Goal: Book appointment/travel/reservation

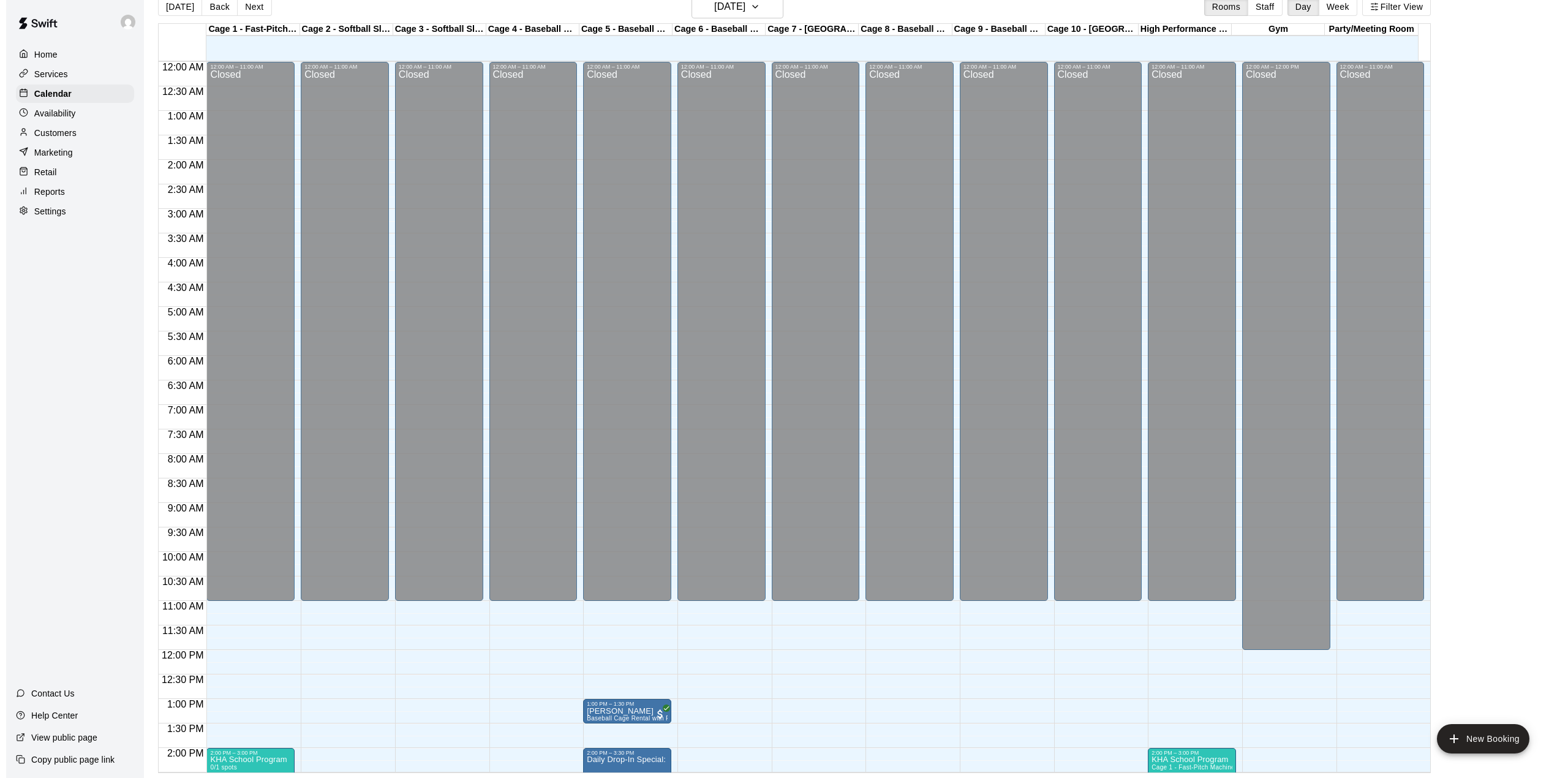
scroll to position [467, 0]
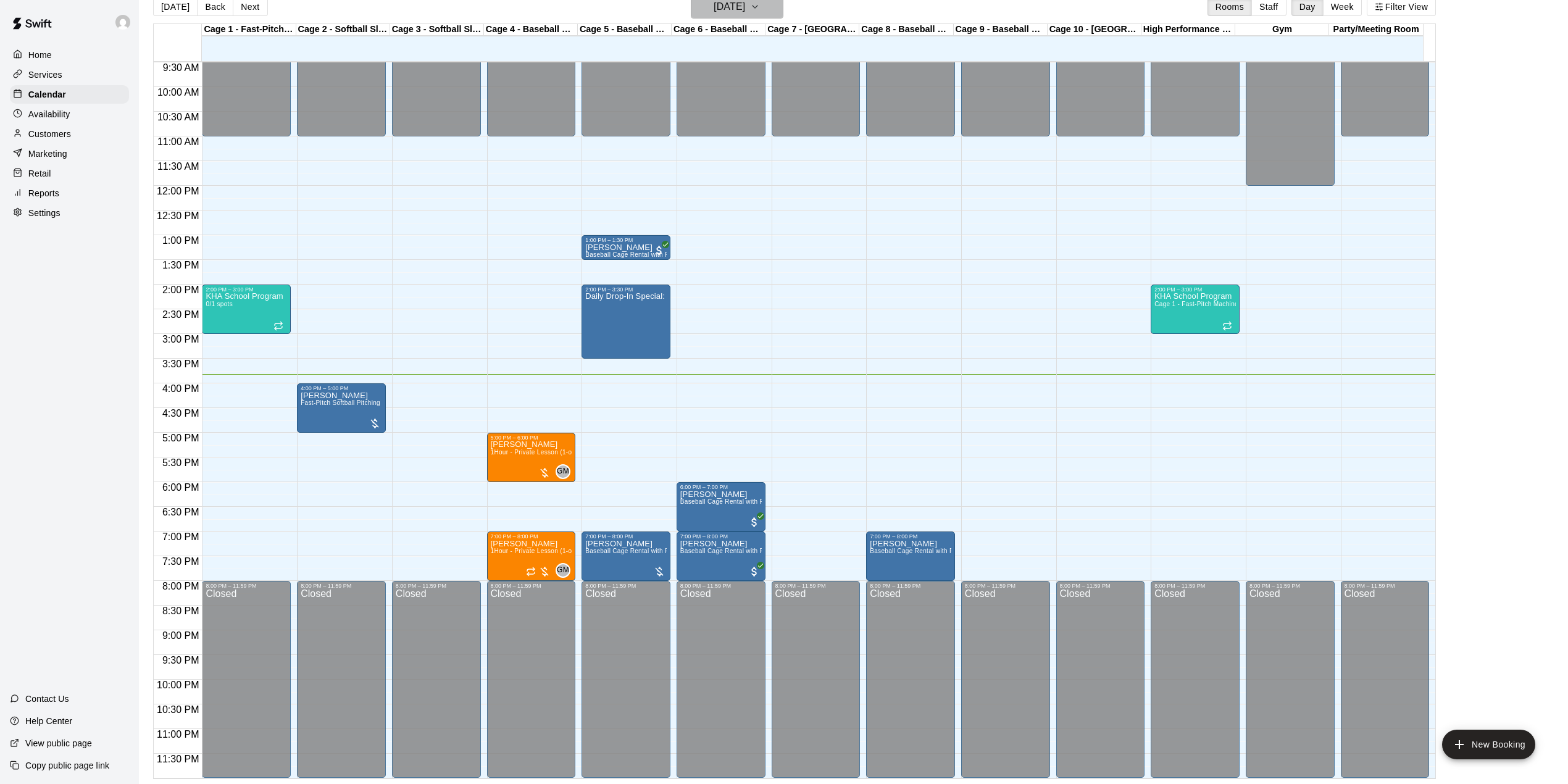
click at [766, 17] on button "[DATE]" at bounding box center [737, 7] width 93 height 23
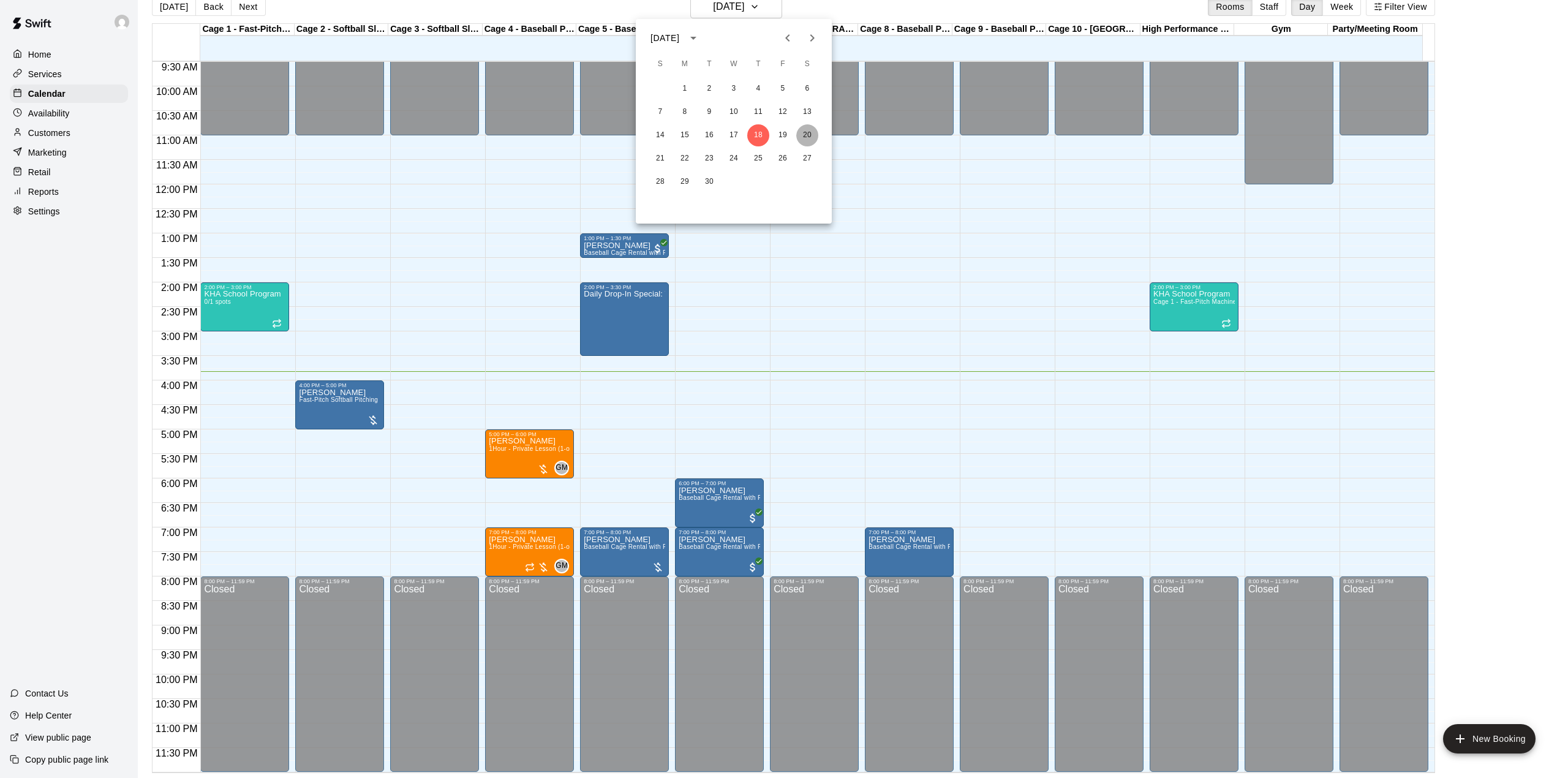
click at [802, 135] on button "20" at bounding box center [806, 135] width 22 height 22
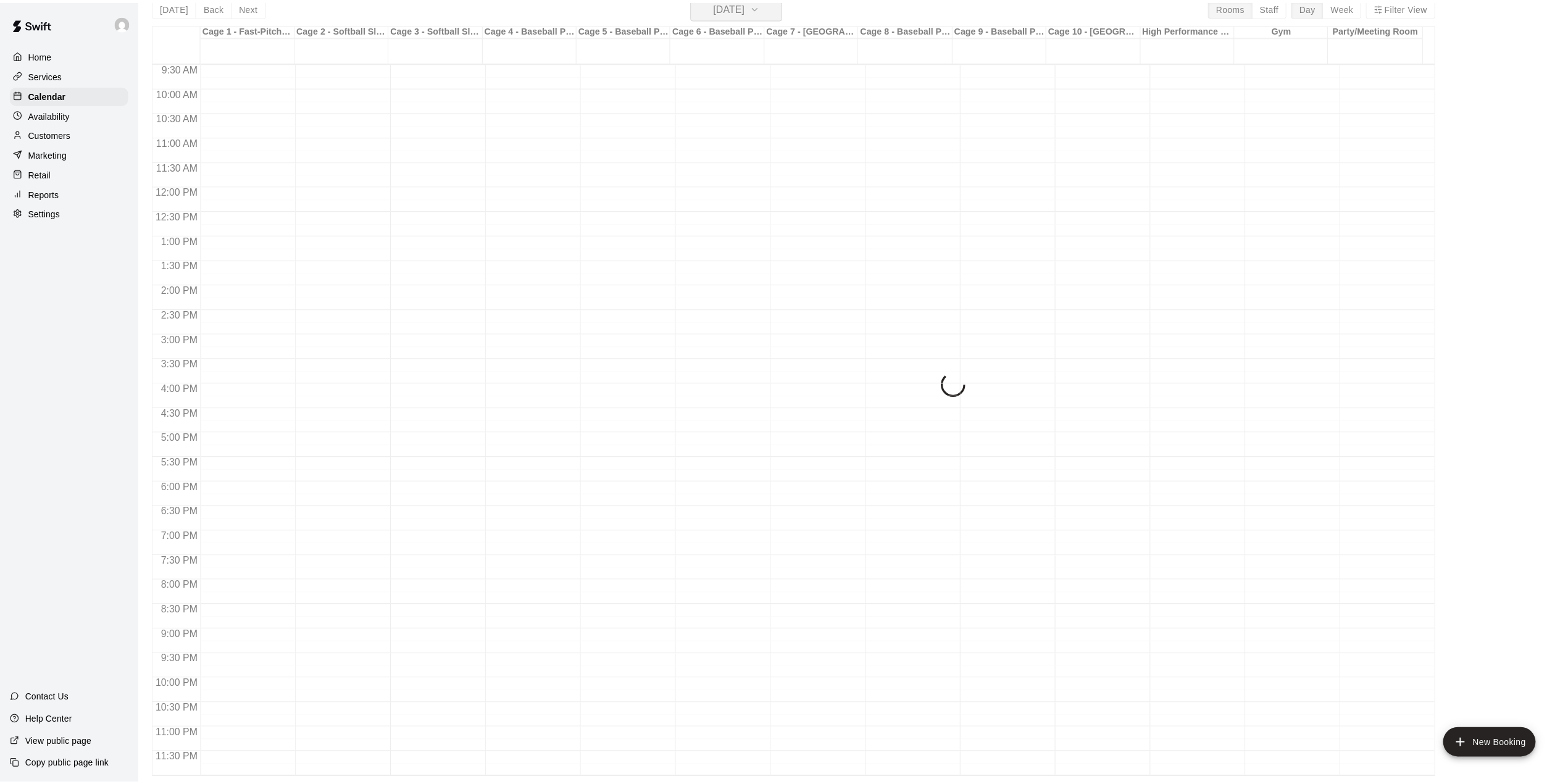
scroll to position [14, 0]
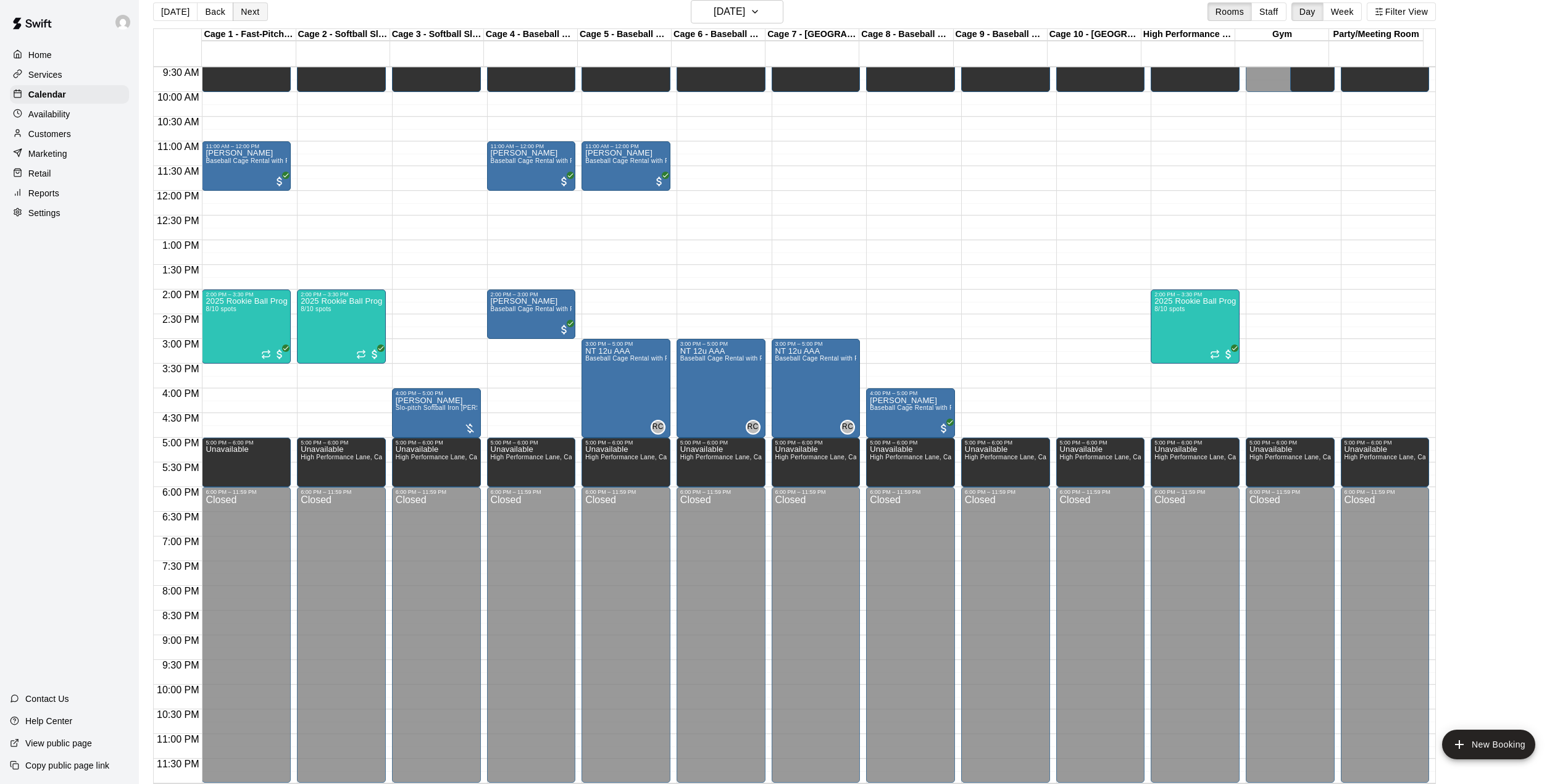
click at [245, 12] on button "Next" at bounding box center [250, 12] width 35 height 18
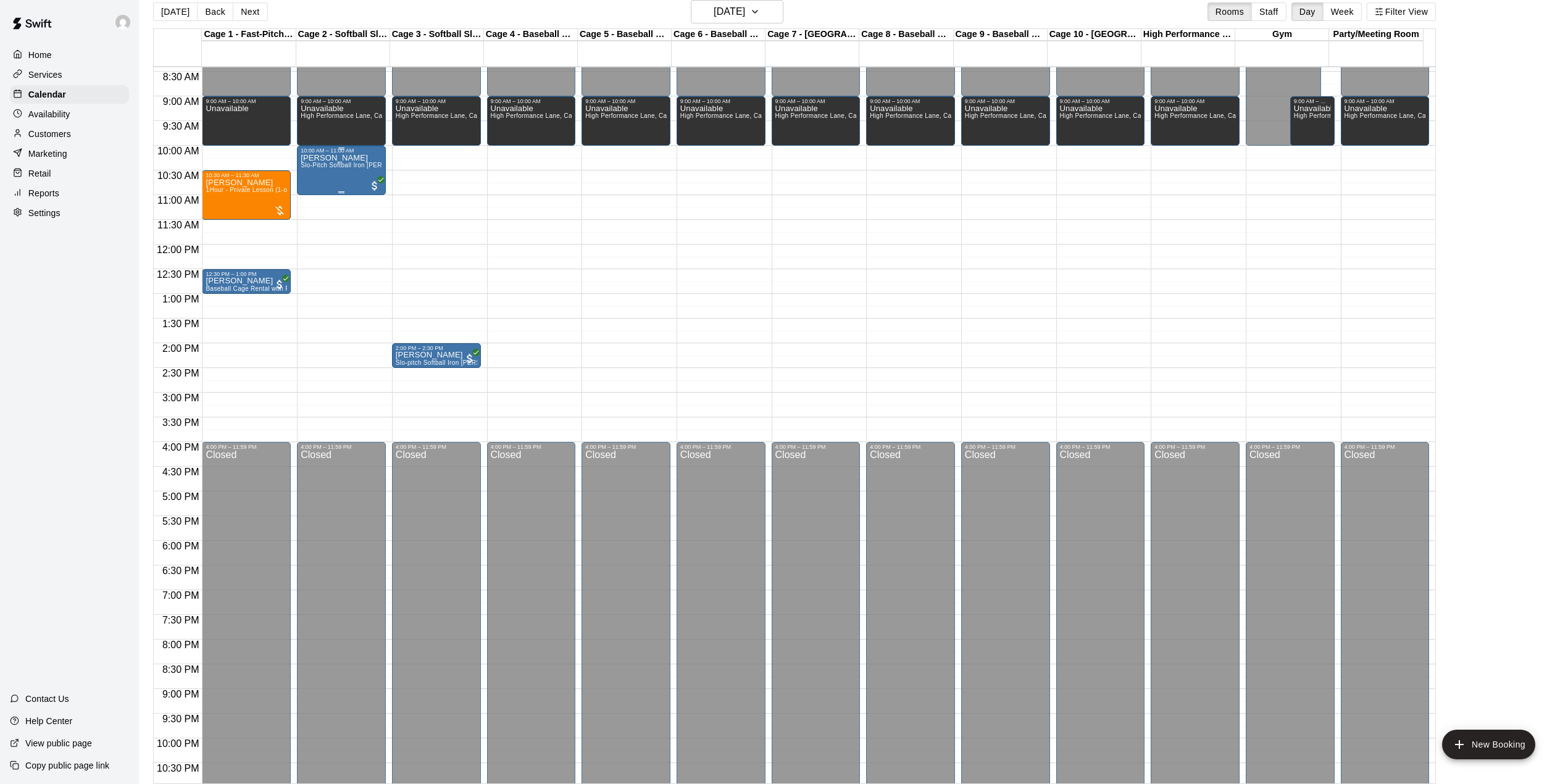
scroll to position [388, 0]
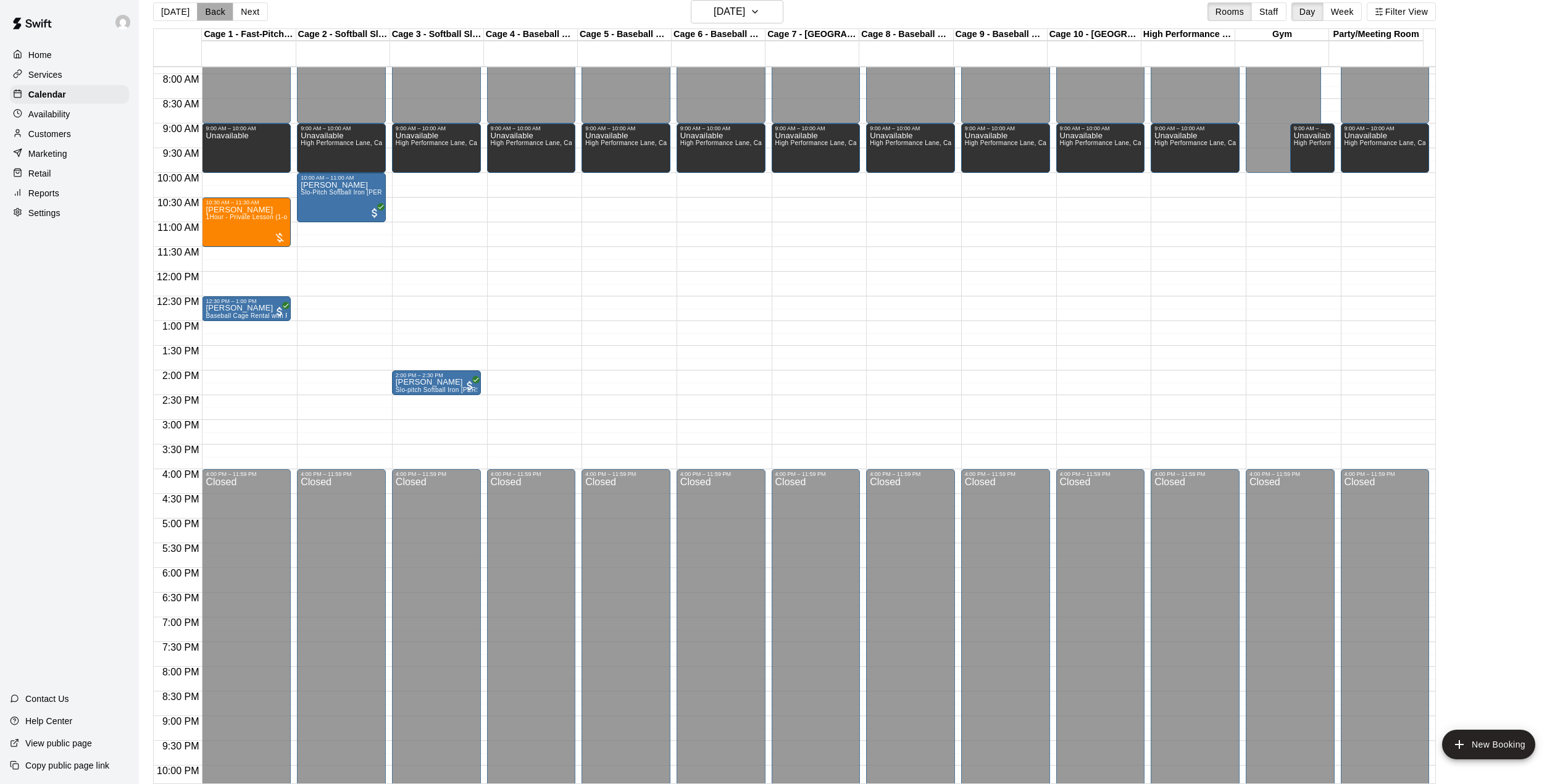
click at [206, 12] on button "Back" at bounding box center [215, 12] width 36 height 18
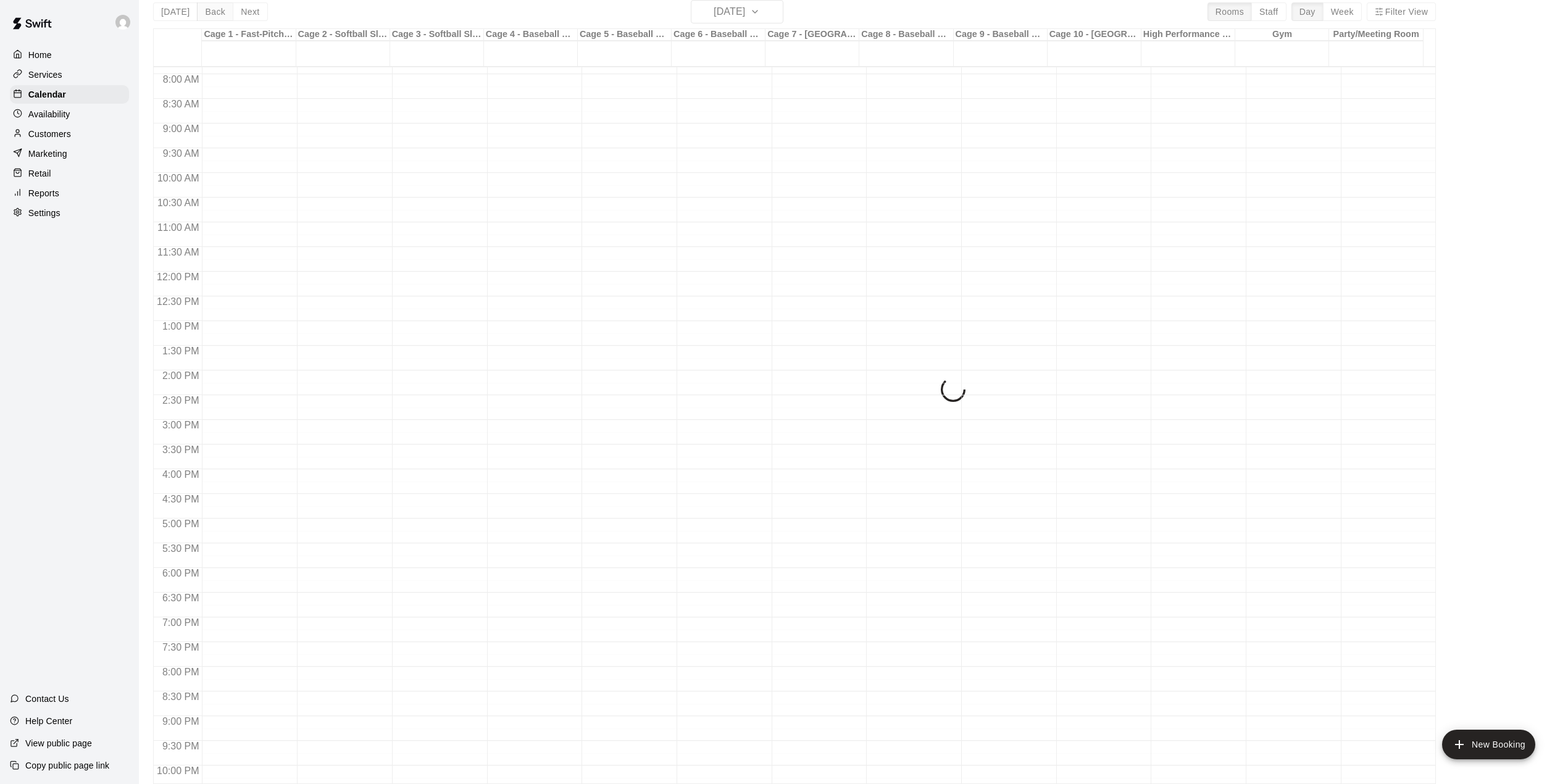
click at [206, 12] on div "[DATE] Back [DATE][DATE] Rooms Staff Day Week Filter View Cage 1 - Fast-Pitch M…" at bounding box center [795, 392] width 1282 height 784
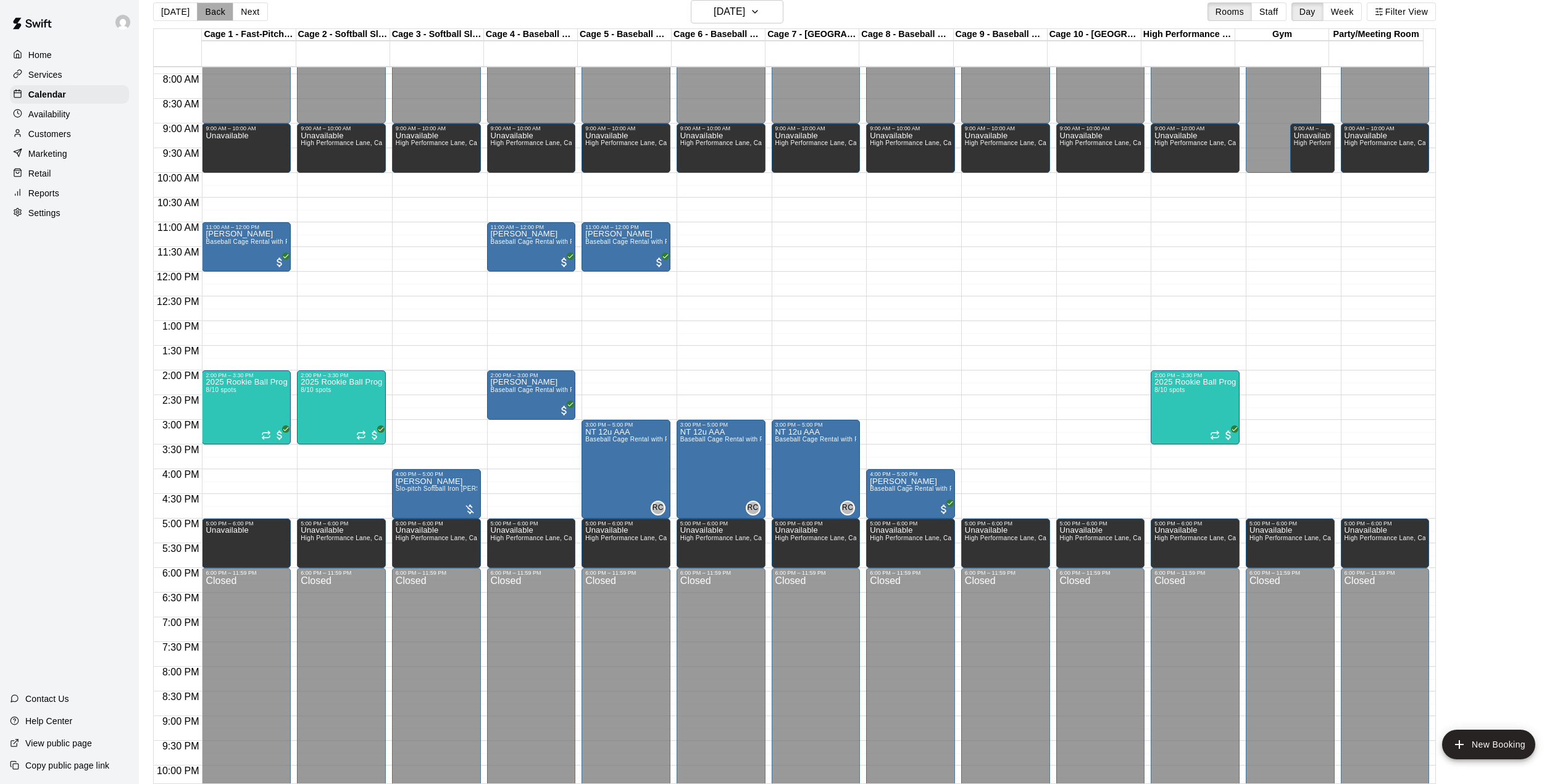
click at [206, 12] on button "Back" at bounding box center [215, 12] width 36 height 18
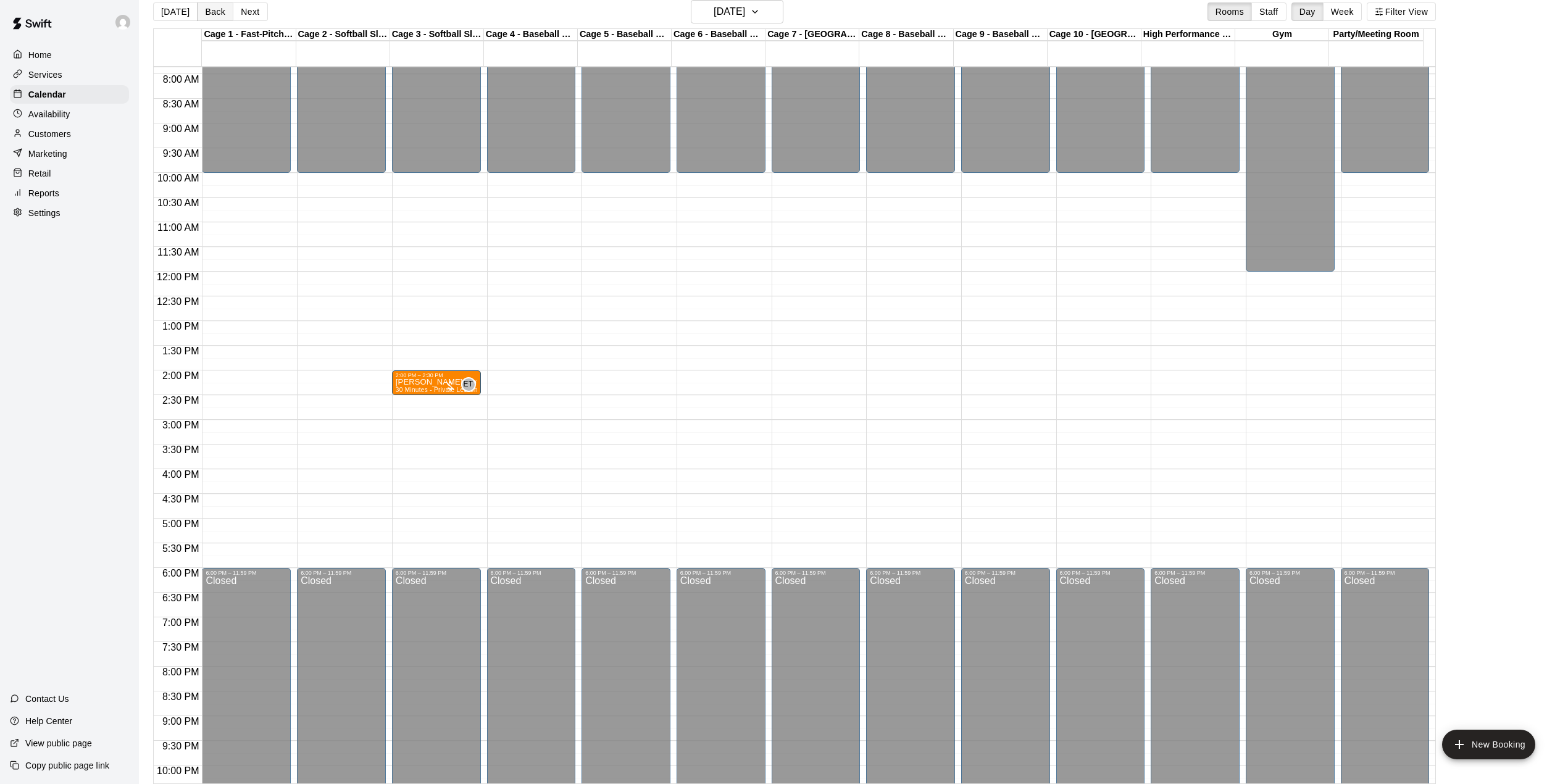
click at [200, 18] on button "Back" at bounding box center [215, 12] width 36 height 18
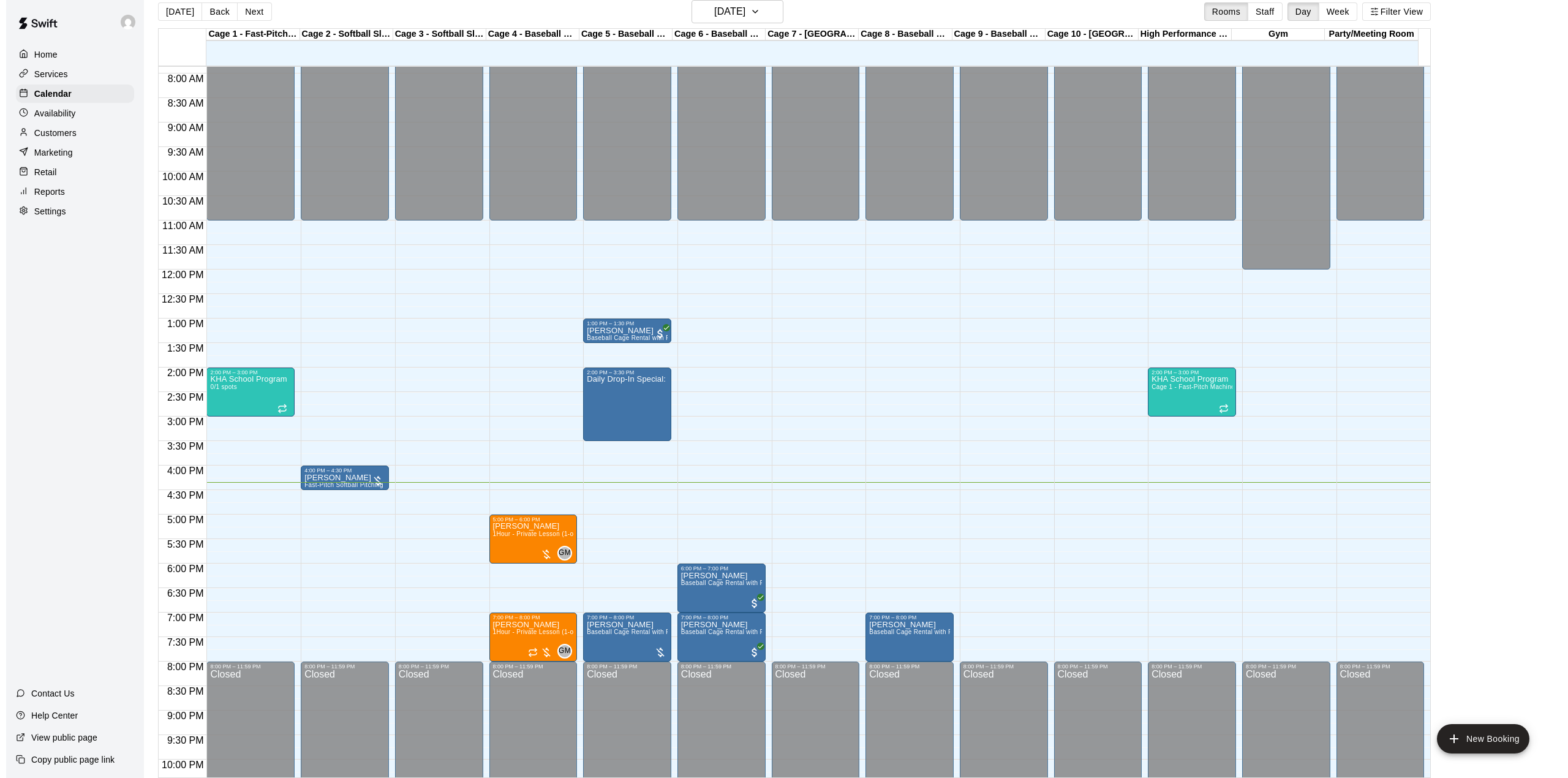
scroll to position [303, 0]
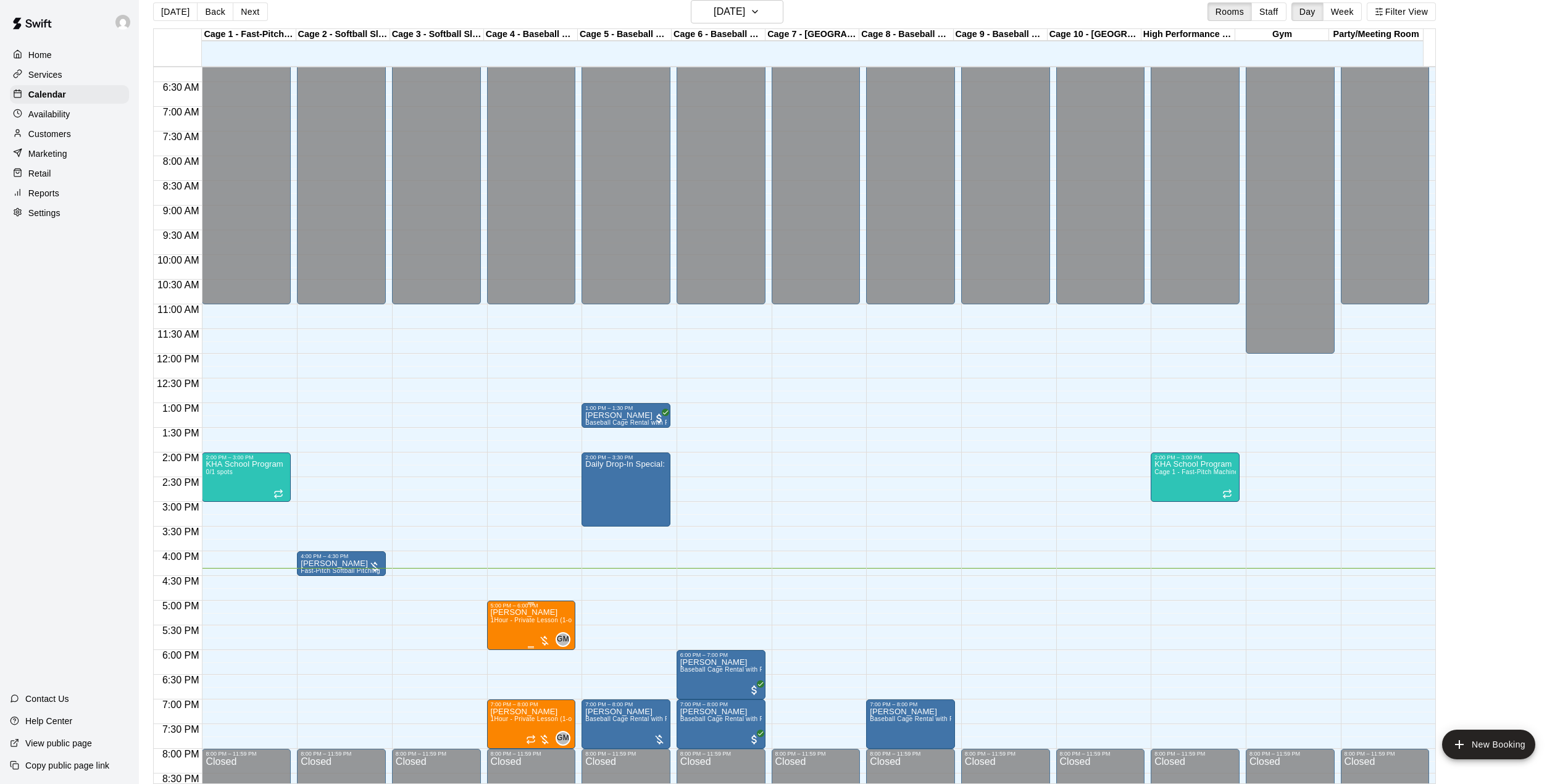
click at [511, 620] on span "1Hour - Private Lesson (1-on-1)" at bounding box center [537, 619] width 93 height 7
click at [504, 650] on button "edit" at bounding box center [502, 661] width 25 height 24
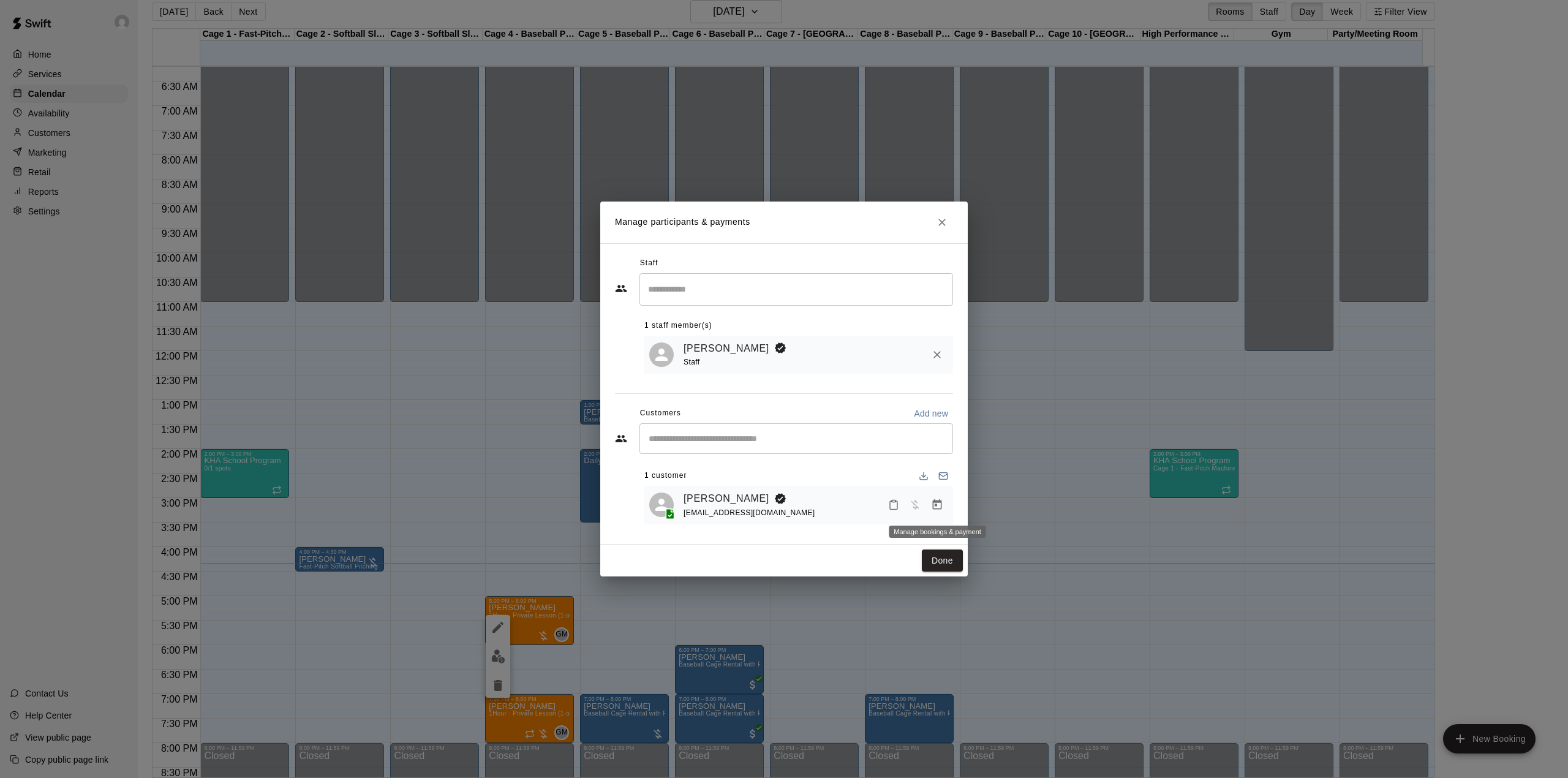
click at [936, 505] on icon "Manage bookings & payment" at bounding box center [937, 504] width 12 height 12
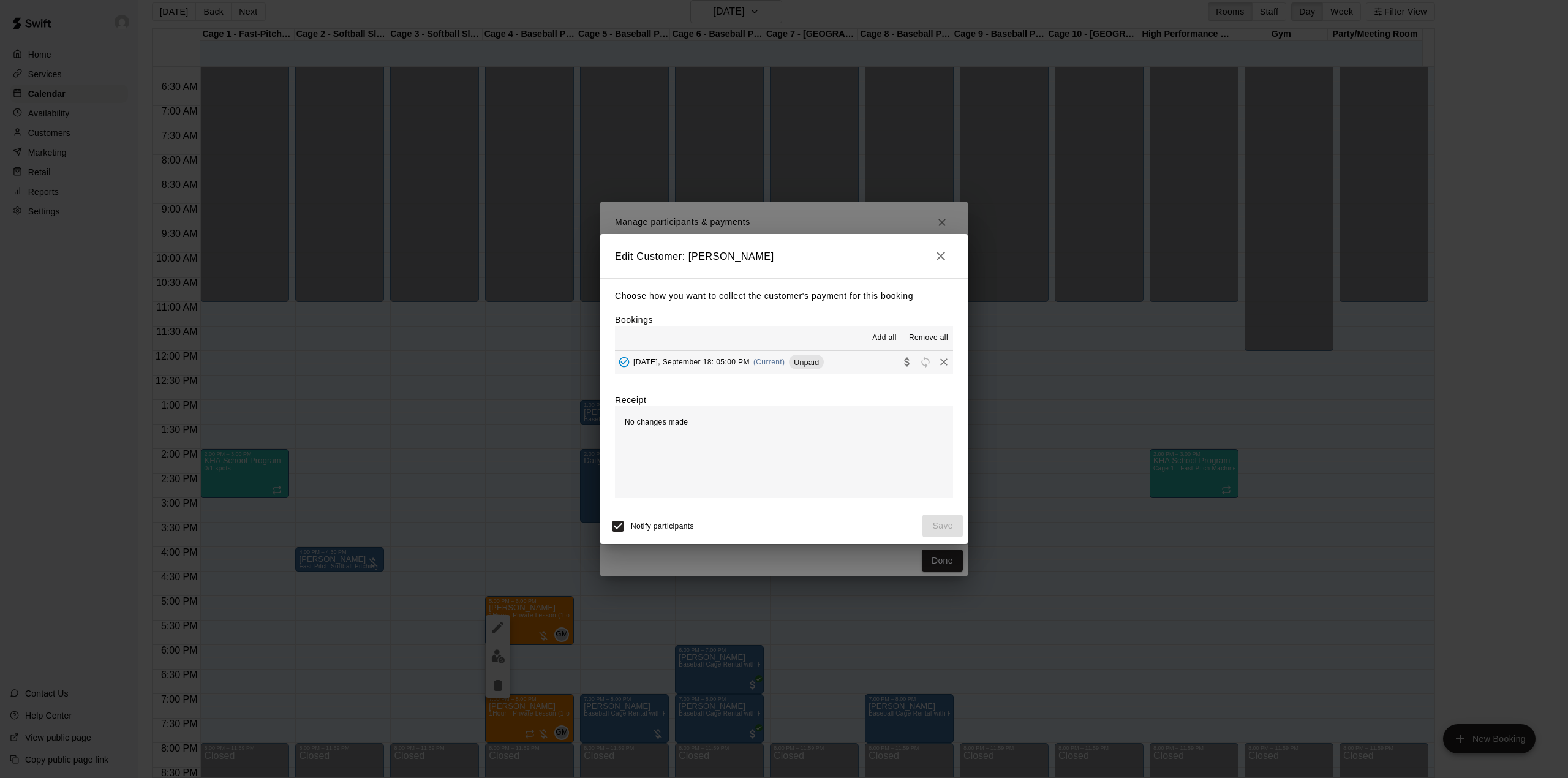
click at [717, 365] on span "[DATE], September 18: 05:00 PM" at bounding box center [691, 361] width 116 height 9
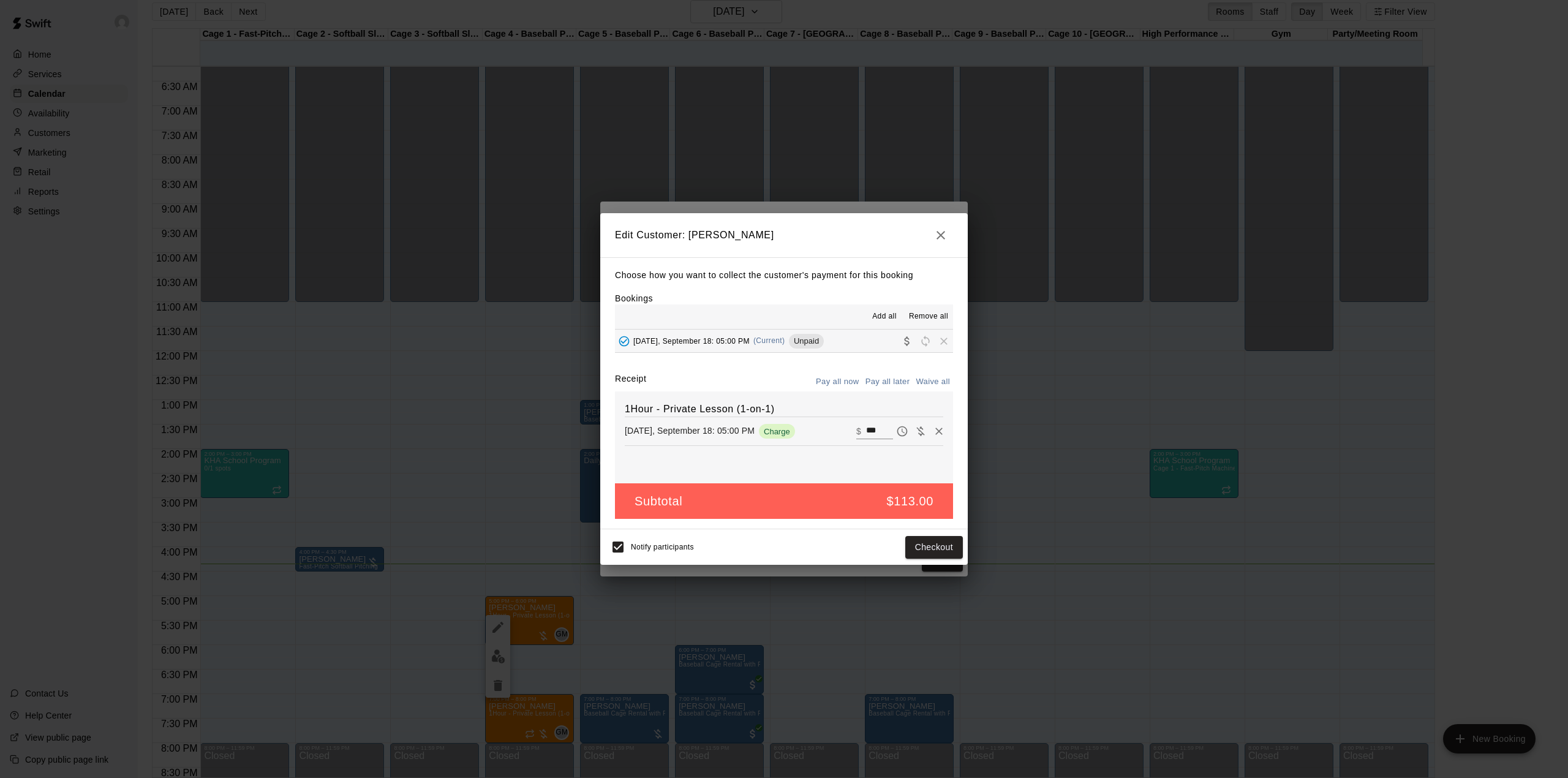
click at [943, 228] on icon "button" at bounding box center [939, 235] width 14 height 14
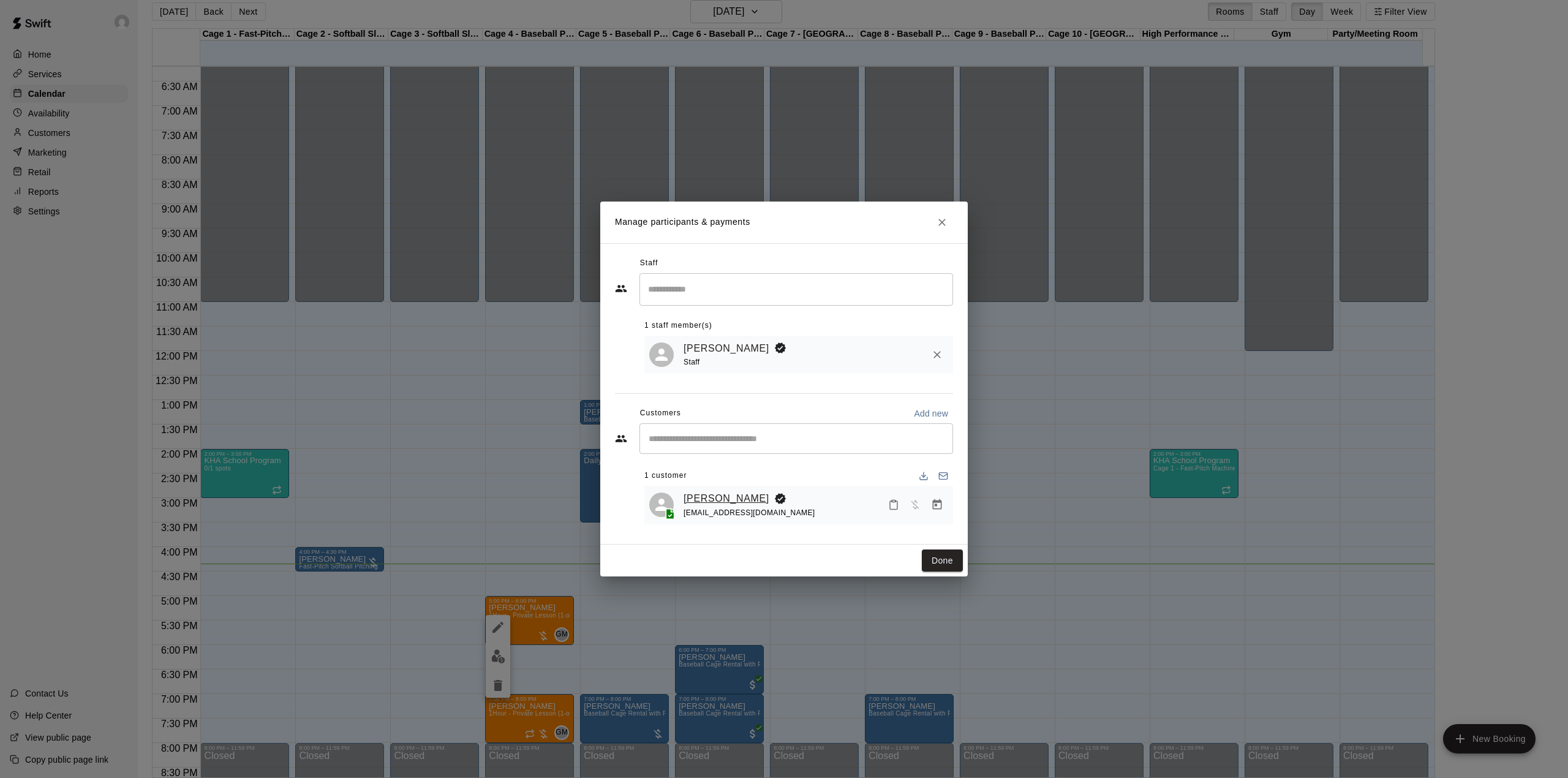
click at [705, 496] on link "[PERSON_NAME]" at bounding box center [726, 498] width 86 height 16
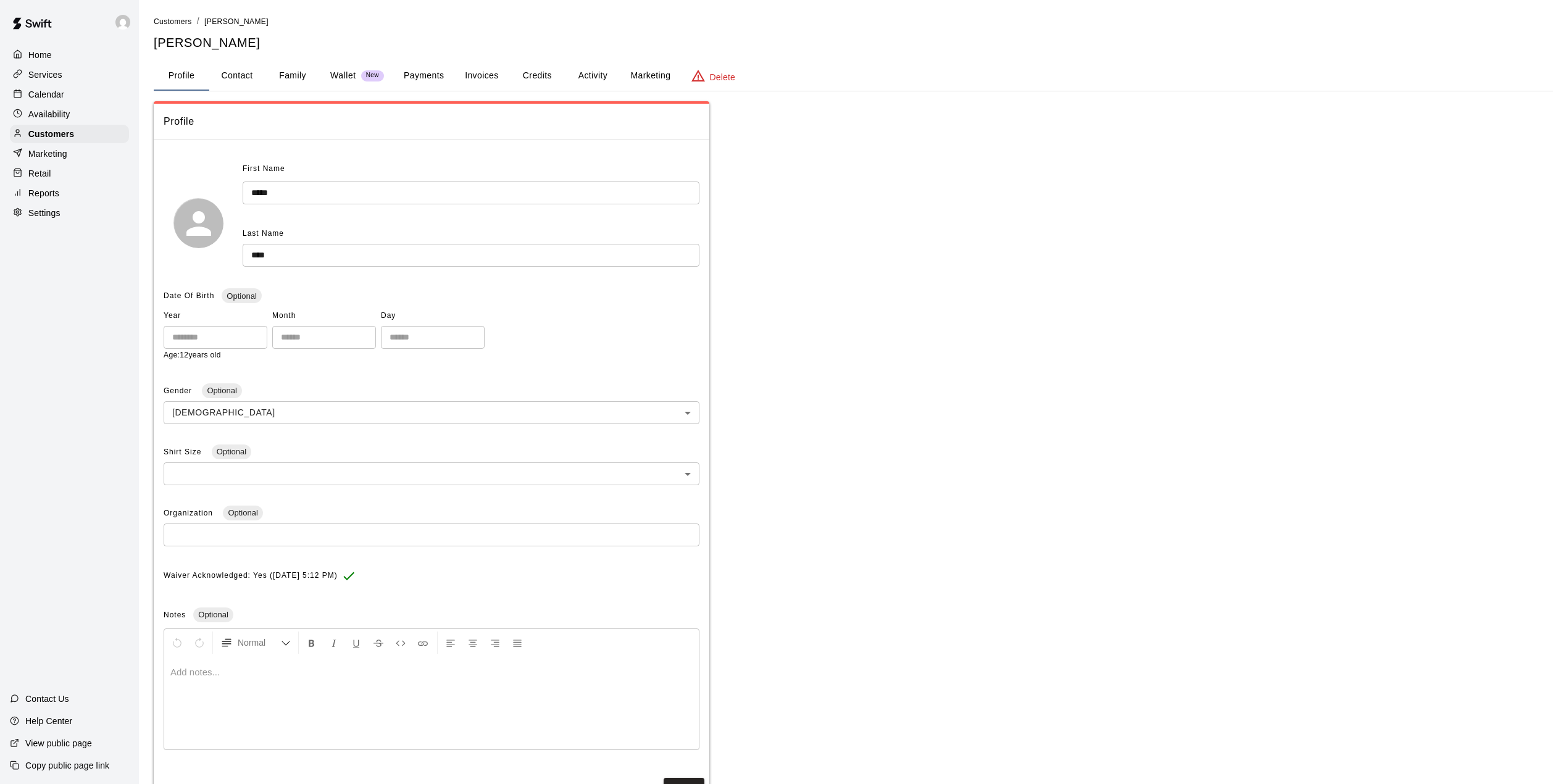
click at [540, 74] on button "Credits" at bounding box center [537, 76] width 56 height 30
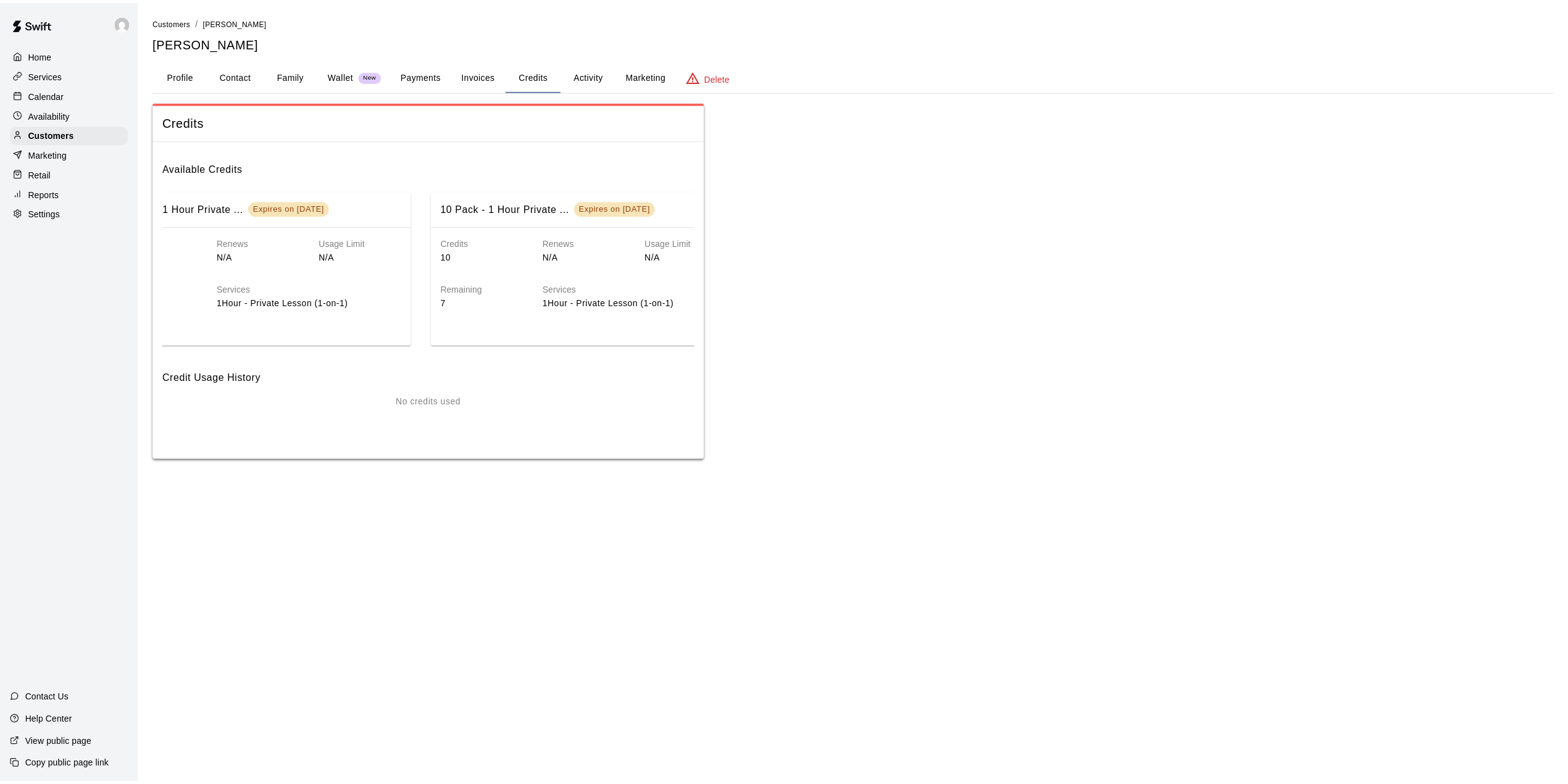
scroll to position [0, 111]
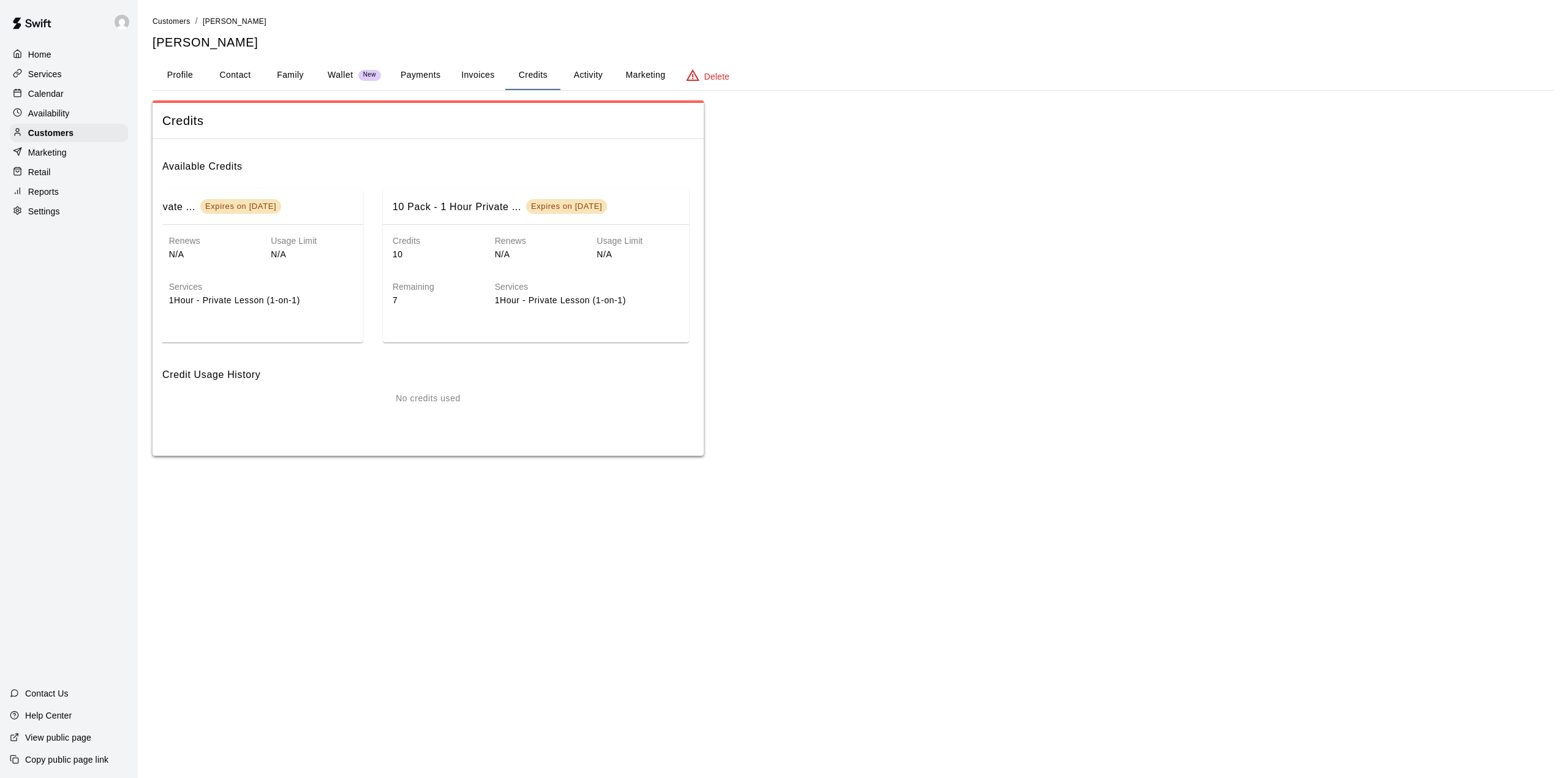
click at [598, 67] on button "Activity" at bounding box center [588, 75] width 55 height 29
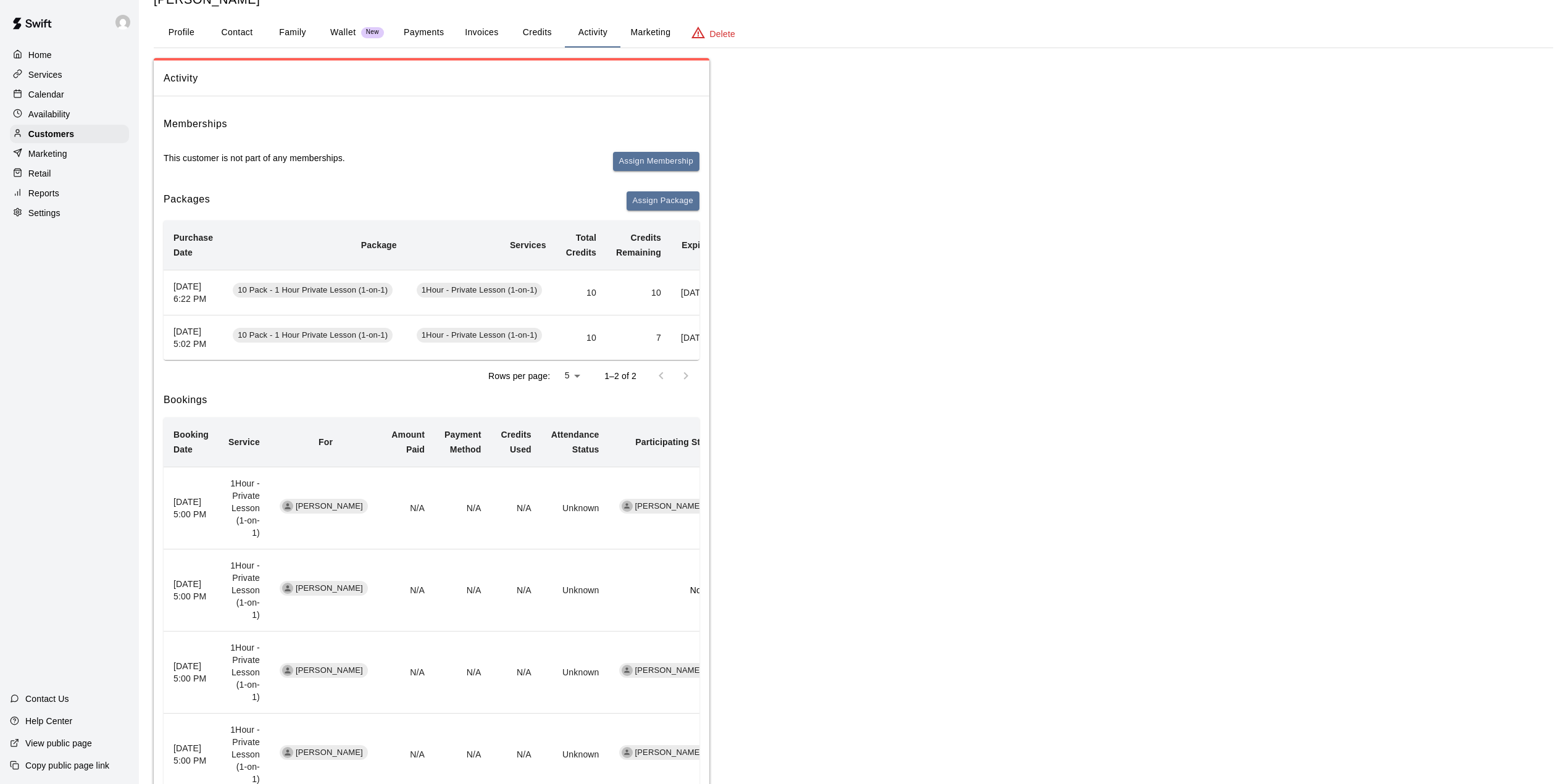
scroll to position [82, 0]
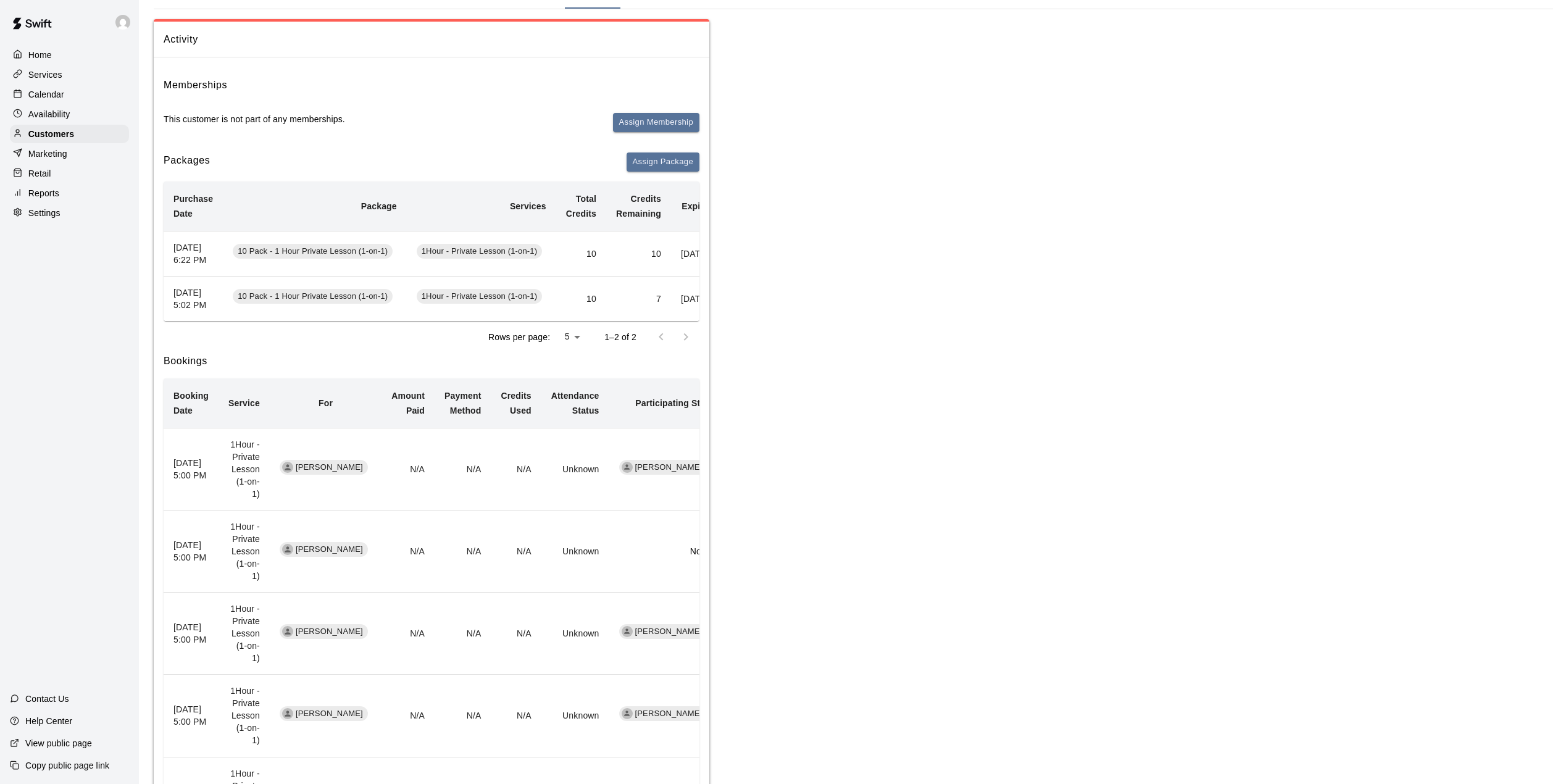
click at [509, 501] on td "N/A" at bounding box center [517, 470] width 50 height 82
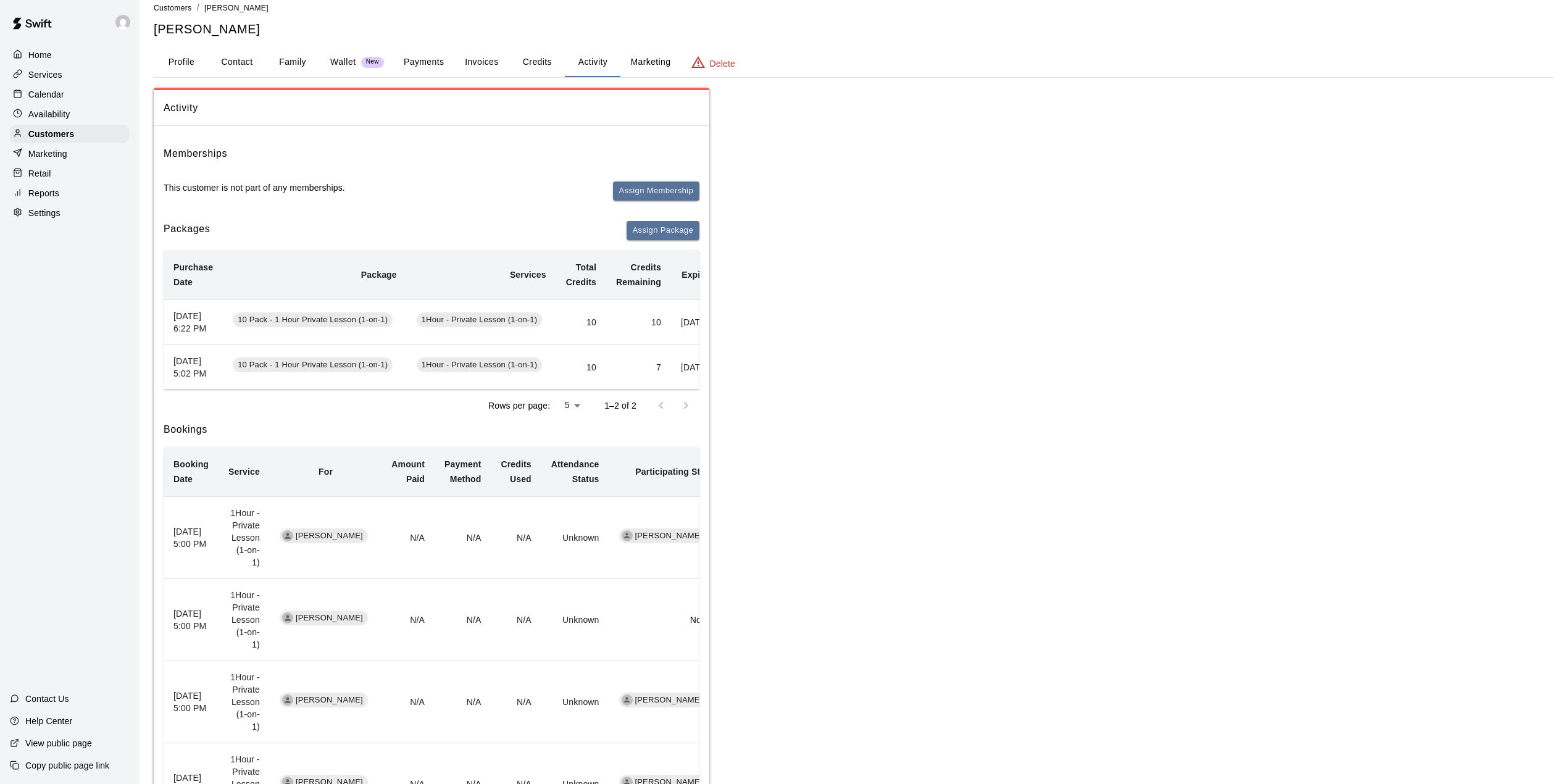
scroll to position [0, 0]
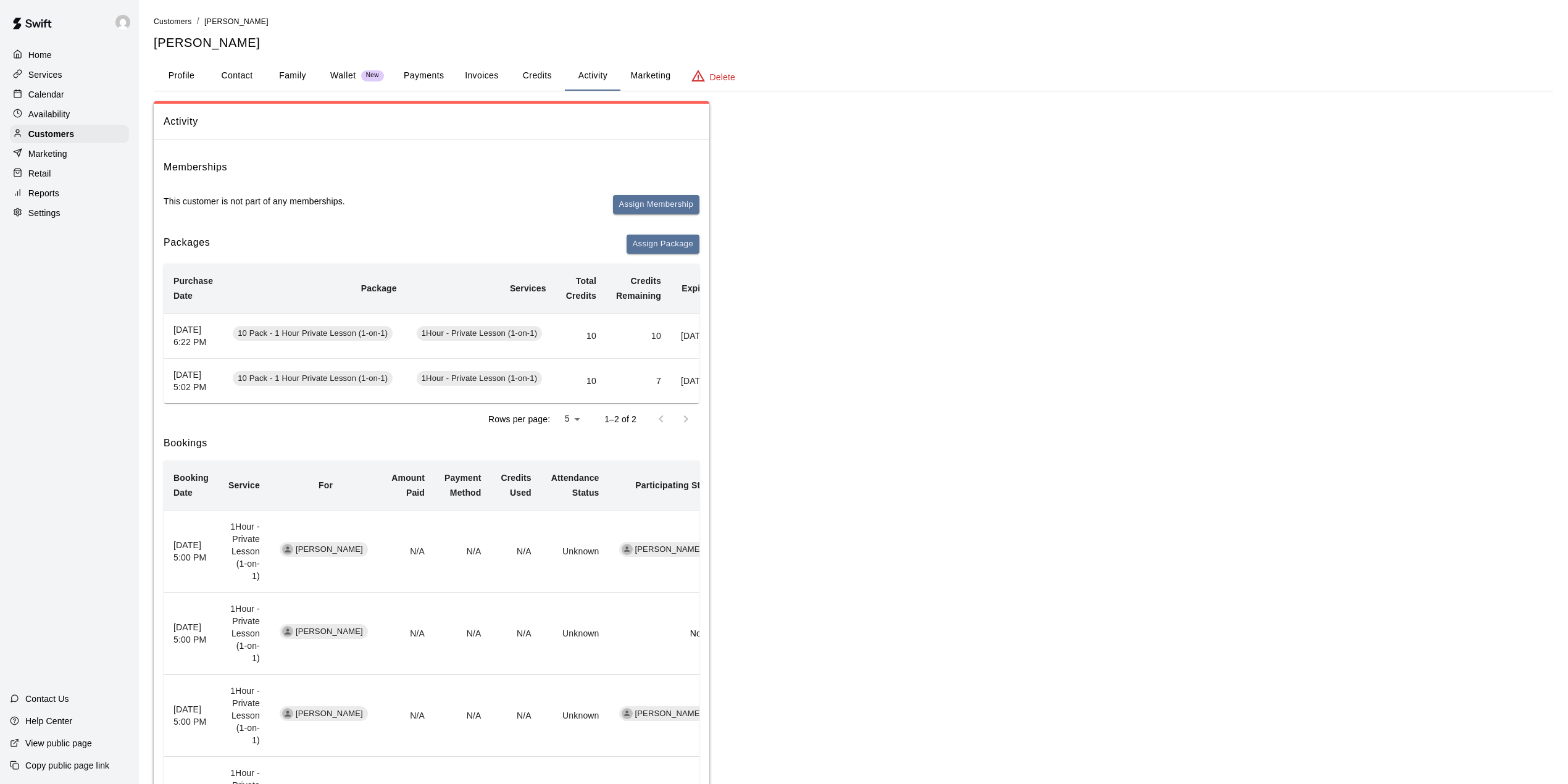
click at [498, 558] on td "N/A" at bounding box center [517, 552] width 50 height 82
click at [516, 590] on td "N/A" at bounding box center [517, 552] width 50 height 82
drag, startPoint x: 528, startPoint y: 443, endPoint x: 613, endPoint y: 440, distance: 85.1
click at [613, 435] on div "Rows per page: 5 * 1–2 of 2" at bounding box center [431, 419] width 536 height 32
click at [784, 454] on div "Activity Memberships This customer is not part of any memberships. Assign Membe…" at bounding box center [853, 740] width 1399 height 1277
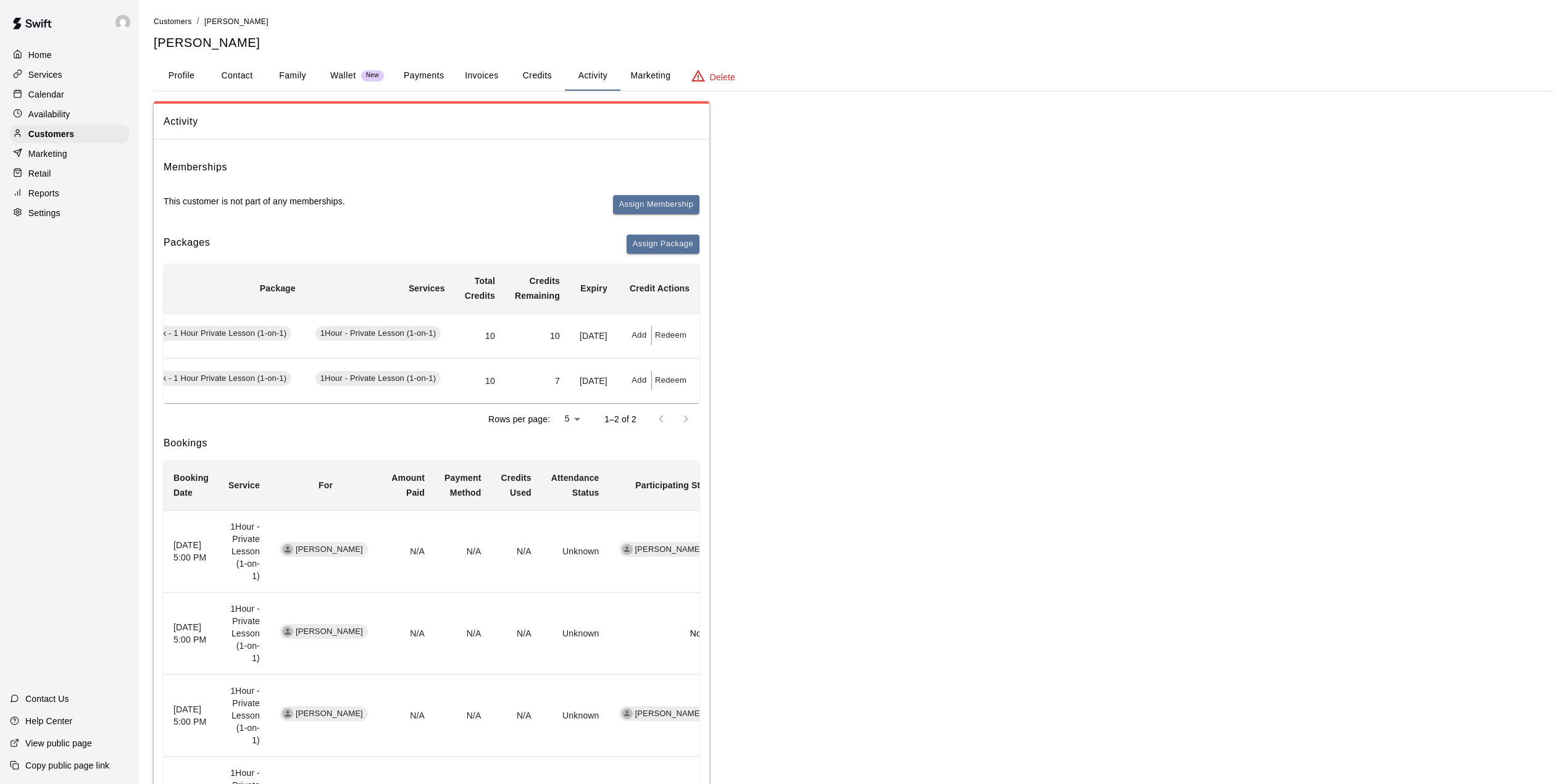
scroll to position [0, 117]
click at [661, 390] on button "Redeem" at bounding box center [670, 380] width 37 height 19
click at [925, 430] on div at bounding box center [790, 392] width 1580 height 784
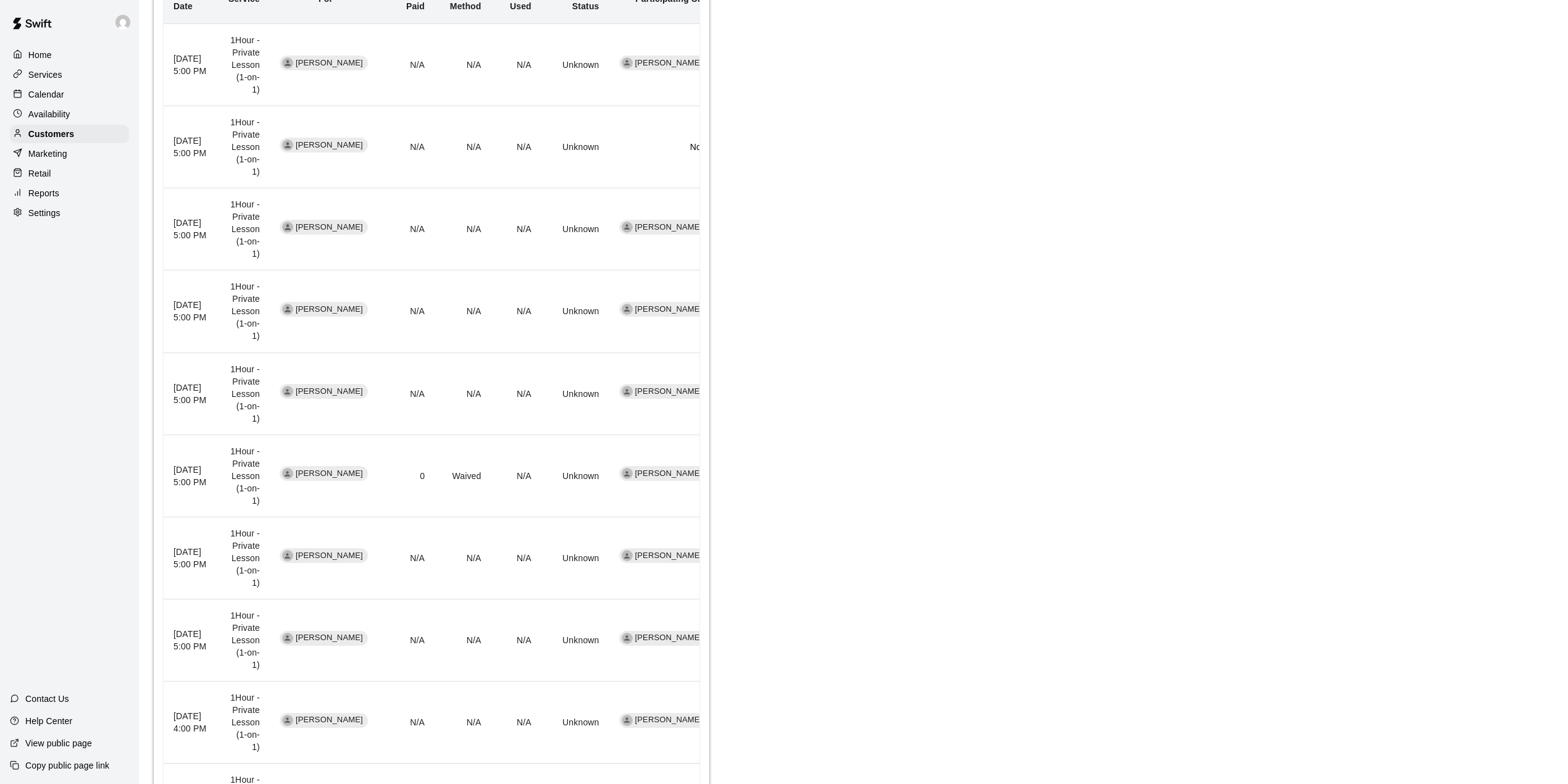
scroll to position [534, 0]
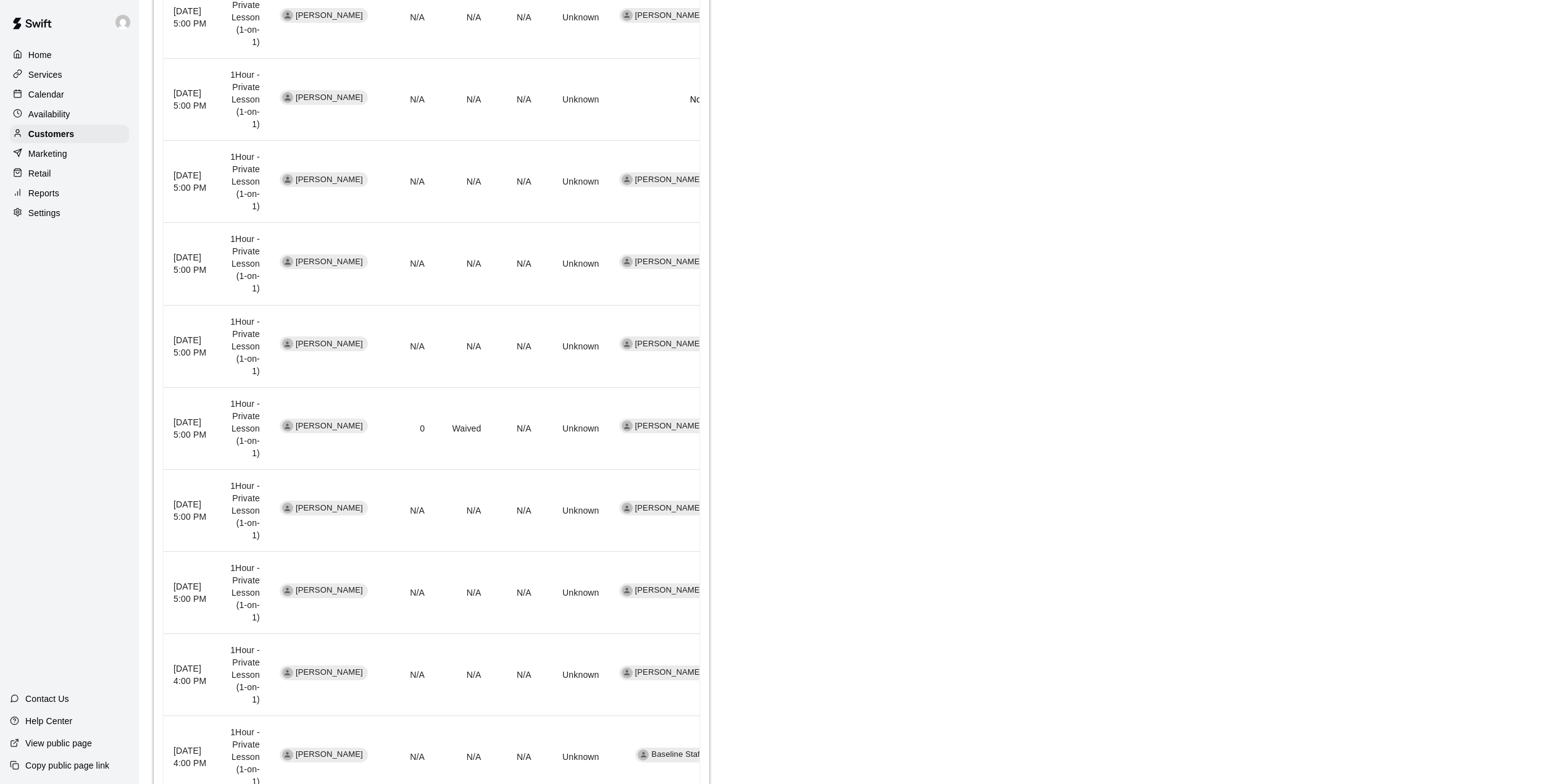
click at [563, 722] on body "Home Services Calendar Availability Customers Marketing Retail Reports Settings…" at bounding box center [784, 168] width 1568 height 1403
click at [566, 769] on li "25" at bounding box center [560, 758] width 31 height 20
type input "**"
click at [559, 728] on body "Home Services Calendar Availability Customers Marketing Retail Reports Settings…" at bounding box center [784, 168] width 1568 height 1403
click at [558, 768] on li "25" at bounding box center [560, 758] width 31 height 20
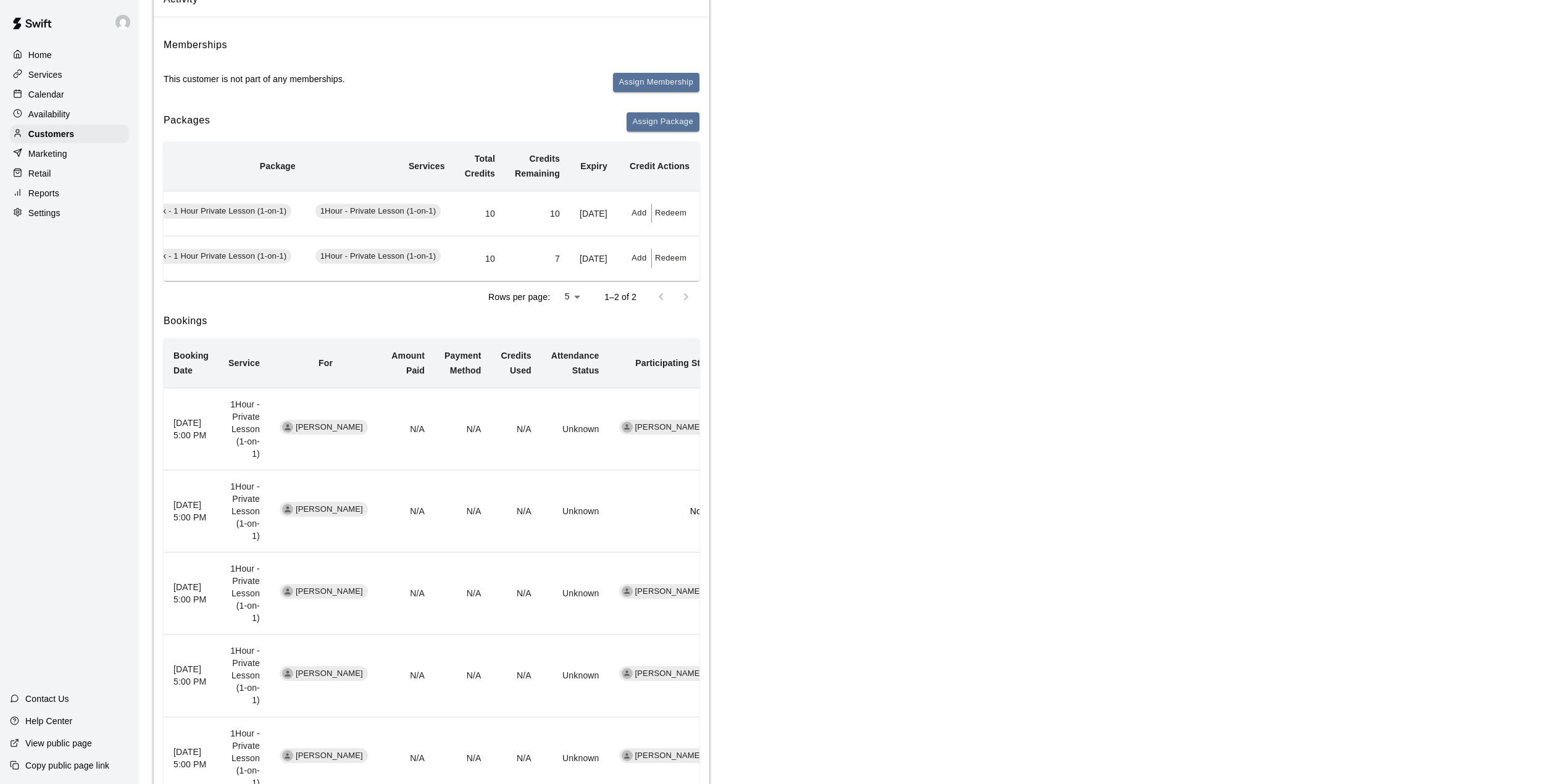
scroll to position [40, 0]
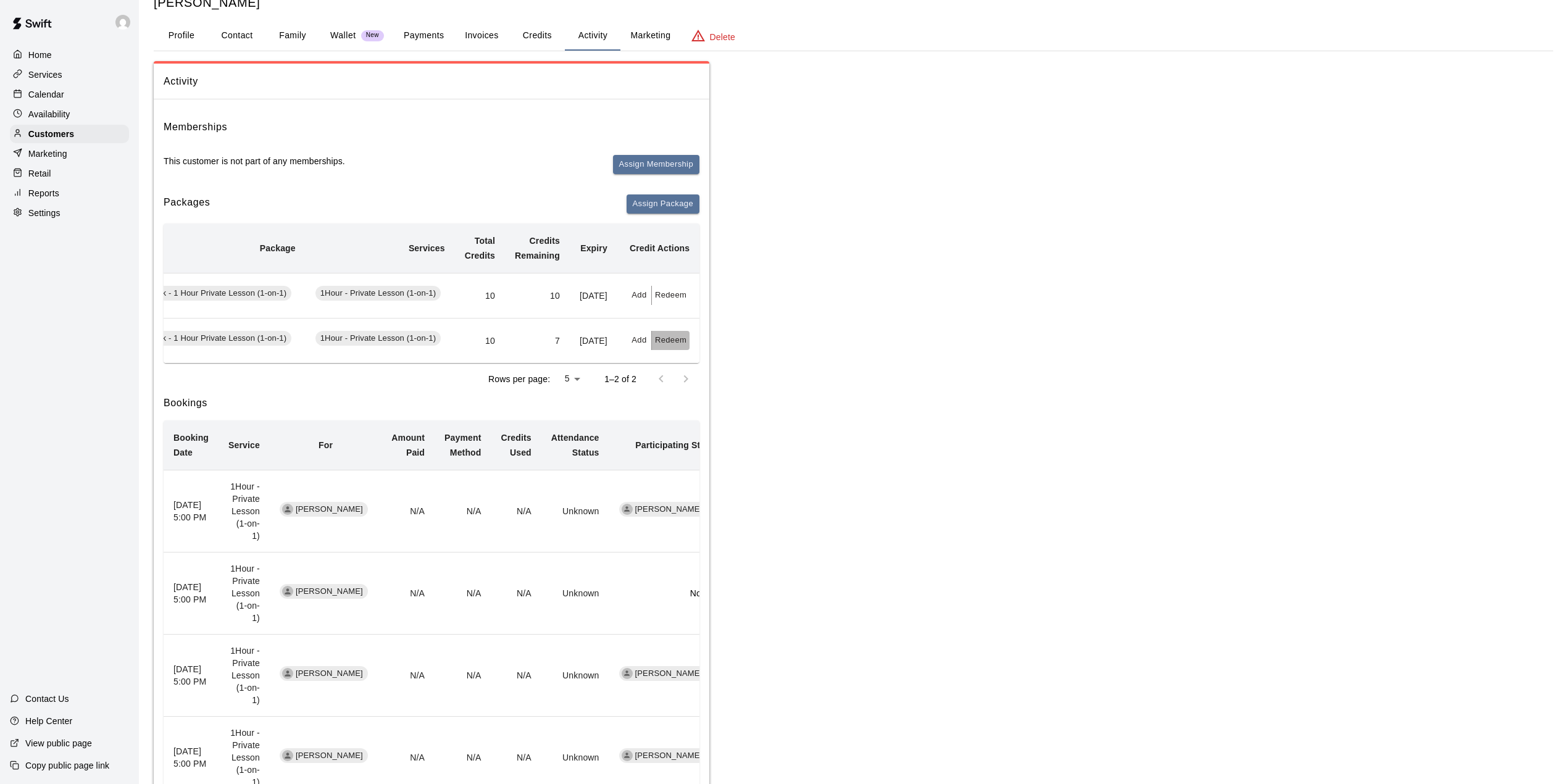
click at [673, 350] on button "Redeem" at bounding box center [670, 340] width 37 height 19
click at [700, 405] on input "text" at bounding box center [683, 407] width 44 height 23
type input "*"
click at [731, 445] on button "Redeem" at bounding box center [713, 441] width 104 height 23
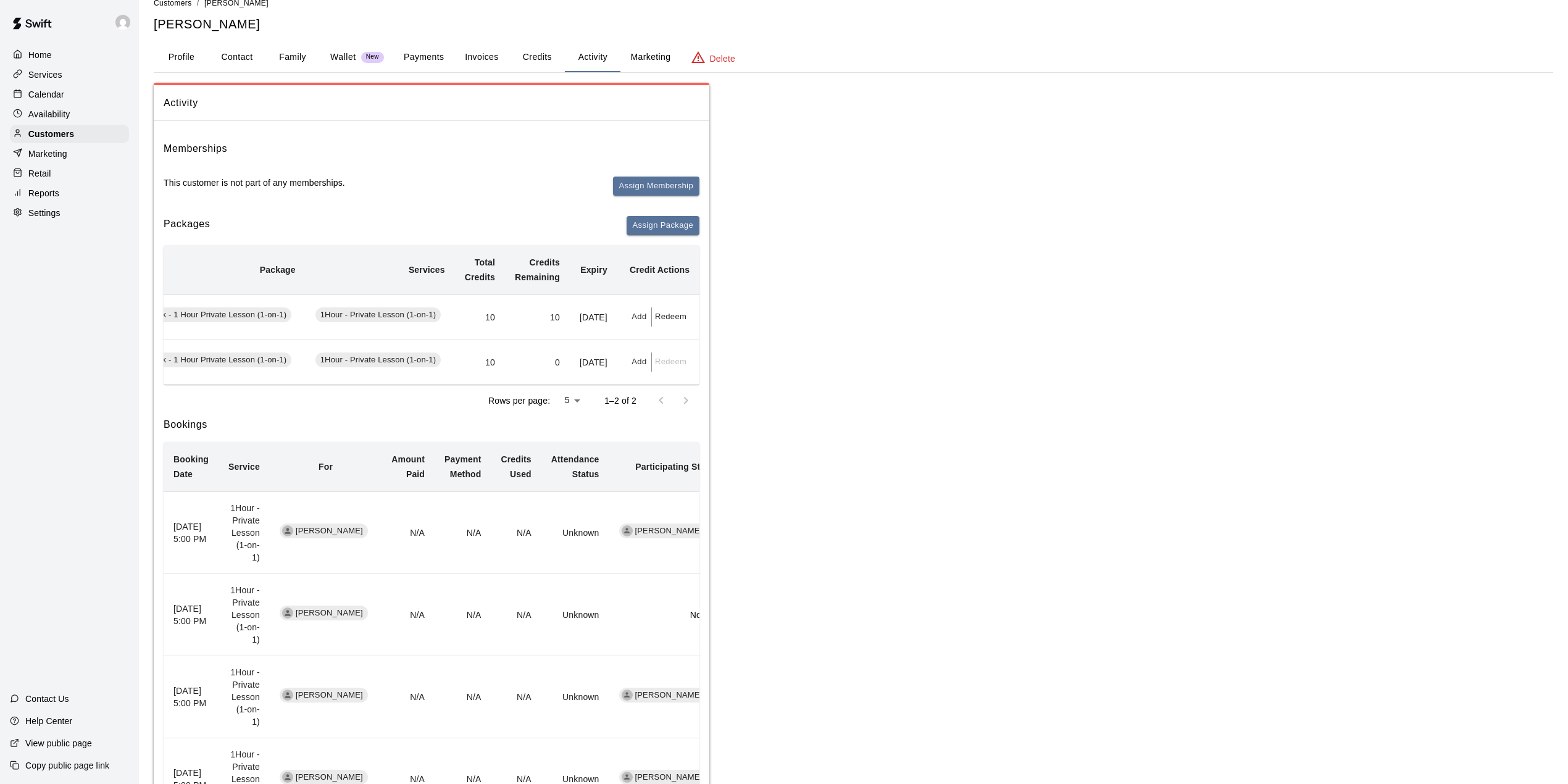
scroll to position [0, 0]
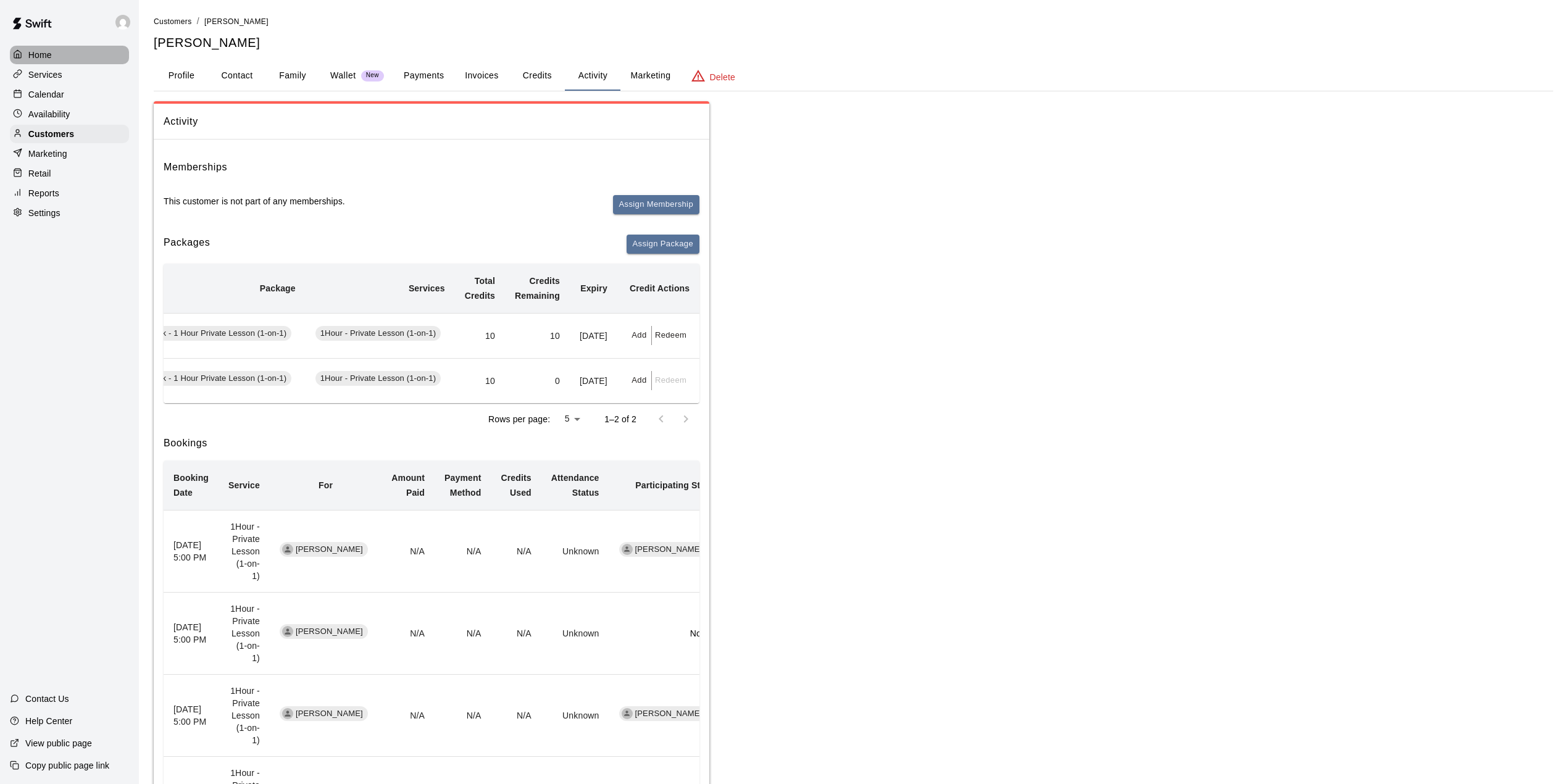
click at [60, 48] on div "Home" at bounding box center [69, 55] width 119 height 18
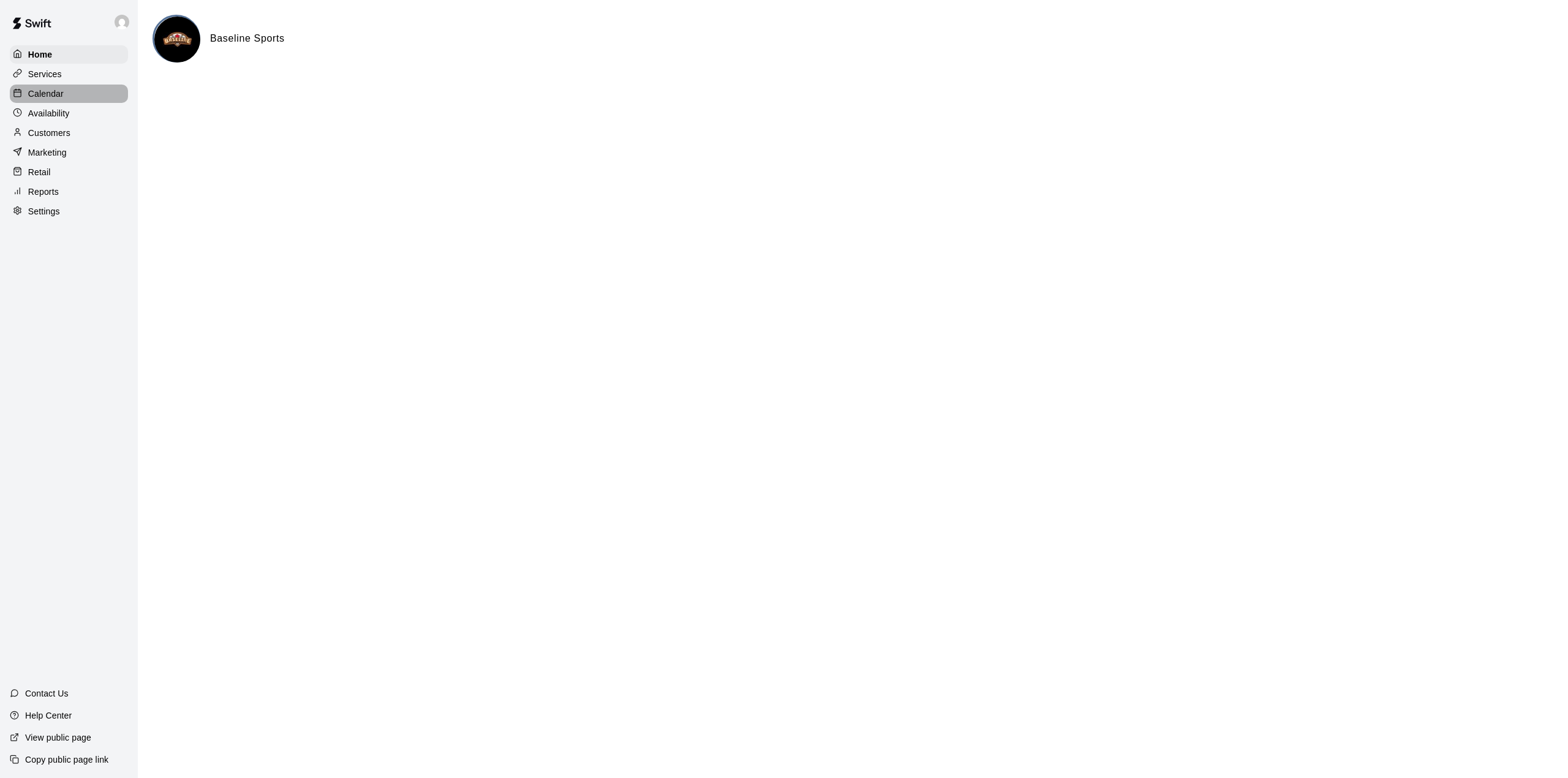
click at [65, 86] on div "Calendar" at bounding box center [68, 93] width 118 height 18
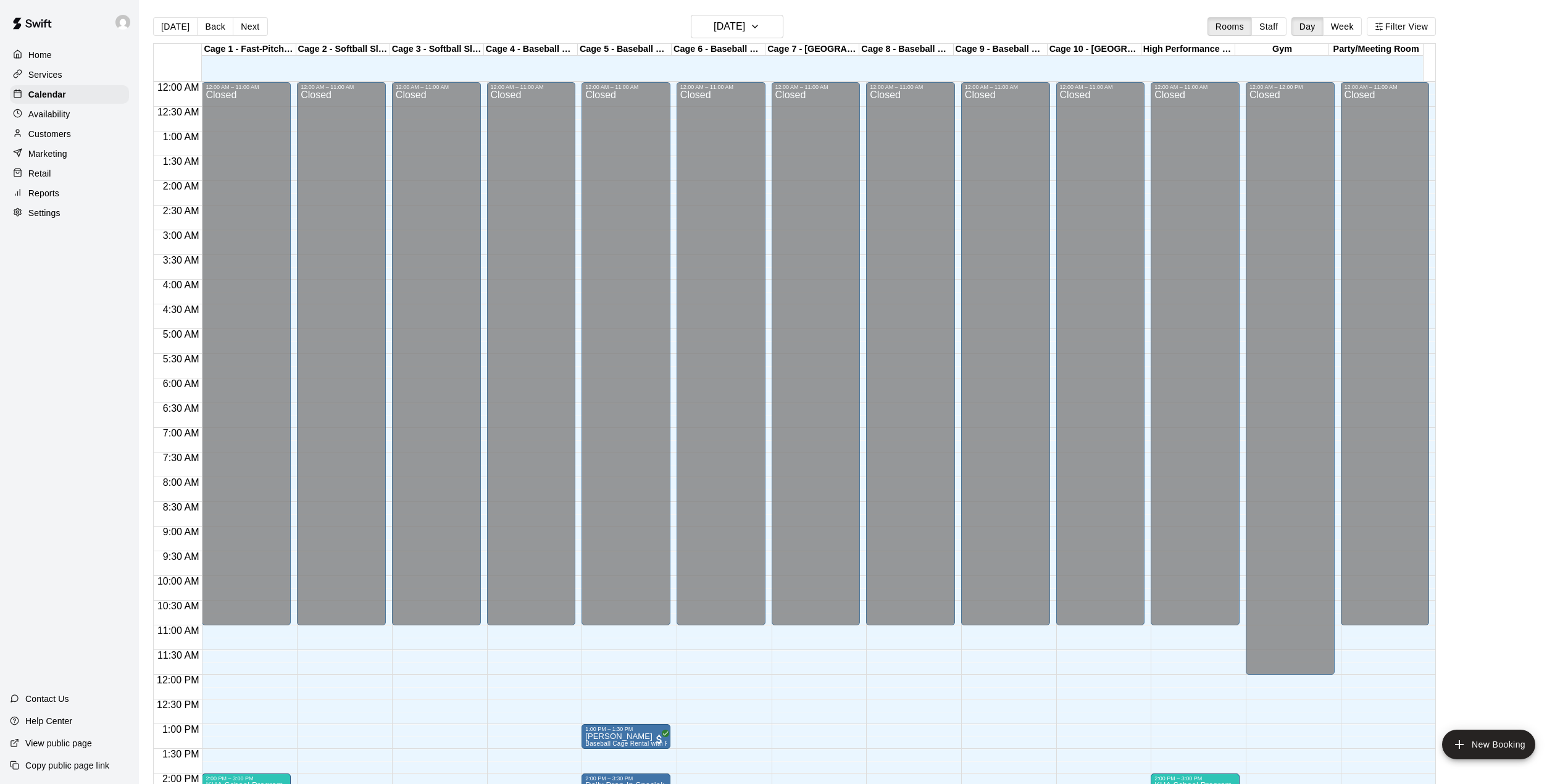
scroll to position [432, 0]
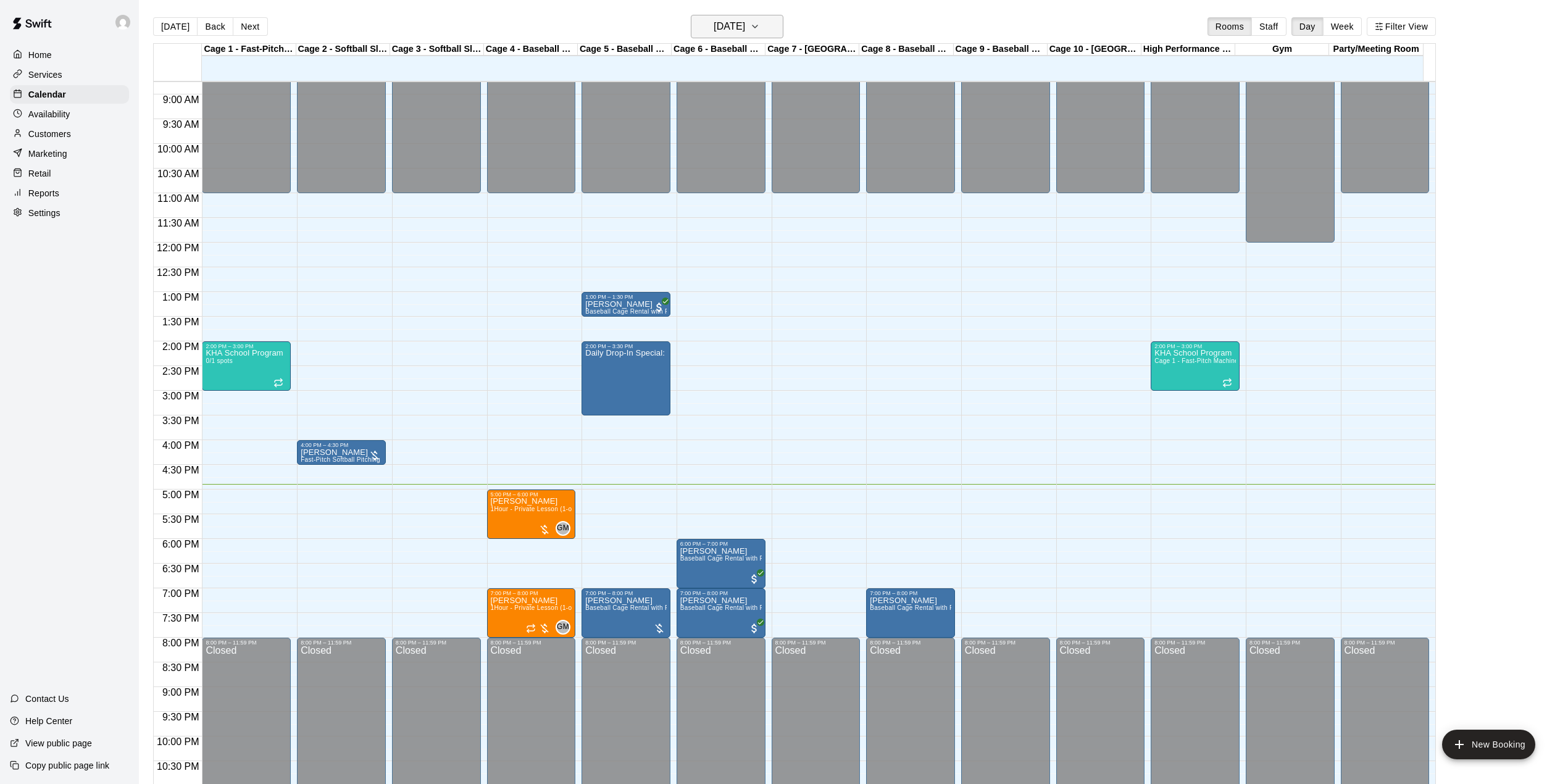
click at [745, 20] on h6 "[DATE]" at bounding box center [728, 27] width 32 height 17
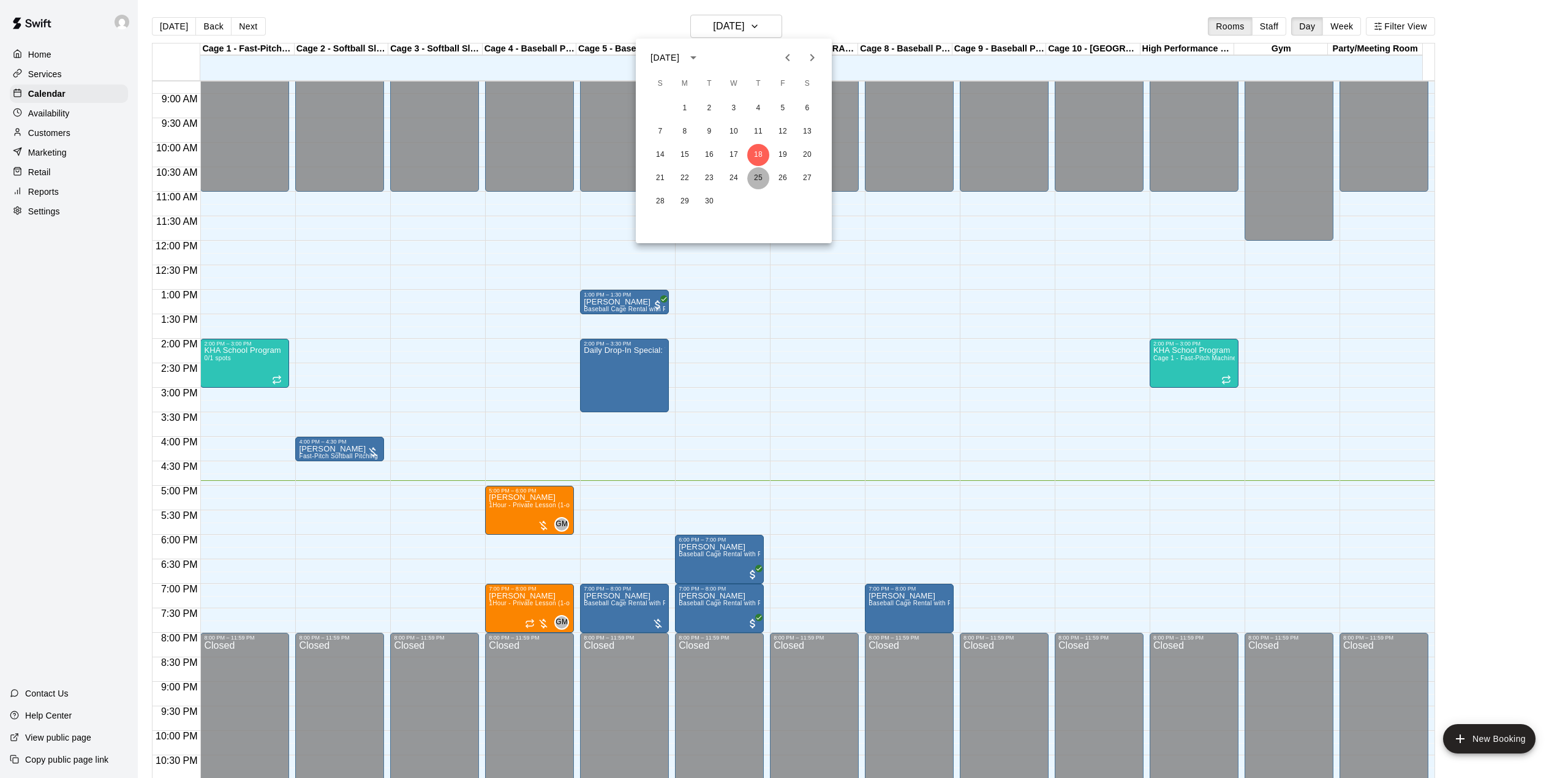
click at [753, 182] on button "25" at bounding box center [758, 178] width 22 height 22
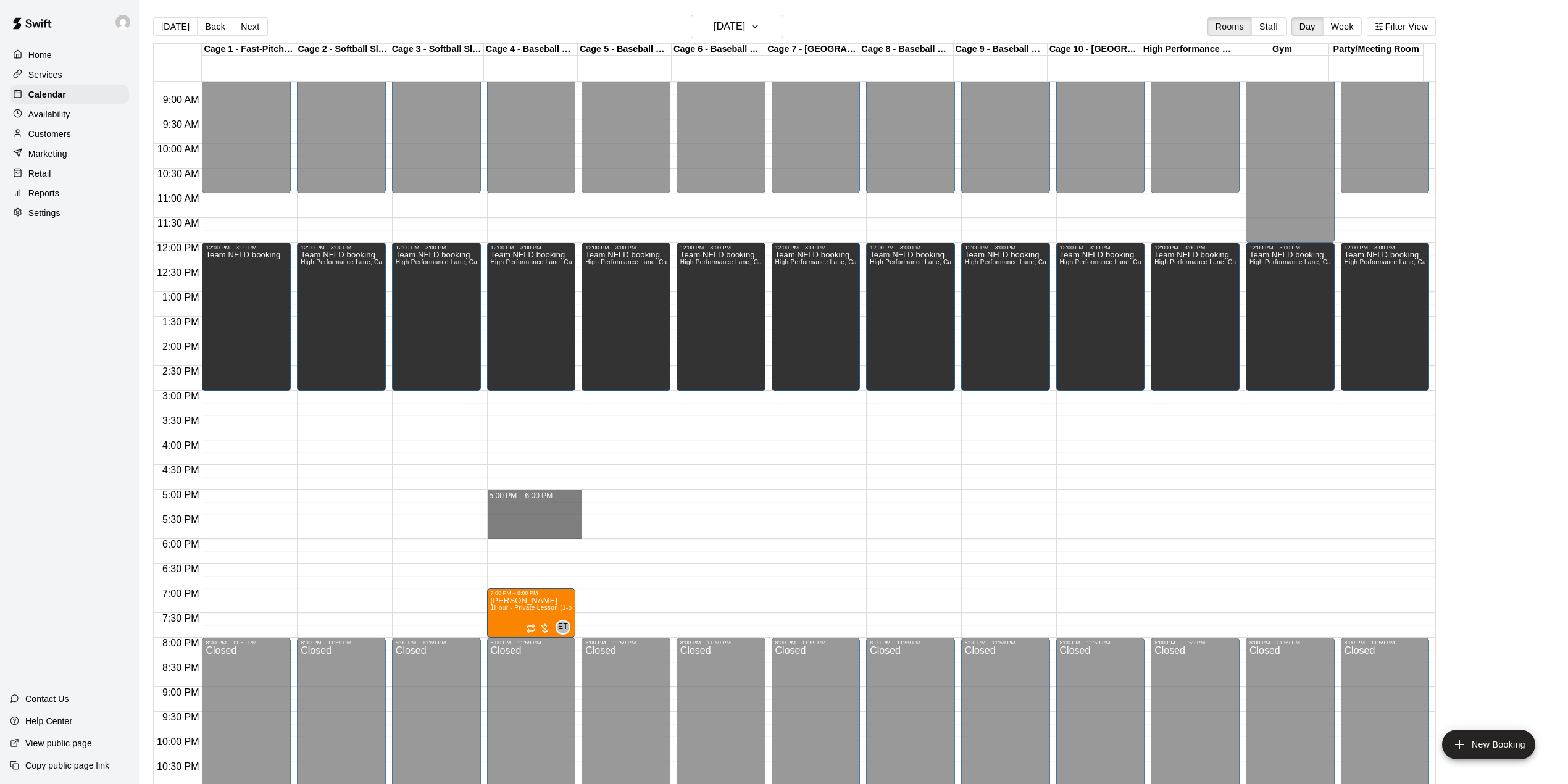
drag, startPoint x: 507, startPoint y: 494, endPoint x: 517, endPoint y: 532, distance: 39.3
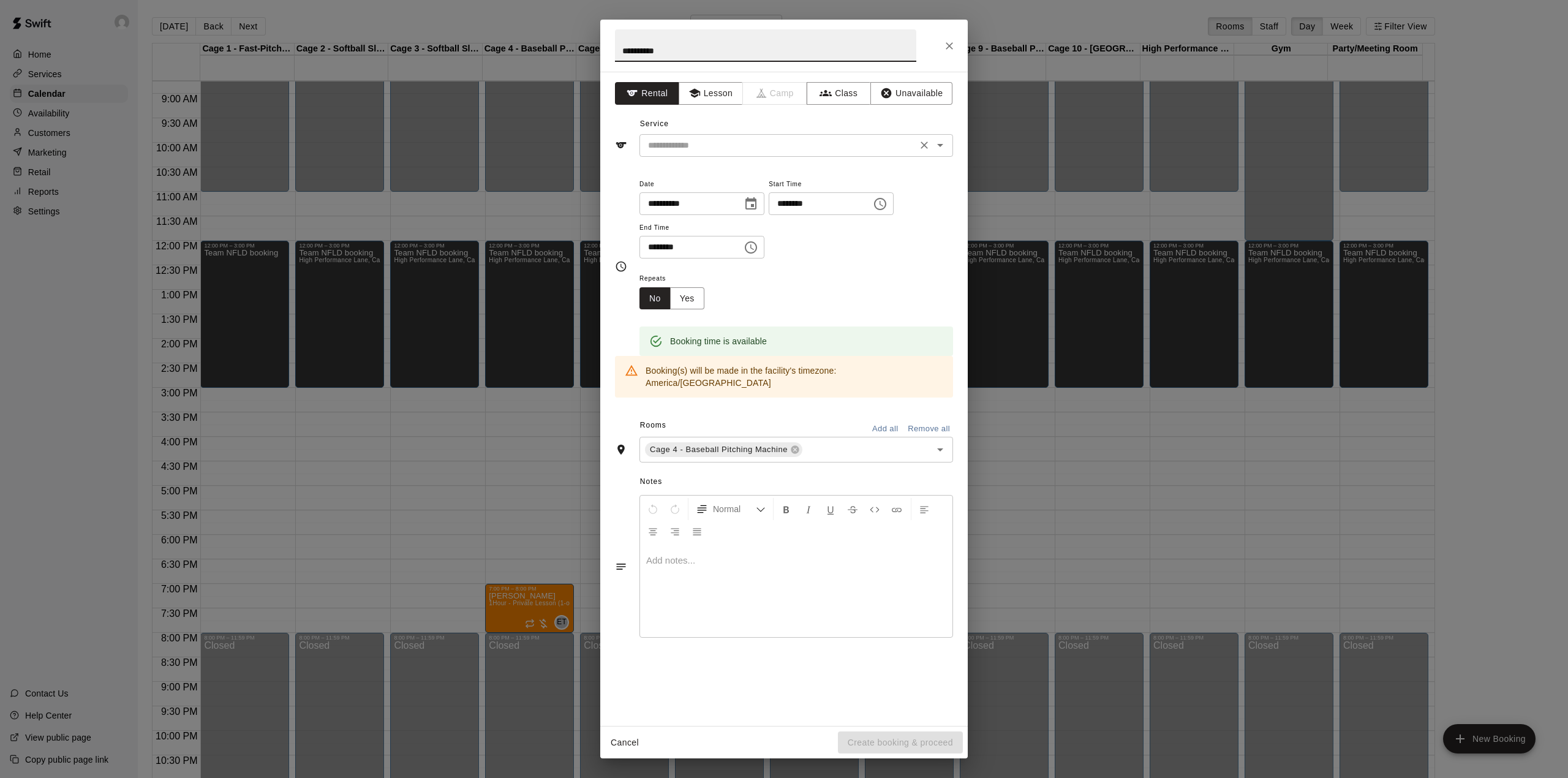
type input "**********"
click at [772, 152] on input "text" at bounding box center [778, 146] width 270 height 15
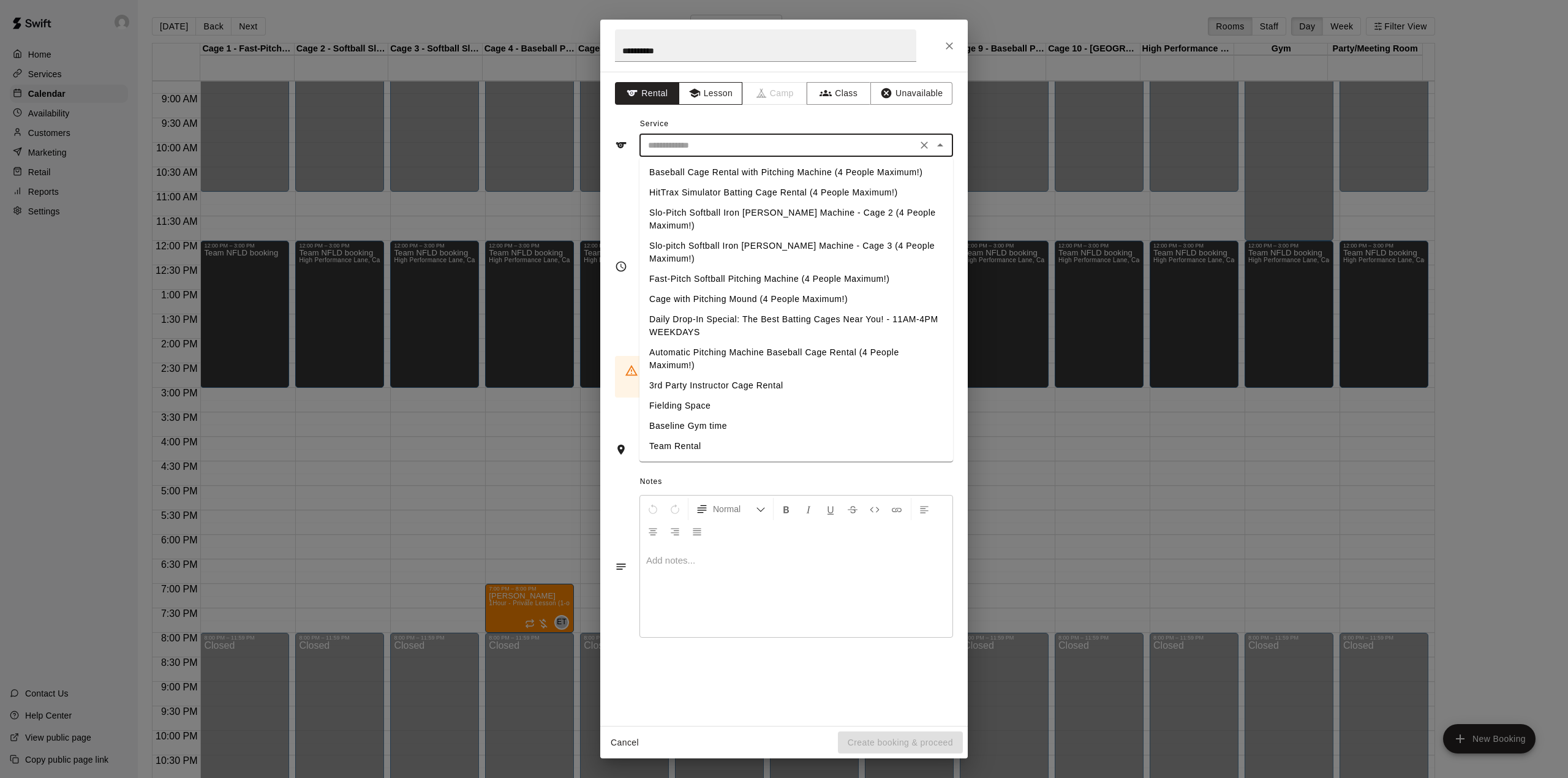
click at [720, 82] on button "Lesson" at bounding box center [711, 93] width 65 height 23
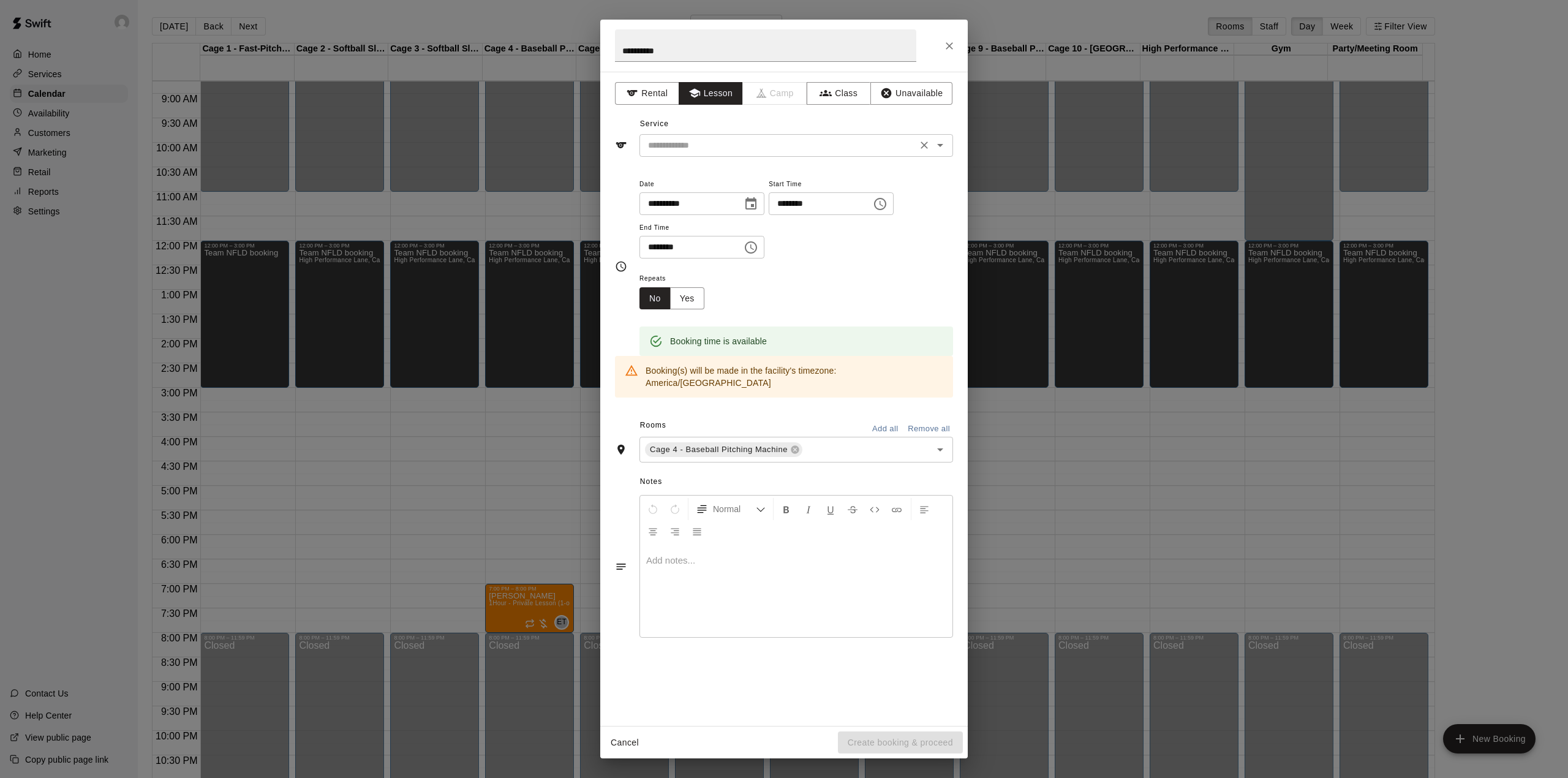
click at [718, 135] on div "​" at bounding box center [796, 146] width 314 height 23
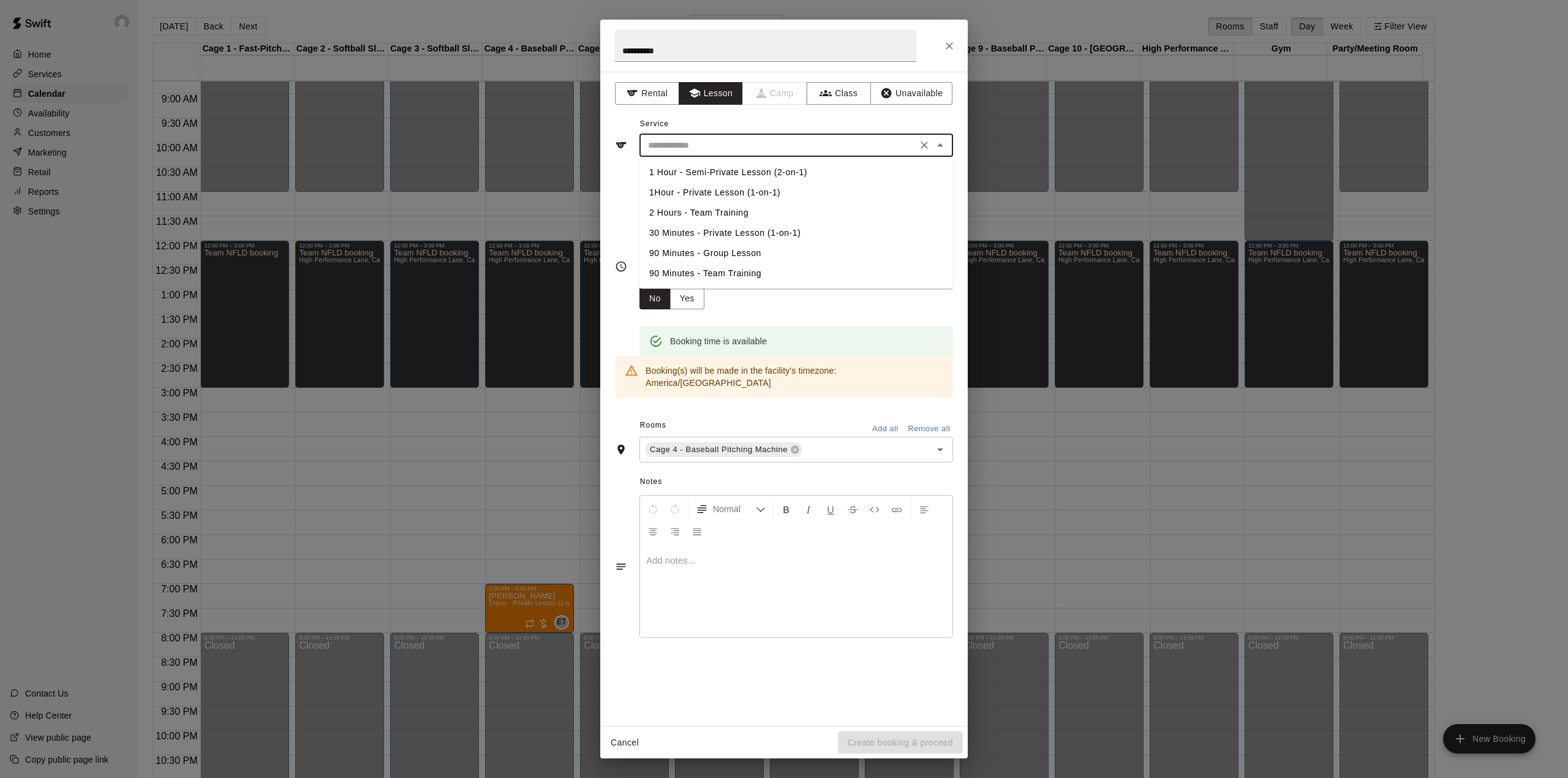
click at [714, 185] on li "1Hour - Private Lesson (1-on-1)" at bounding box center [796, 192] width 314 height 20
type input "**********"
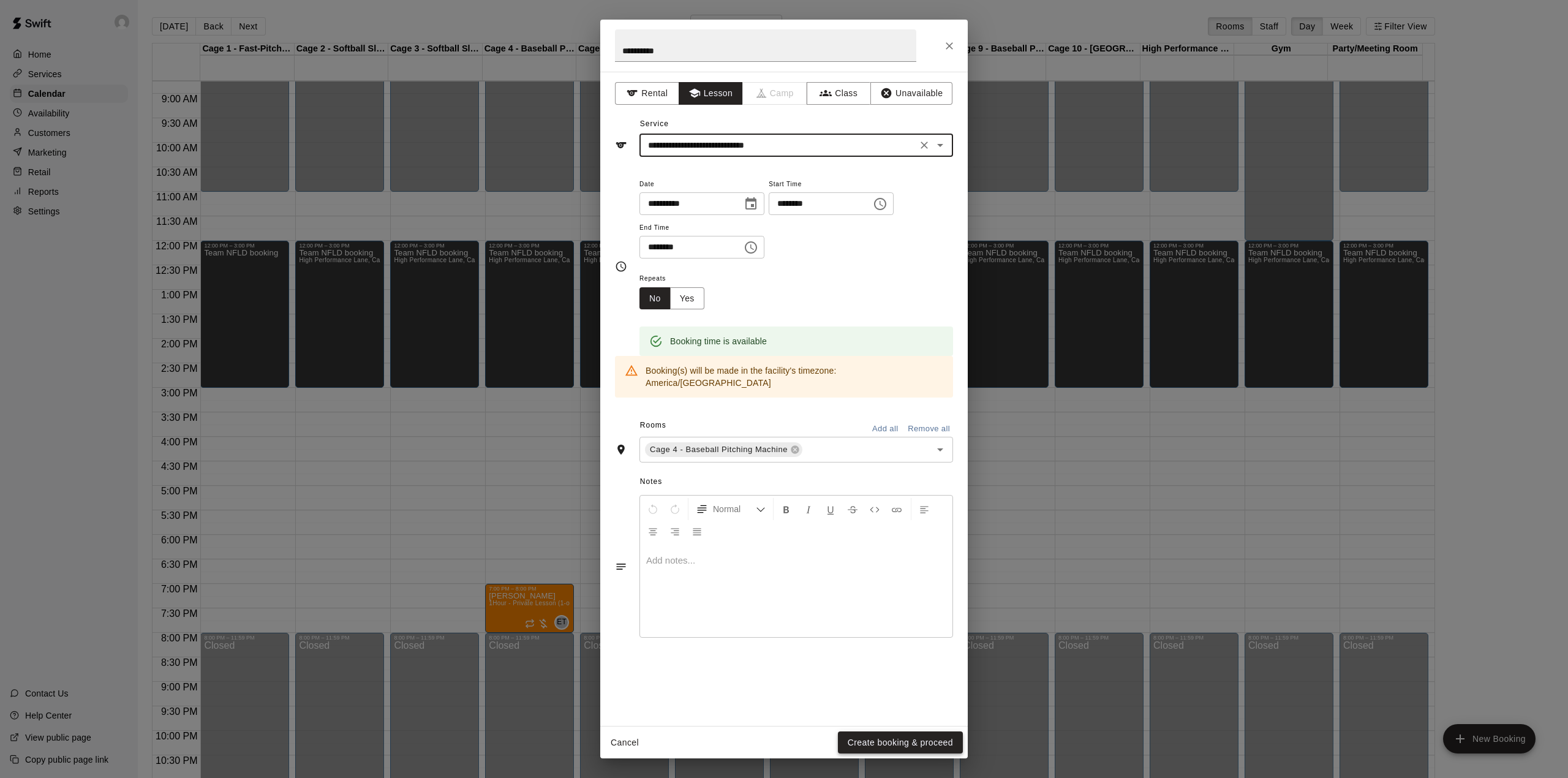
click at [887, 734] on button "Create booking & proceed" at bounding box center [900, 743] width 125 height 23
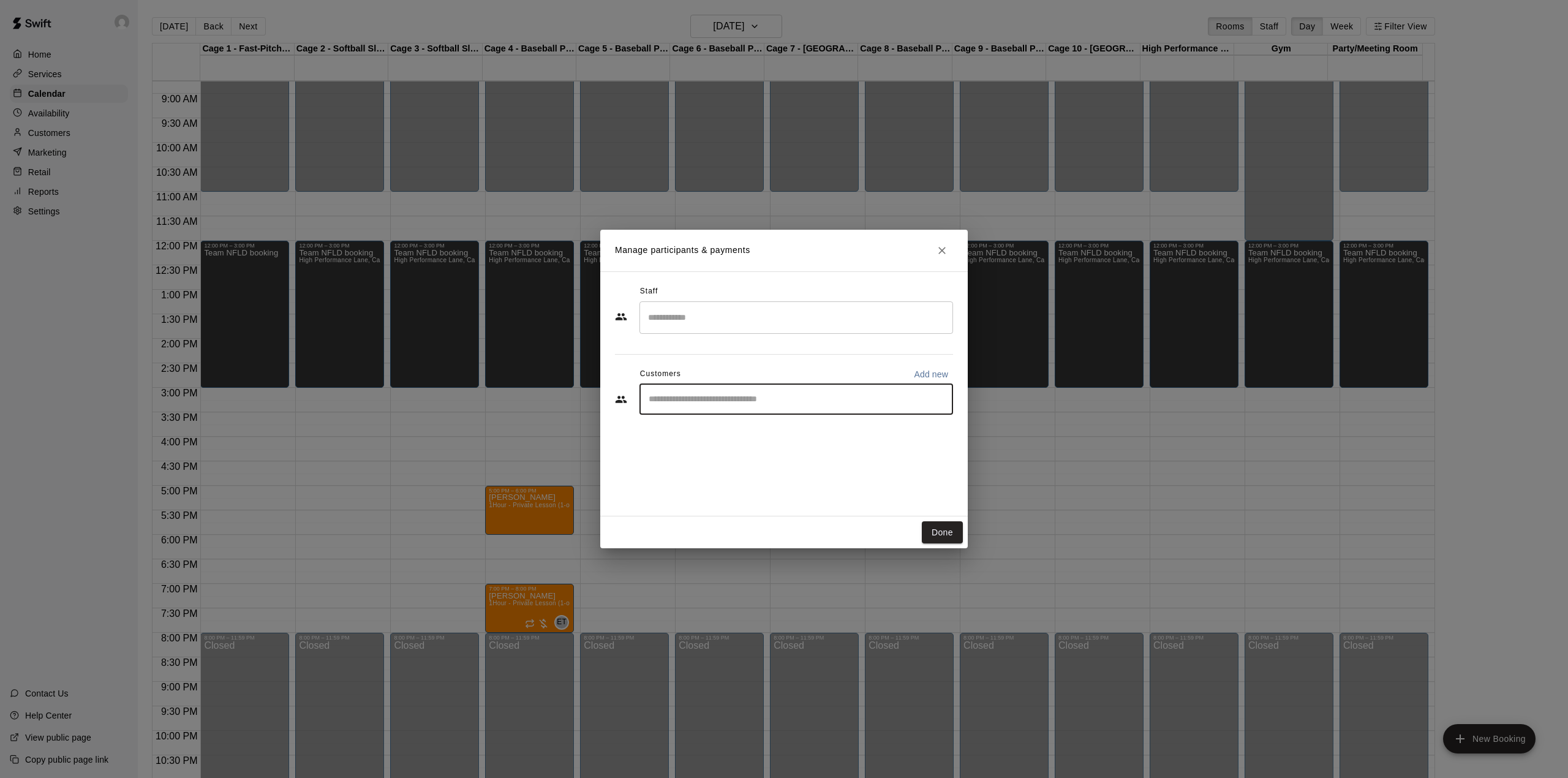
click at [701, 393] on input "Start typing to search customers..." at bounding box center [796, 399] width 302 height 12
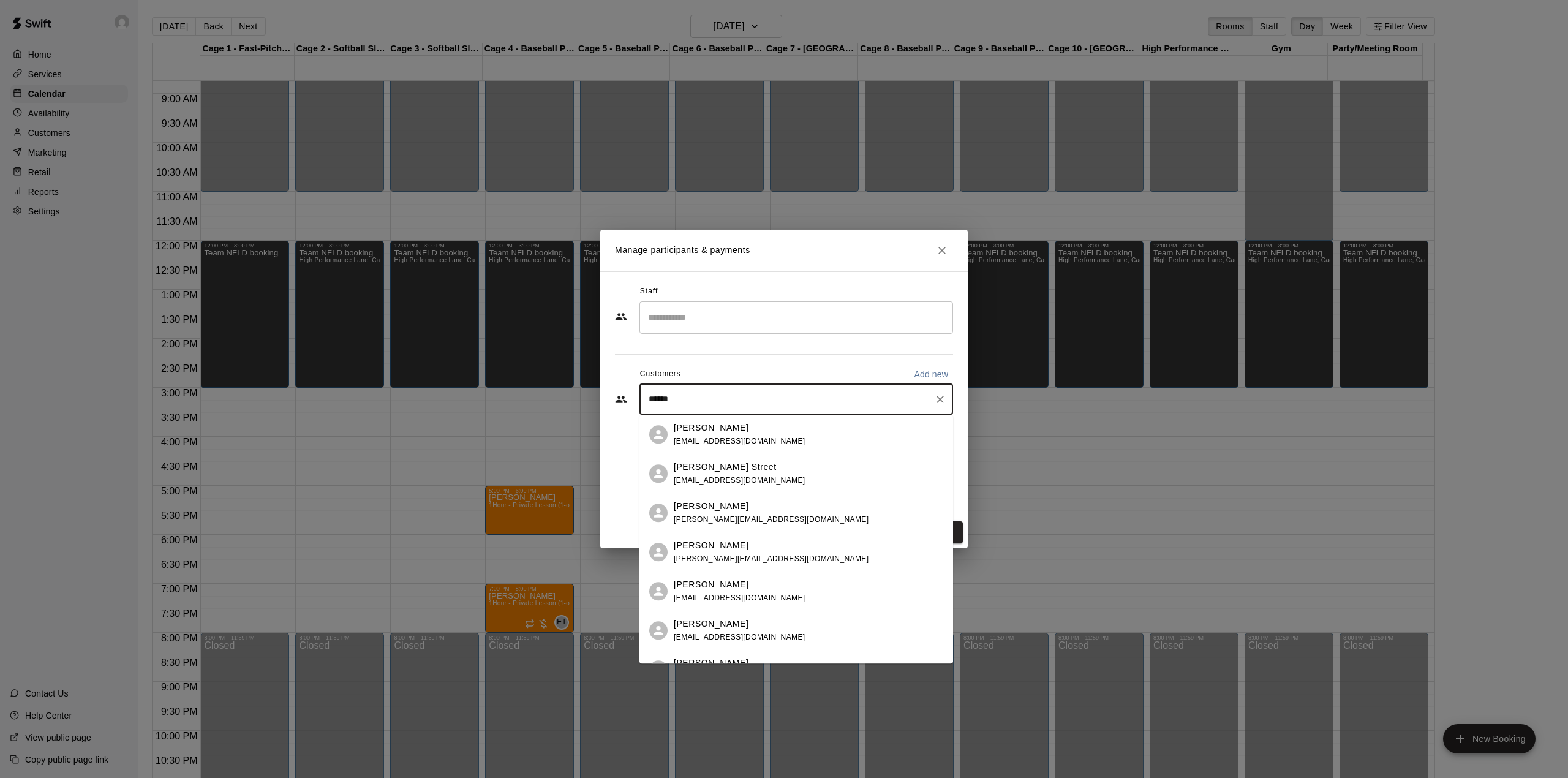
type input "*******"
click at [749, 435] on div "[PERSON_NAME] [PERSON_NAME][EMAIL_ADDRESS][DOMAIN_NAME]" at bounding box center [739, 435] width 131 height 27
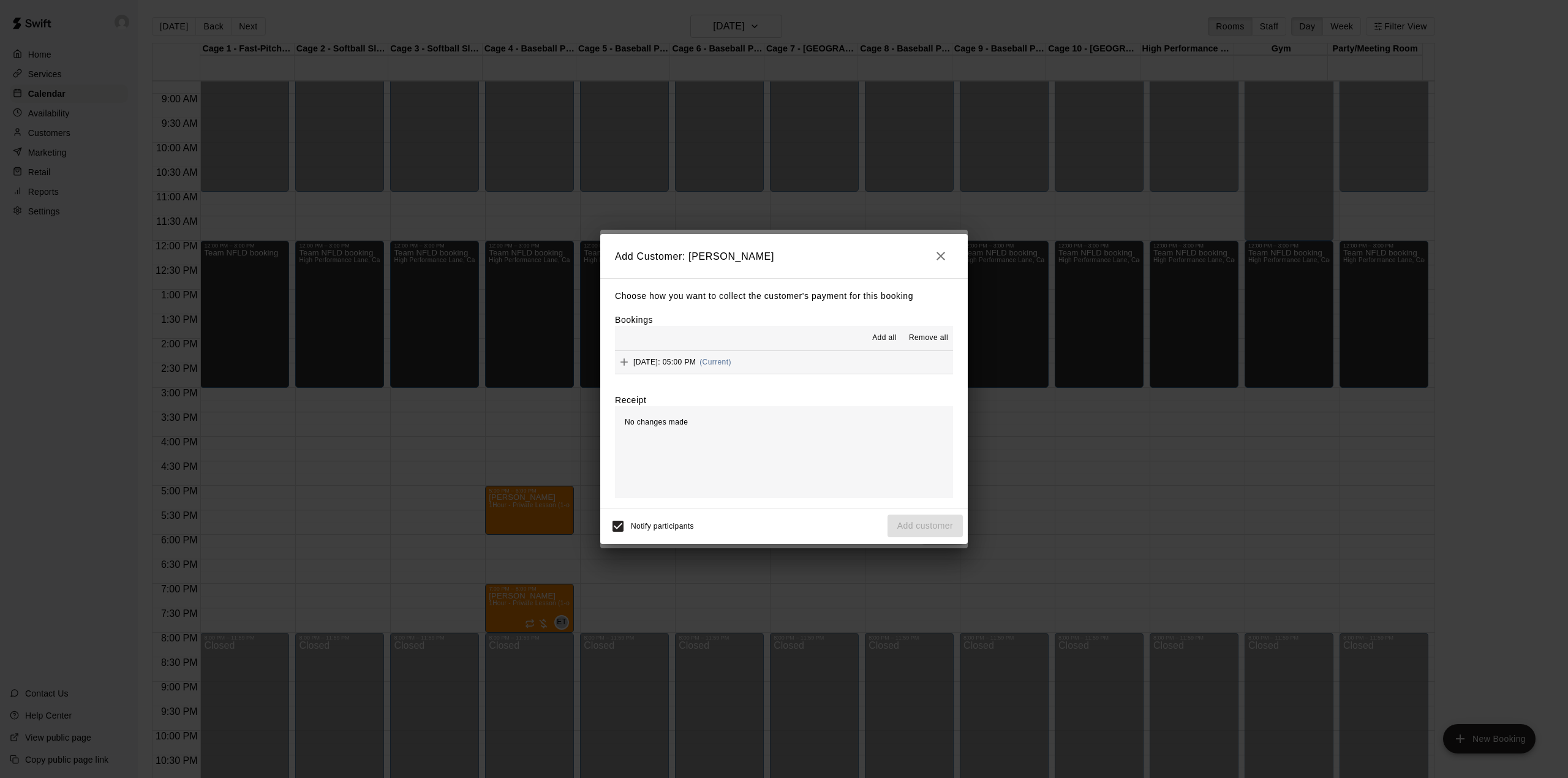
click at [652, 356] on div "[DATE]: 05:00 PM (Current)" at bounding box center [673, 361] width 116 height 18
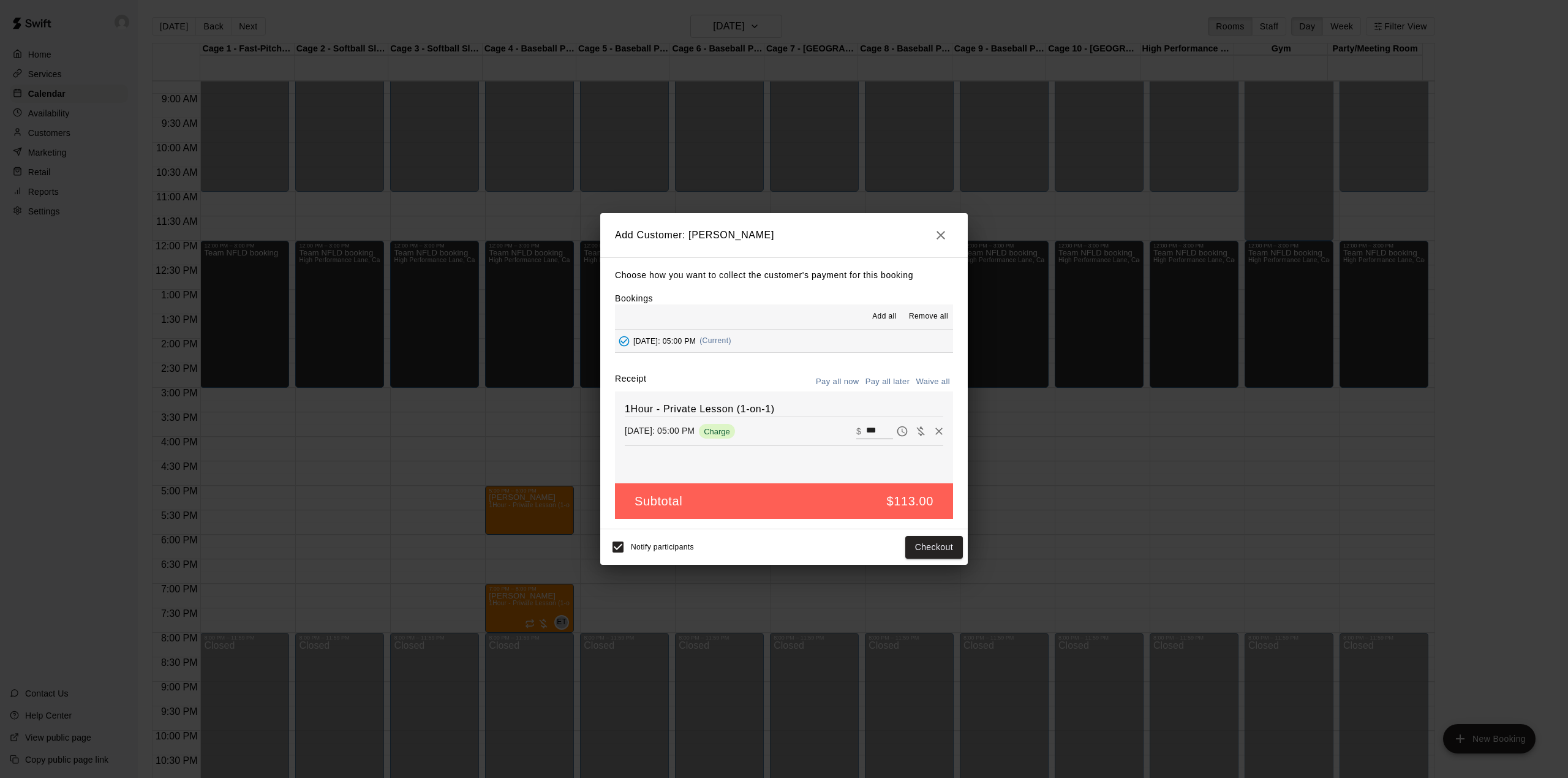
click at [935, 379] on button "Waive all" at bounding box center [933, 382] width 41 height 19
type input "*"
click at [940, 549] on button "Add customer" at bounding box center [924, 548] width 75 height 23
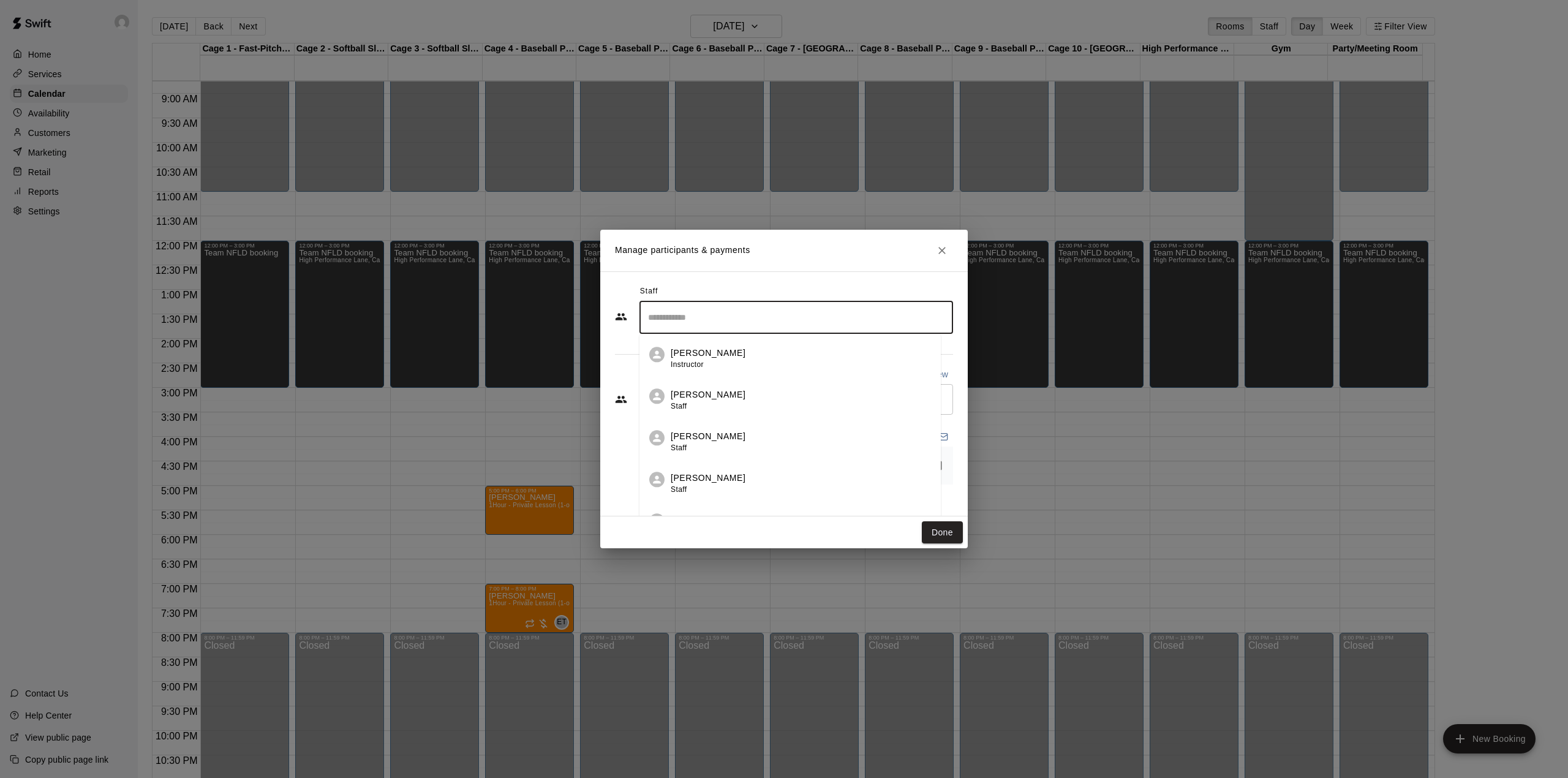
click at [719, 307] on input "Search staff" at bounding box center [796, 318] width 302 height 22
click at [726, 354] on p "[PERSON_NAME]" at bounding box center [707, 354] width 75 height 13
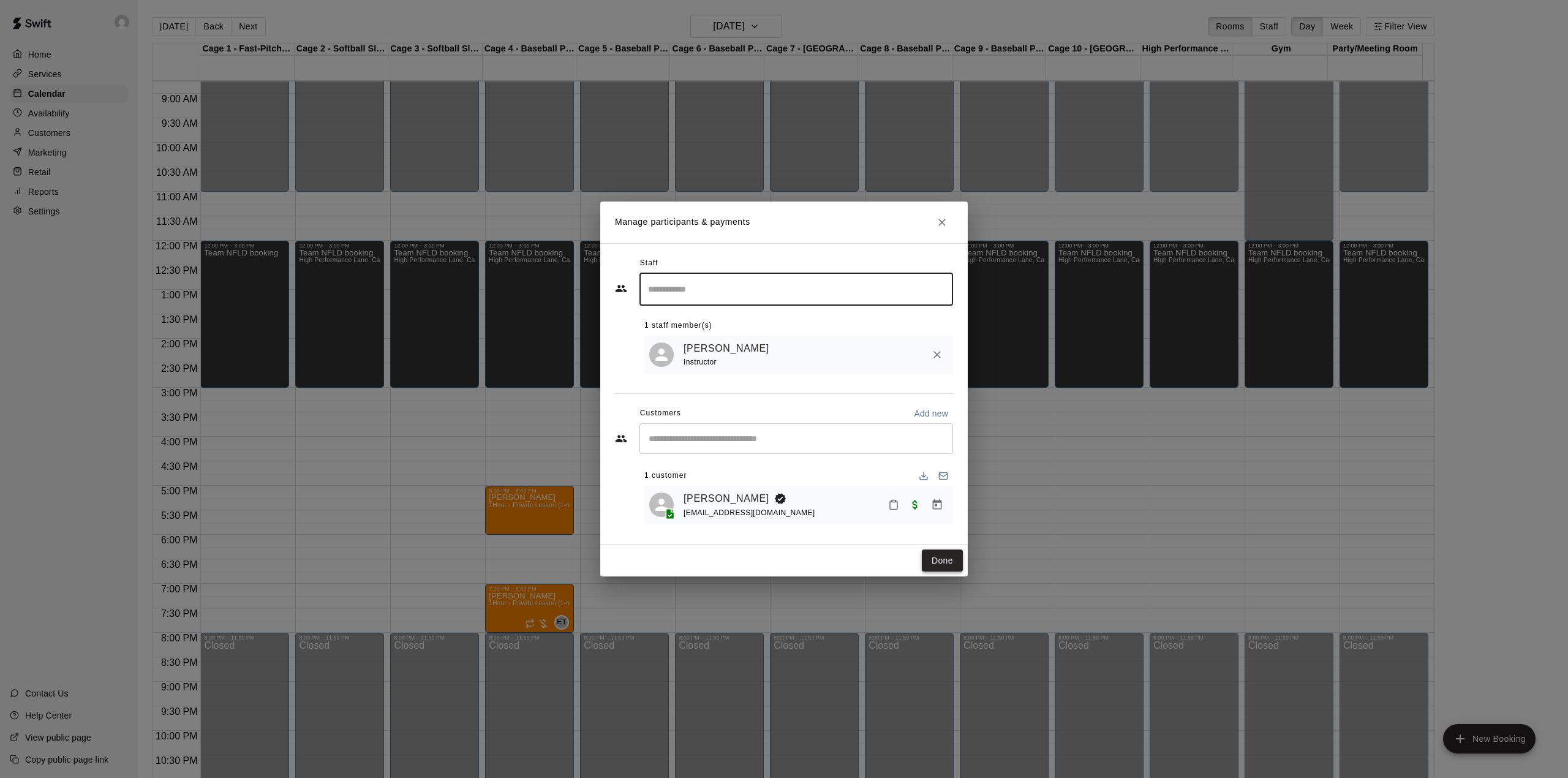
click at [936, 554] on button "Done" at bounding box center [941, 561] width 41 height 23
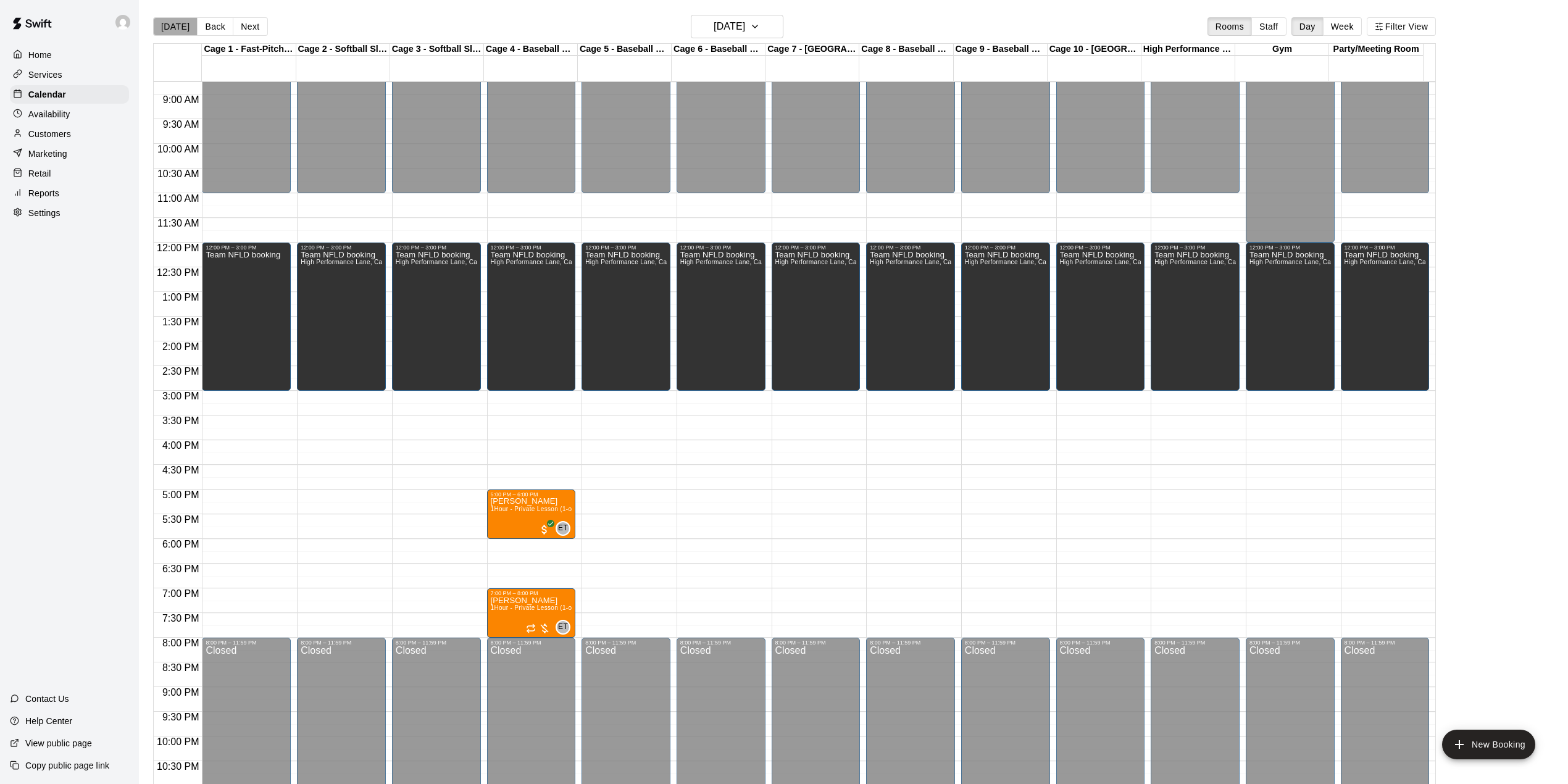
click at [178, 33] on button "[DATE]" at bounding box center [175, 26] width 44 height 18
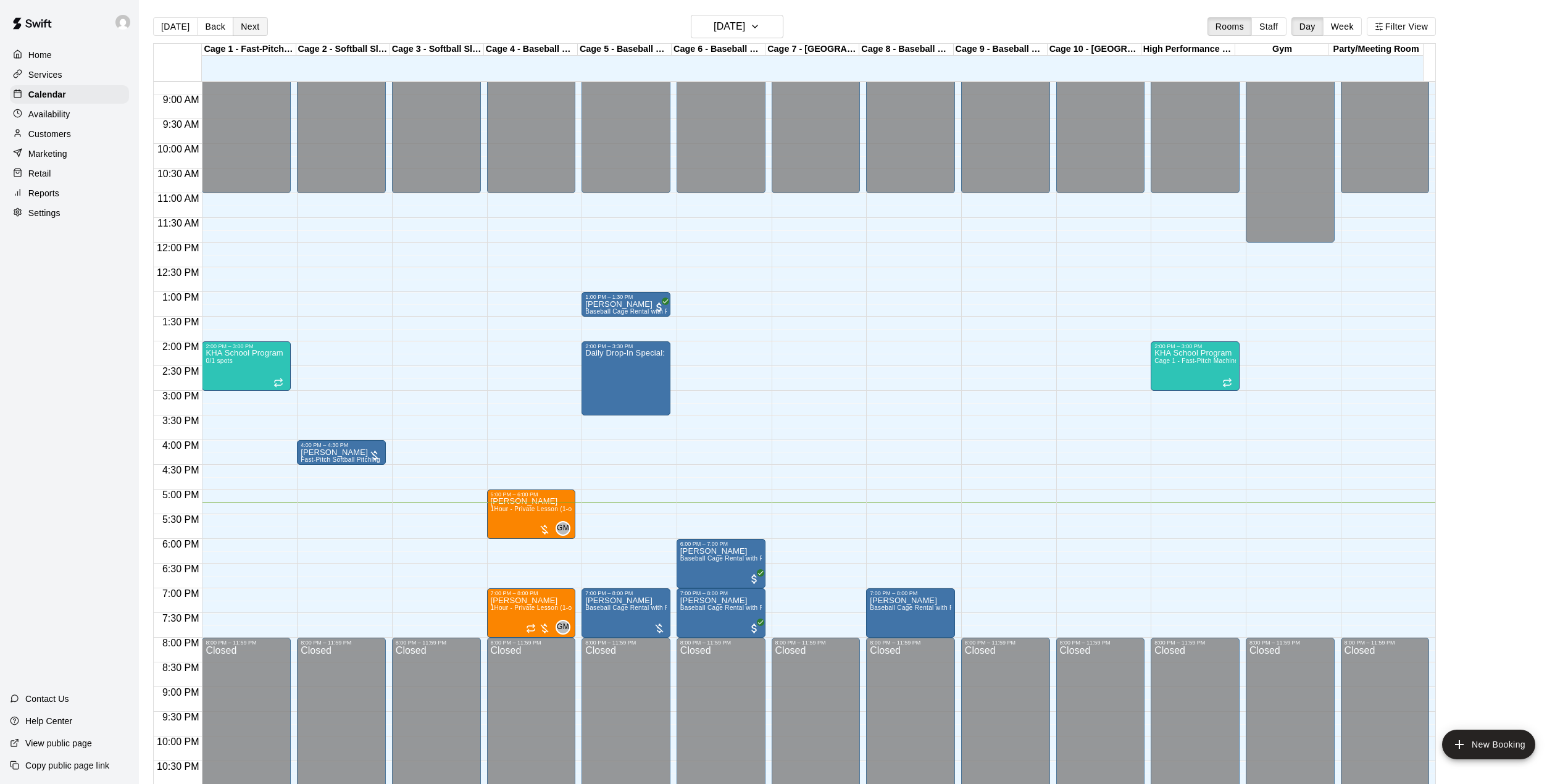
click at [261, 26] on button "Next" at bounding box center [250, 26] width 35 height 18
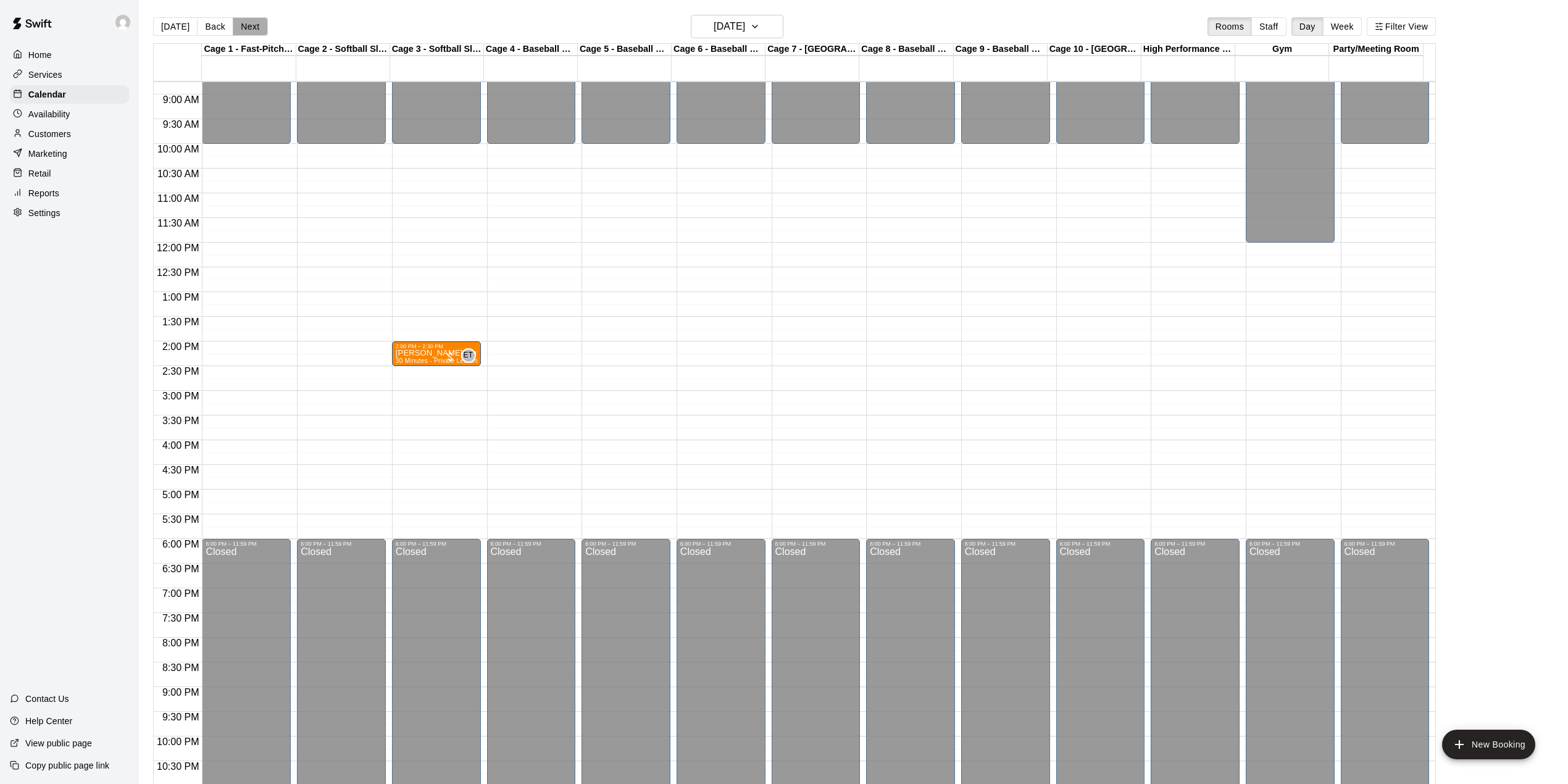
click at [244, 29] on button "Next" at bounding box center [250, 26] width 35 height 18
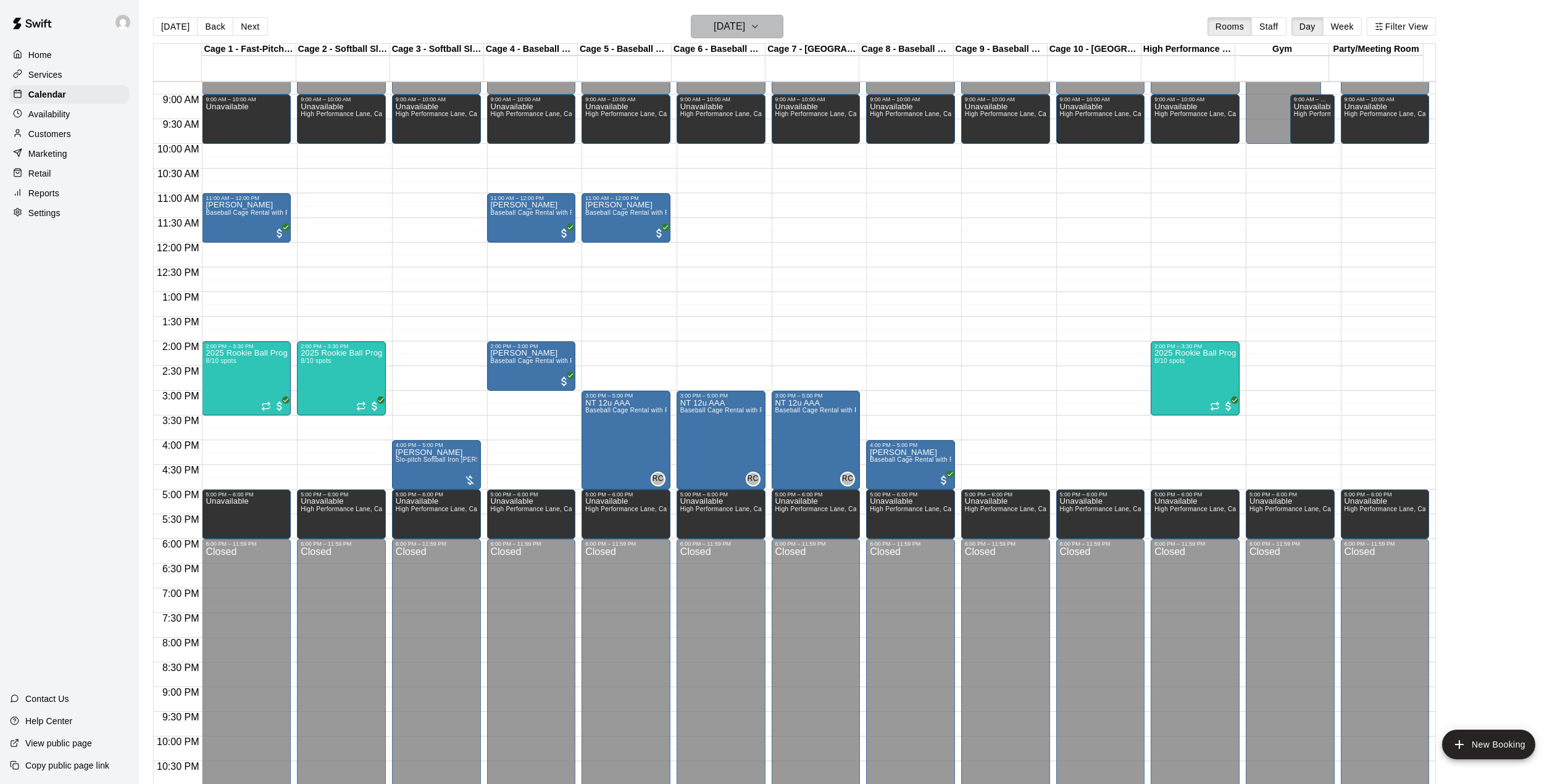
click at [771, 25] on button "[DATE]" at bounding box center [737, 26] width 93 height 23
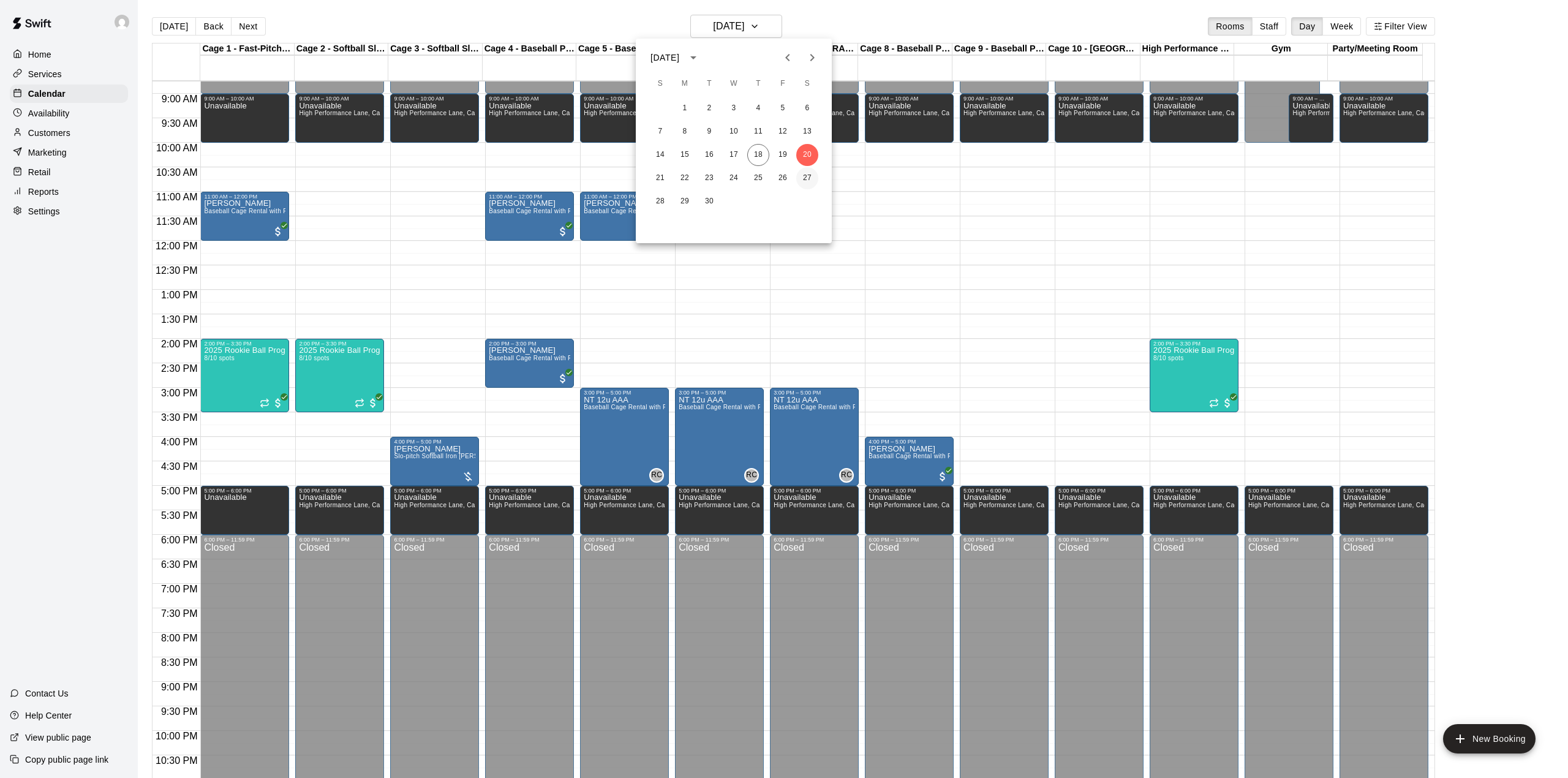
click at [803, 176] on button "27" at bounding box center [806, 178] width 22 height 22
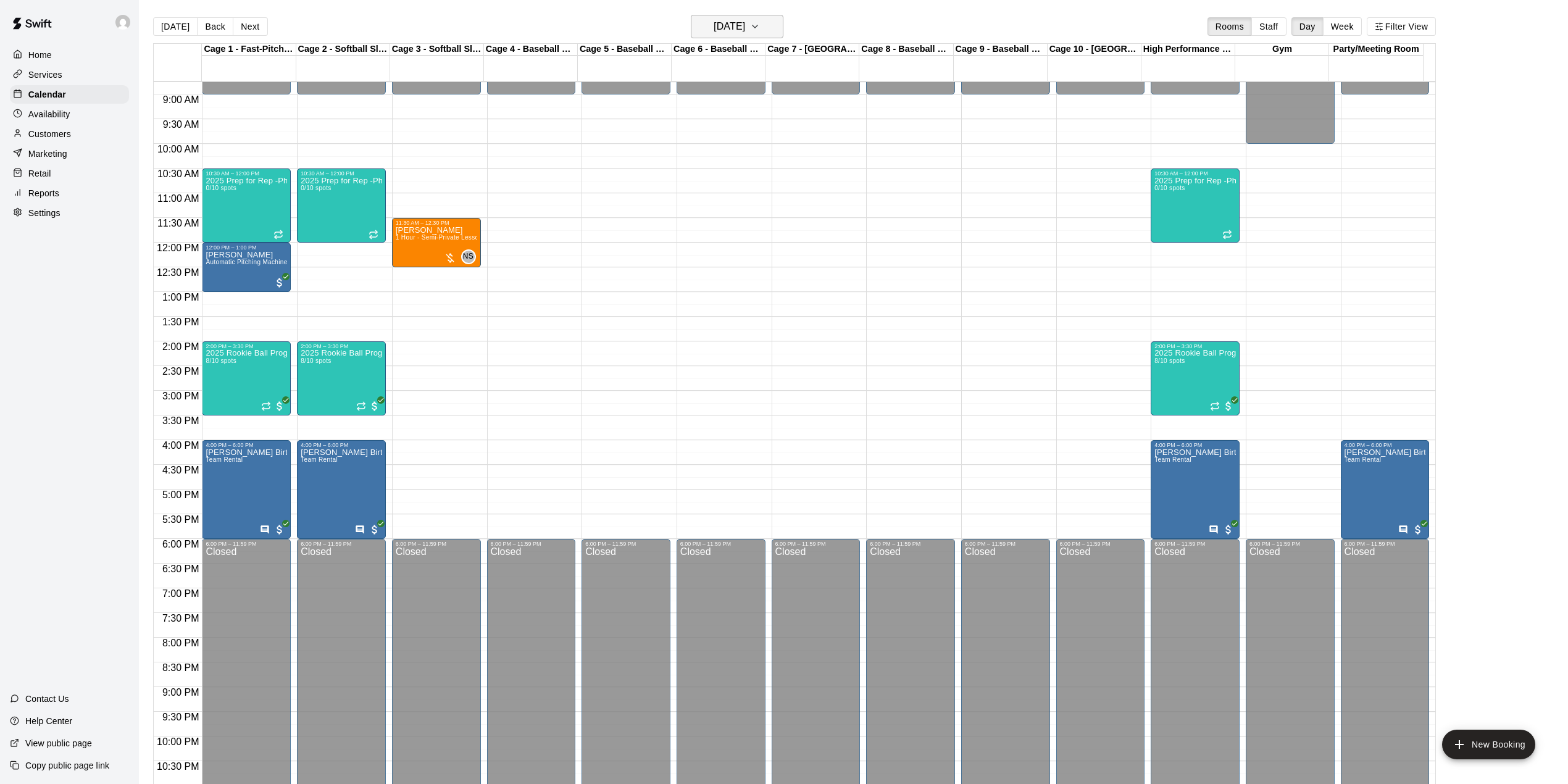
click at [724, 29] on h6 "[DATE]" at bounding box center [728, 27] width 32 height 17
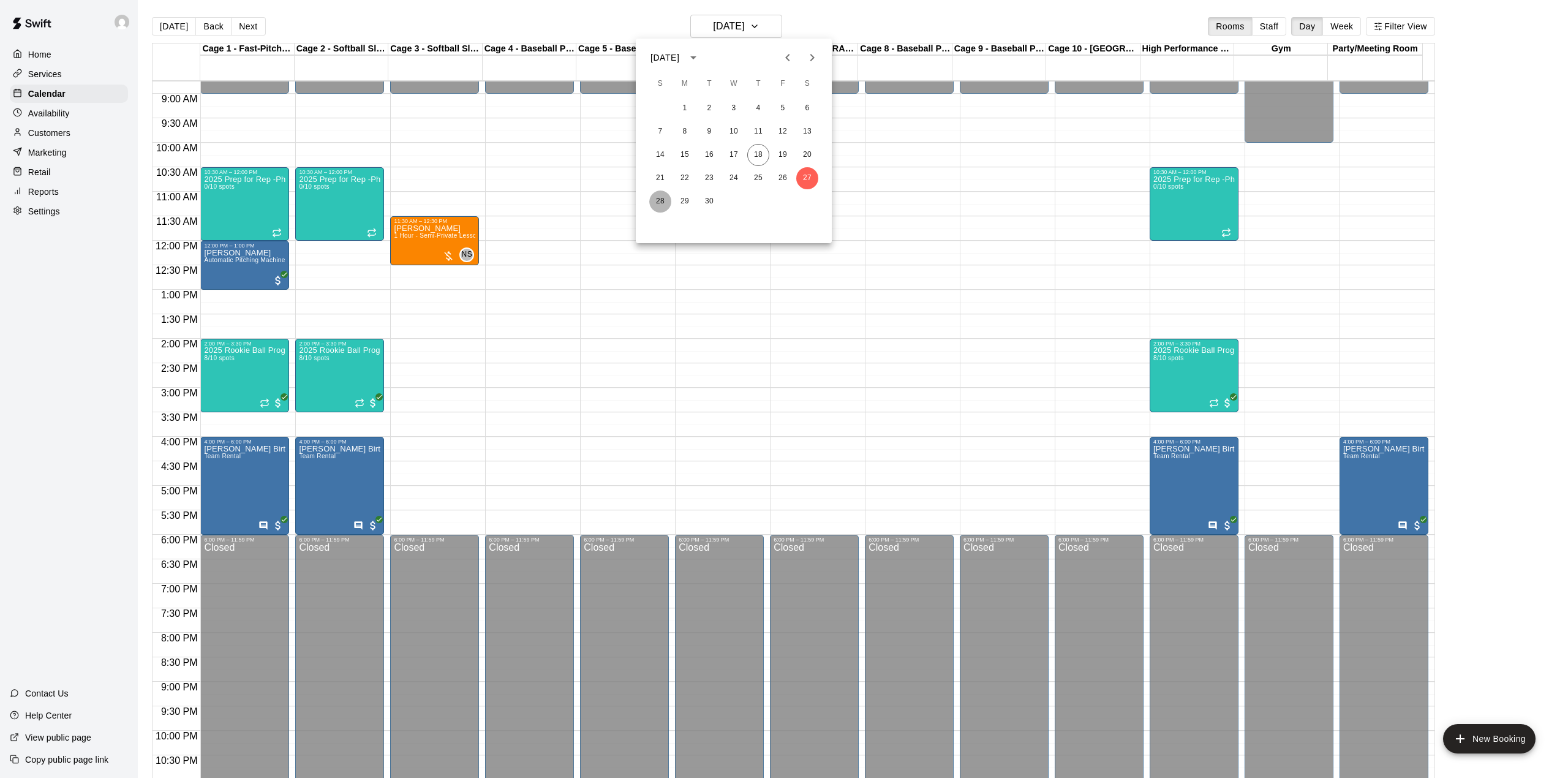
click at [653, 204] on button "28" at bounding box center [660, 201] width 22 height 22
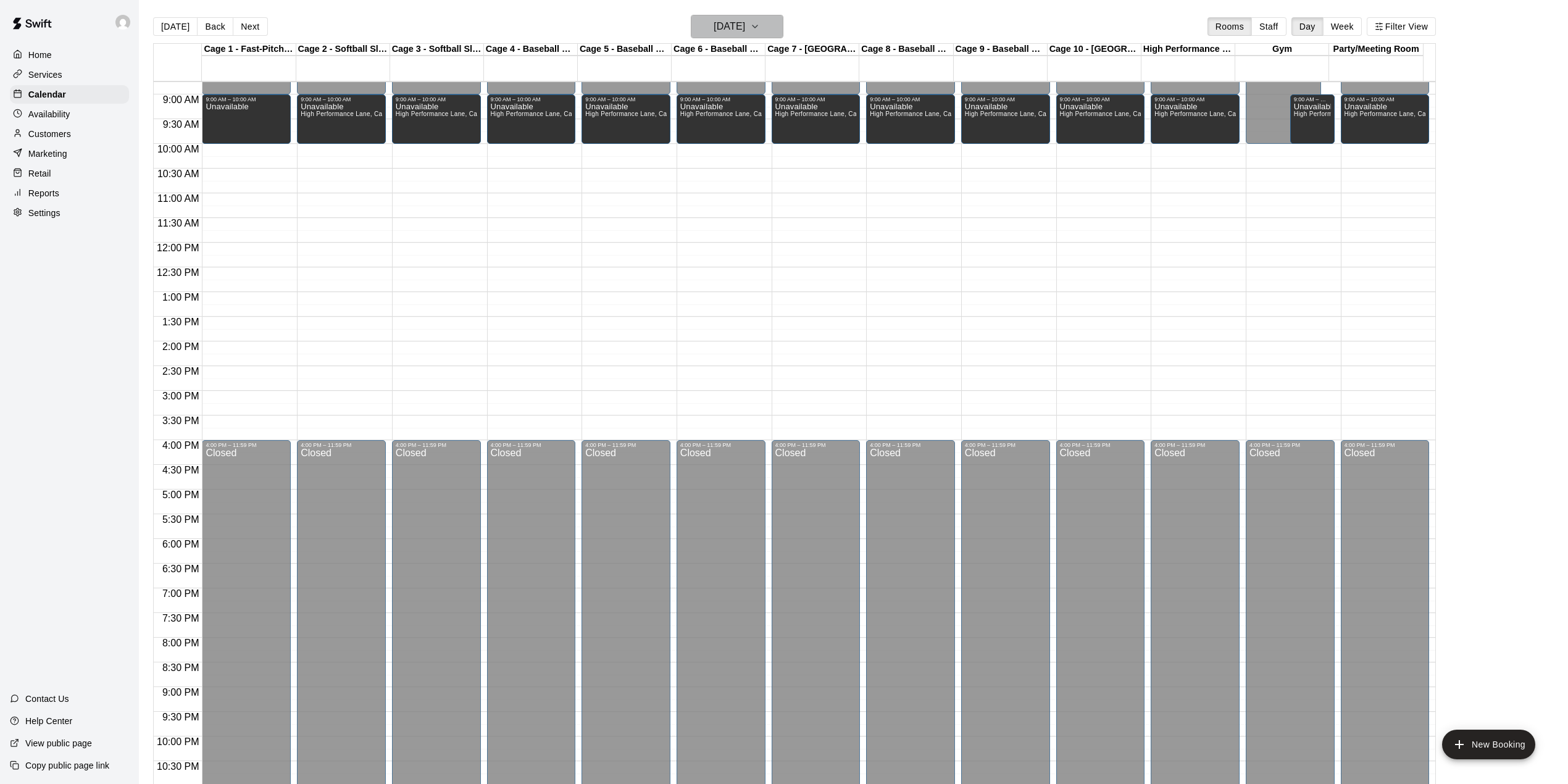
click at [727, 31] on h6 "[DATE]" at bounding box center [728, 27] width 32 height 17
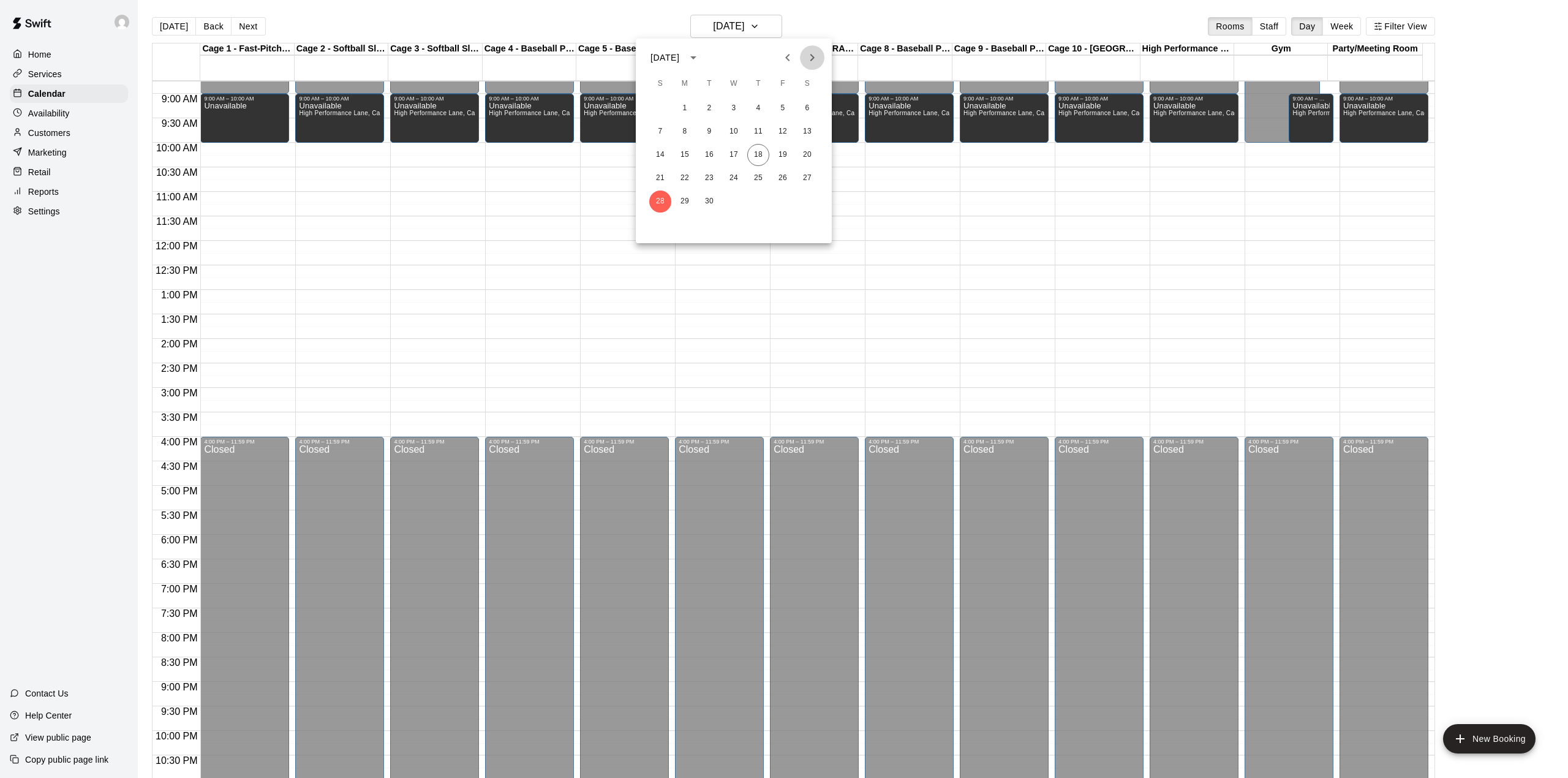
click at [804, 64] on icon "Next month" at bounding box center [811, 57] width 14 height 14
click at [804, 104] on button "4" at bounding box center [806, 107] width 22 height 22
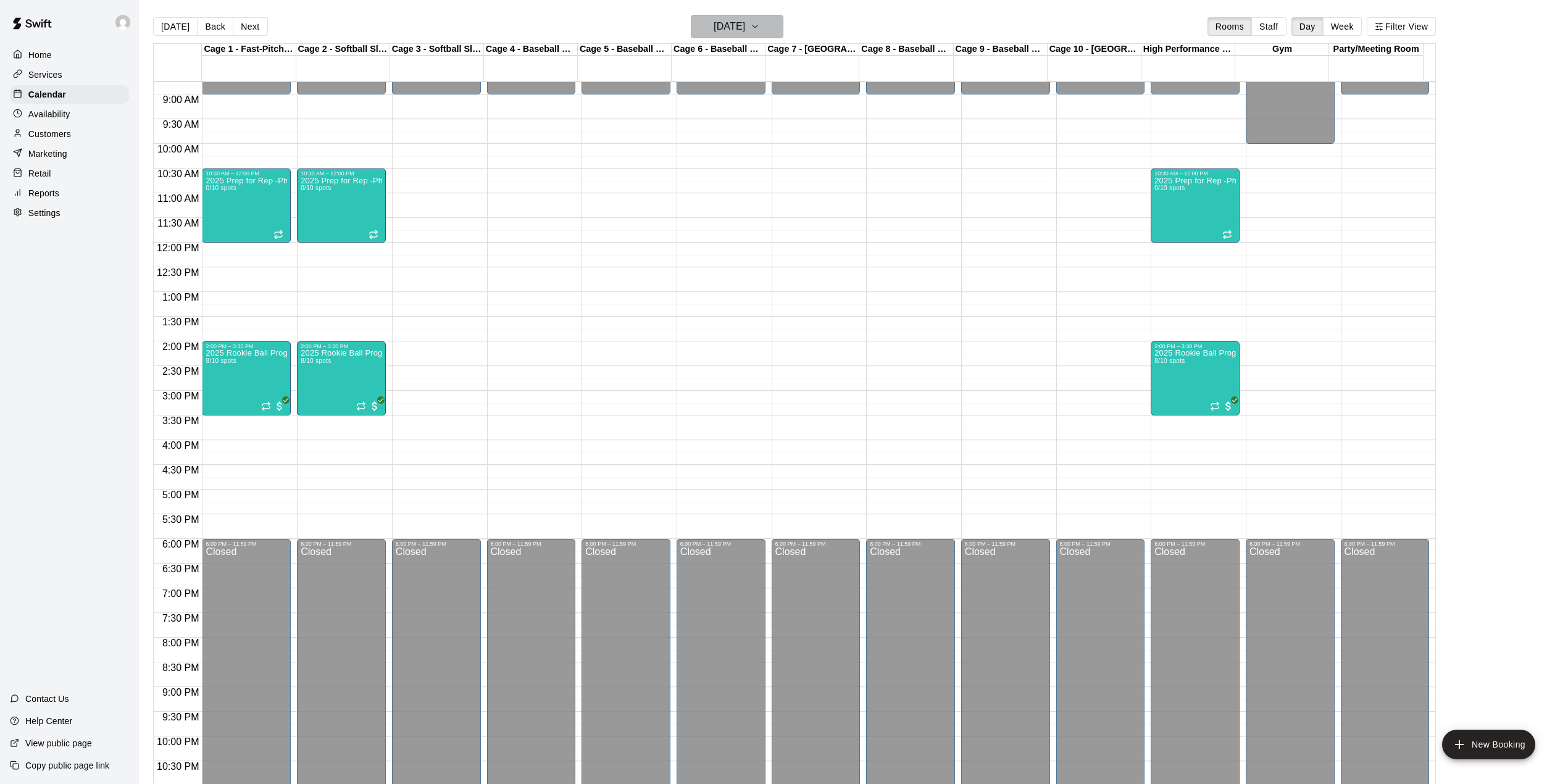
click at [745, 22] on h6 "[DATE]" at bounding box center [728, 27] width 32 height 17
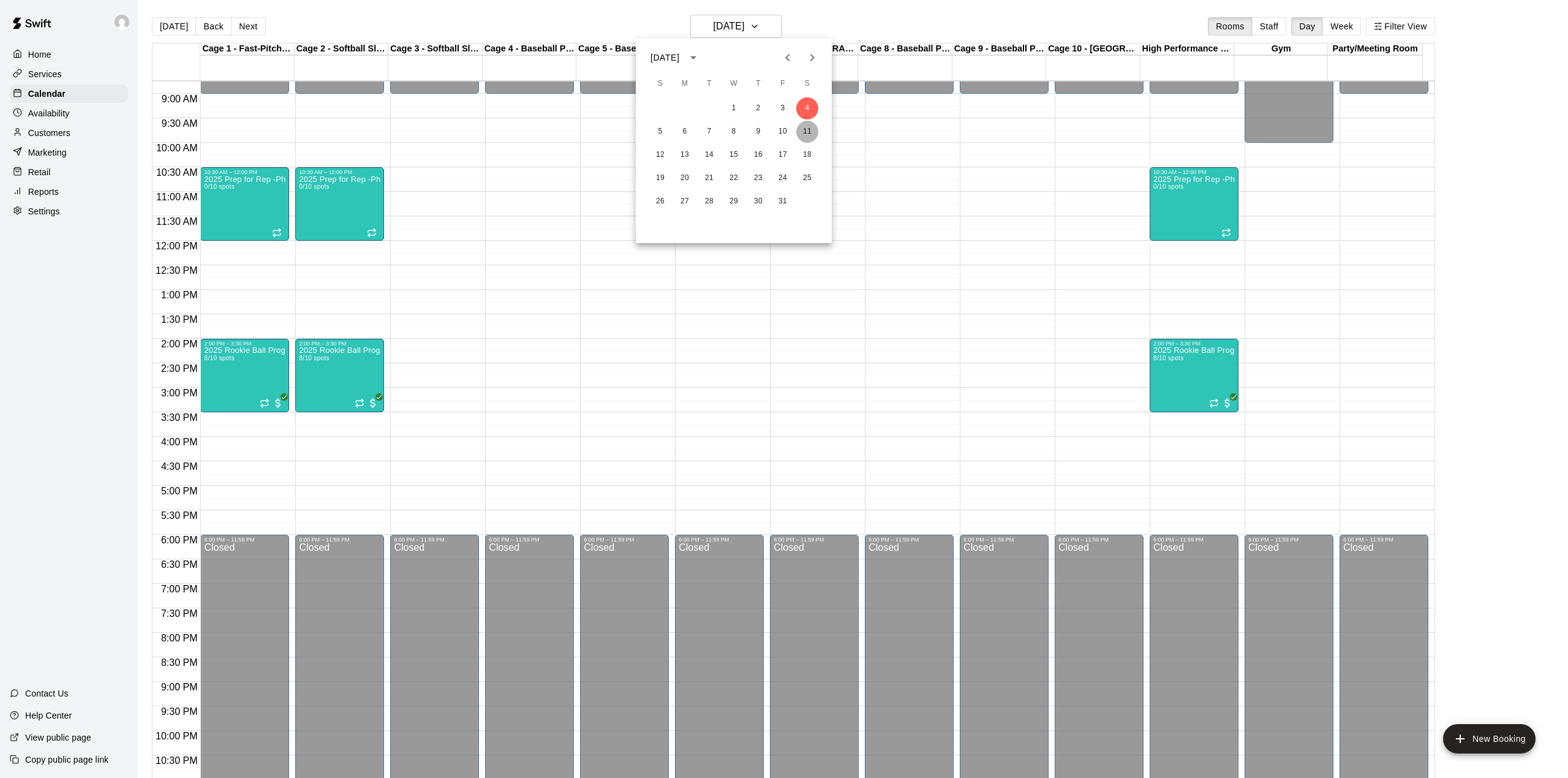
click at [806, 128] on button "11" at bounding box center [806, 131] width 22 height 22
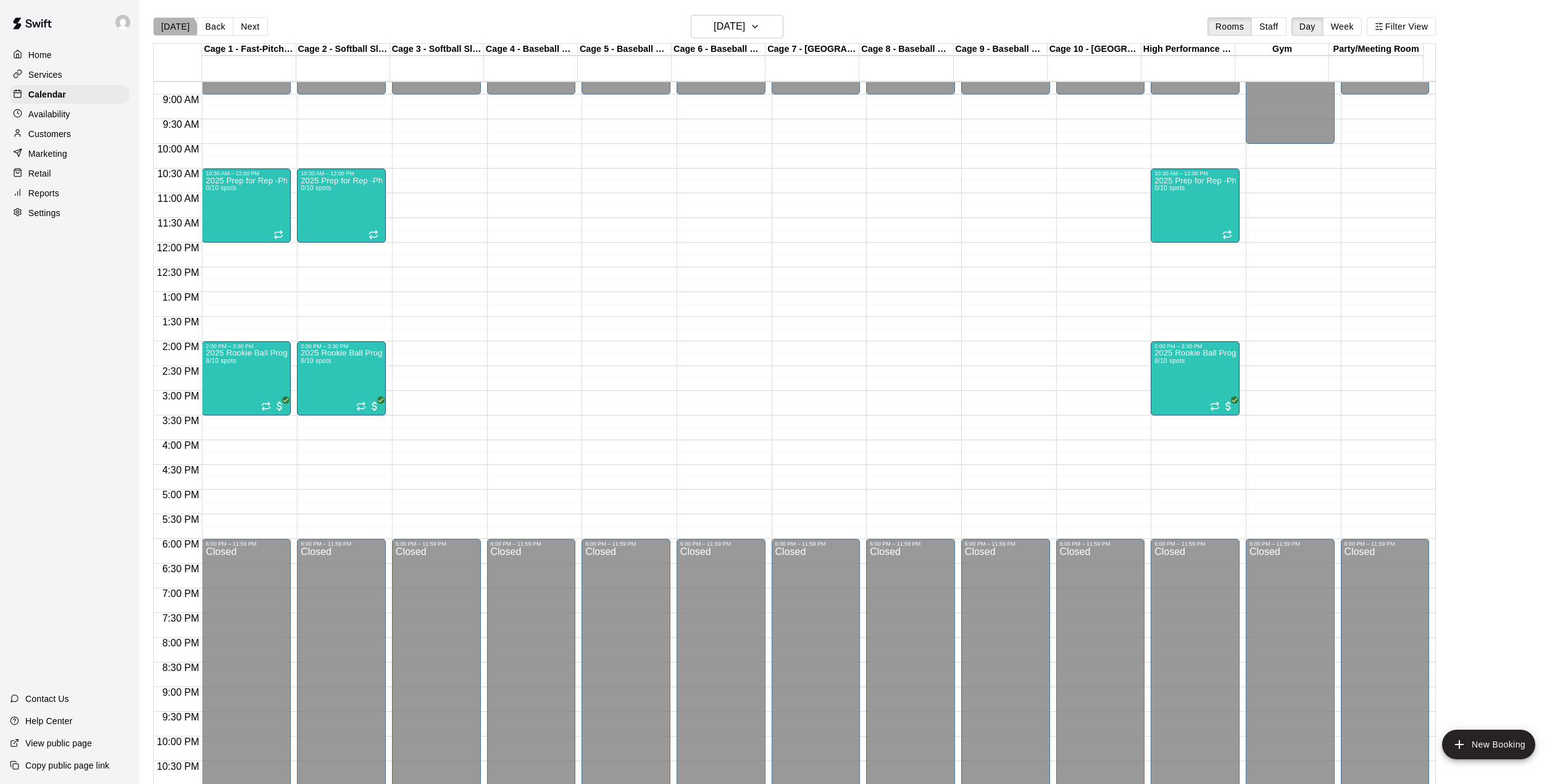
click at [168, 35] on button "[DATE]" at bounding box center [175, 26] width 44 height 18
